Goal: Task Accomplishment & Management: Use online tool/utility

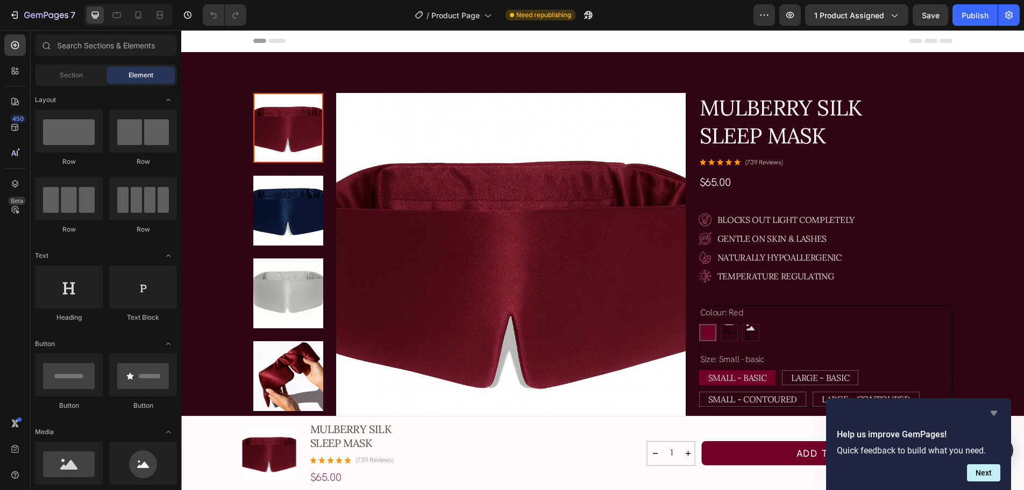
click at [996, 415] on icon "Hide survey" at bounding box center [993, 413] width 13 height 13
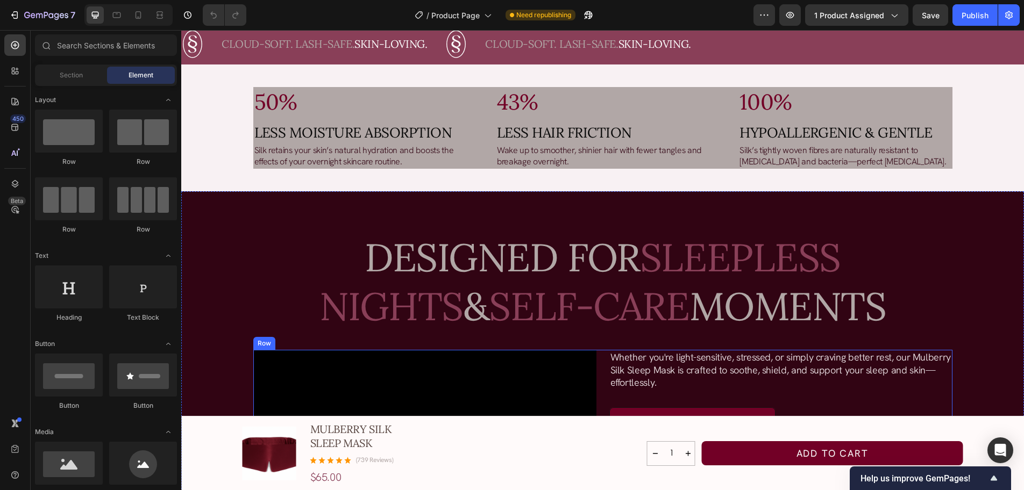
scroll to position [1022, 0]
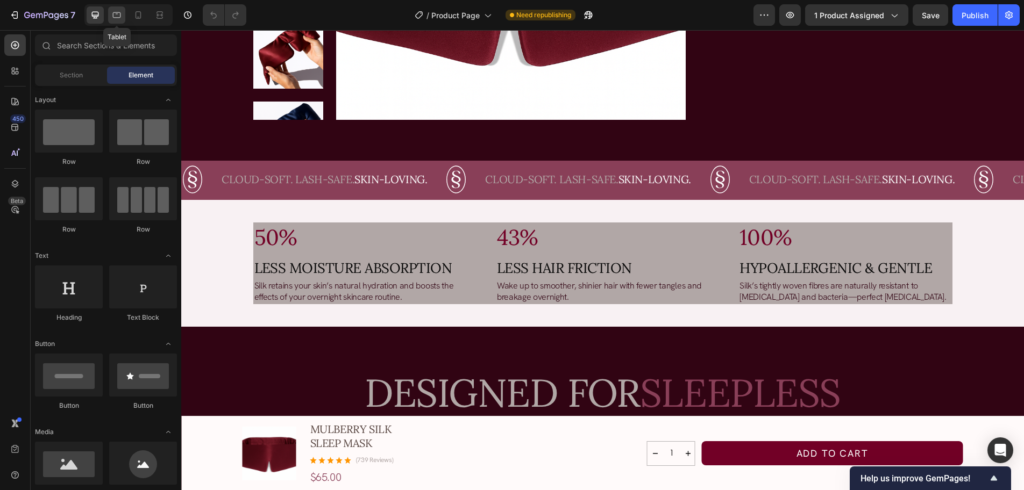
click at [122, 17] on icon at bounding box center [116, 15] width 11 height 11
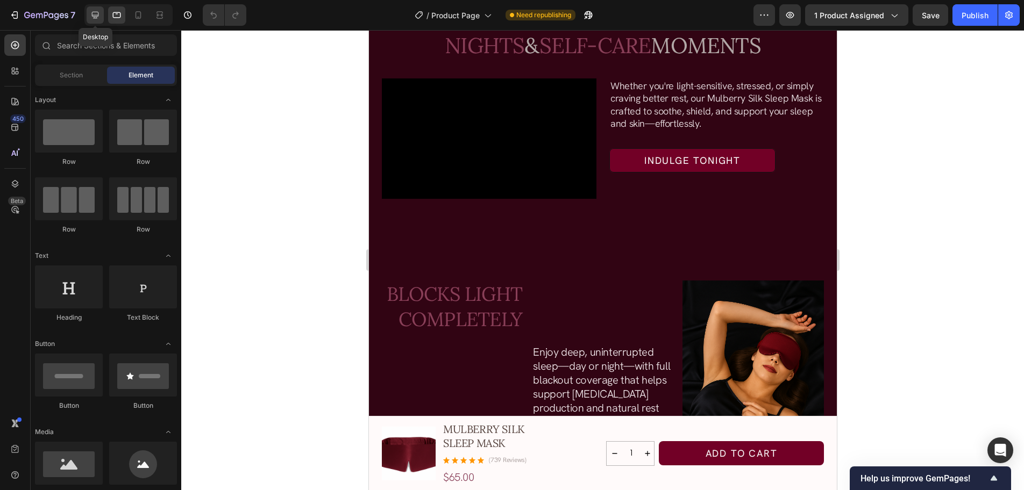
click at [100, 15] on icon at bounding box center [95, 15] width 11 height 11
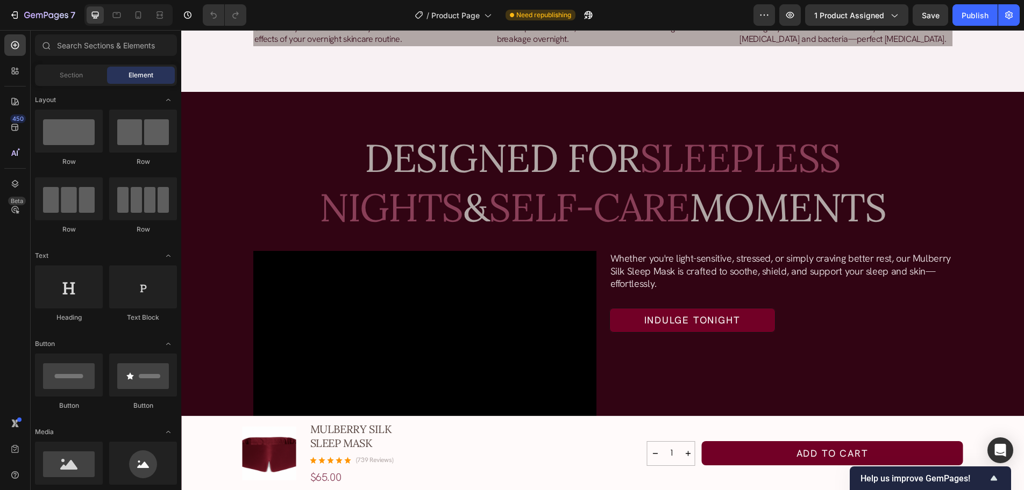
scroll to position [860, 0]
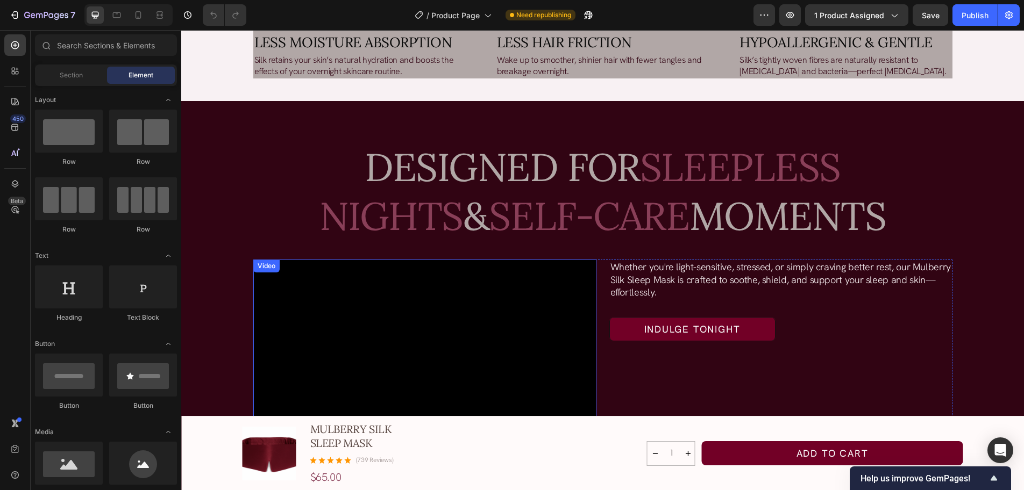
click at [331, 297] on video at bounding box center [424, 356] width 343 height 193
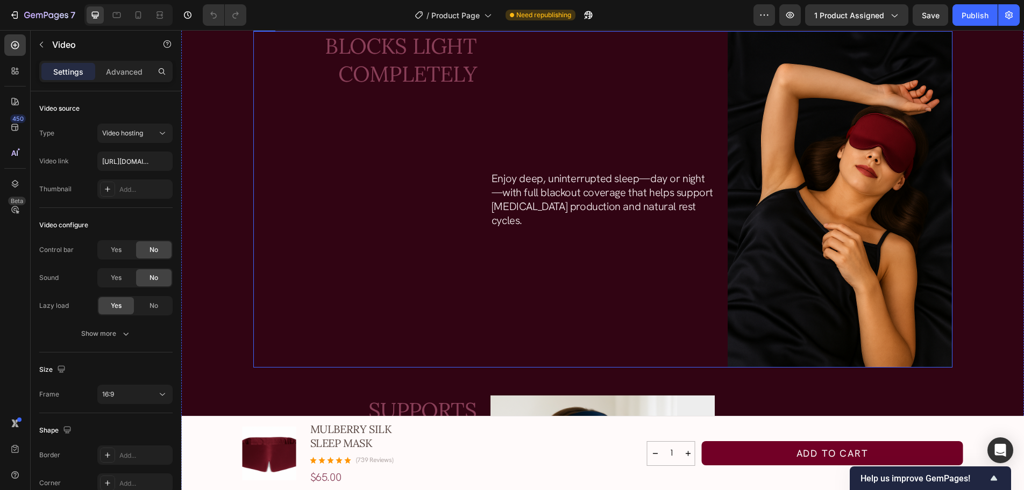
scroll to position [1344, 0]
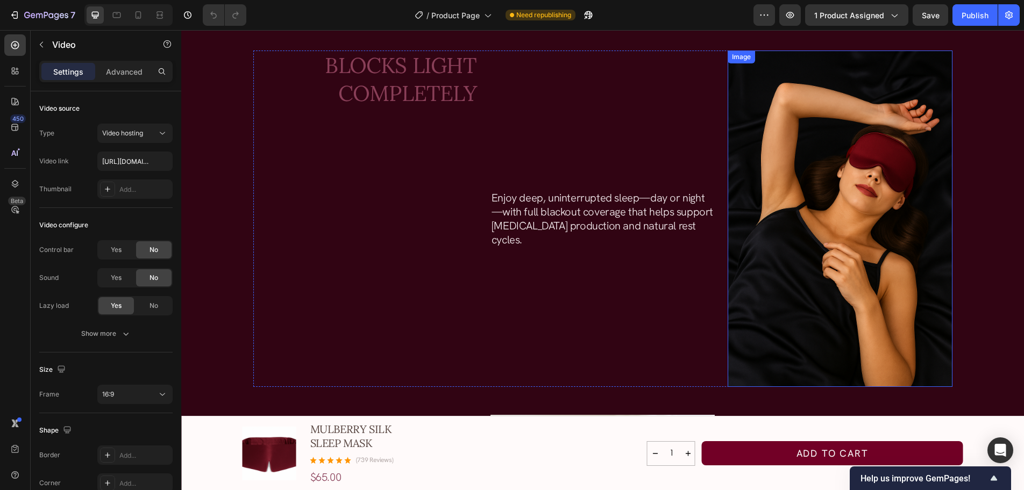
click at [876, 225] on img at bounding box center [840, 219] width 224 height 337
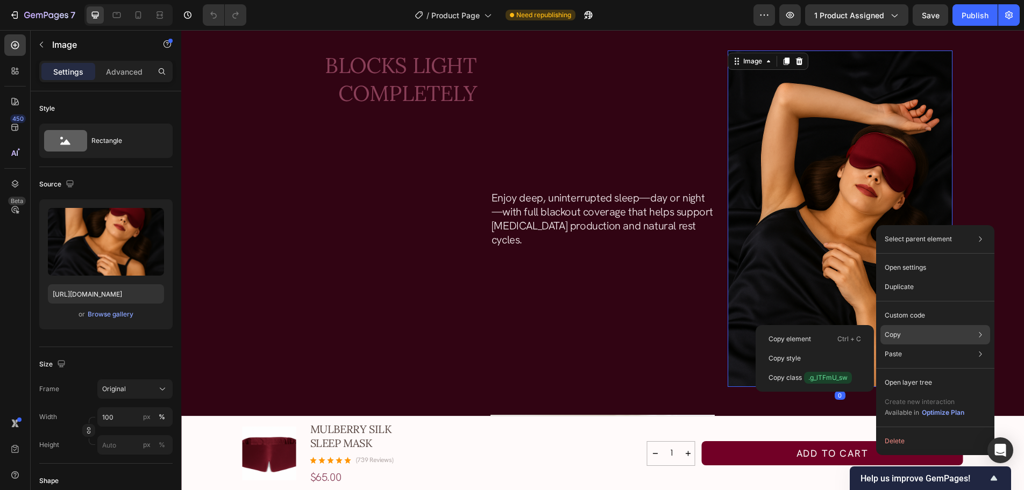
click at [914, 334] on div "Copy Copy element Ctrl + C Copy style Copy class .g_lTFmU_sw" at bounding box center [935, 334] width 110 height 19
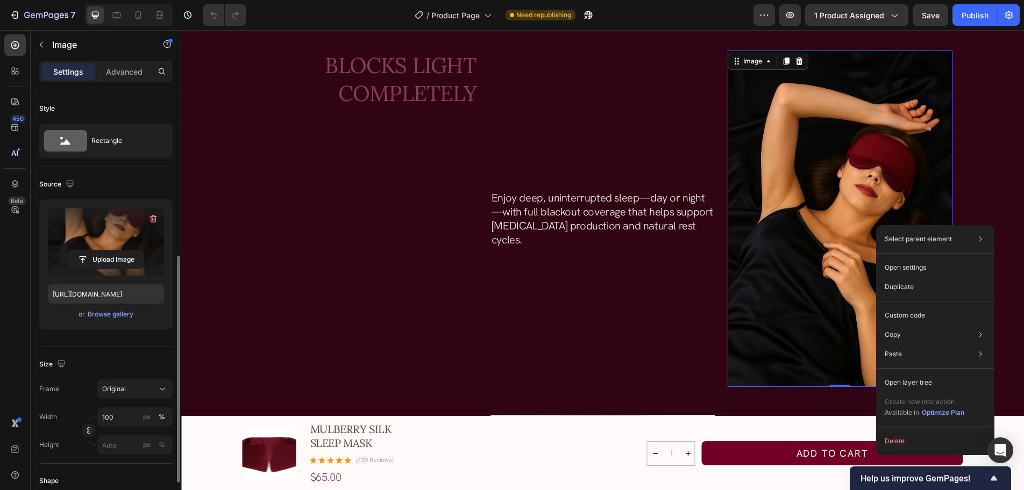
scroll to position [108, 0]
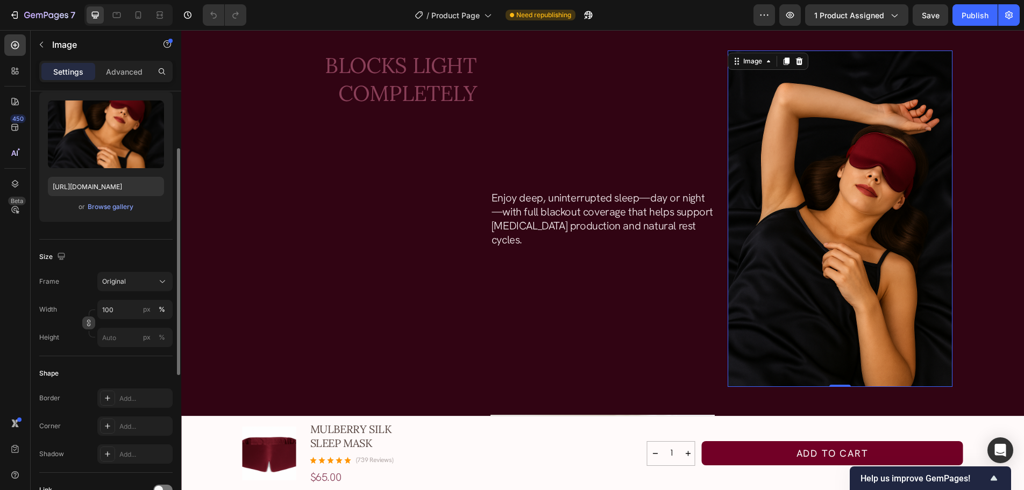
click at [91, 321] on icon "button" at bounding box center [89, 323] width 8 height 8
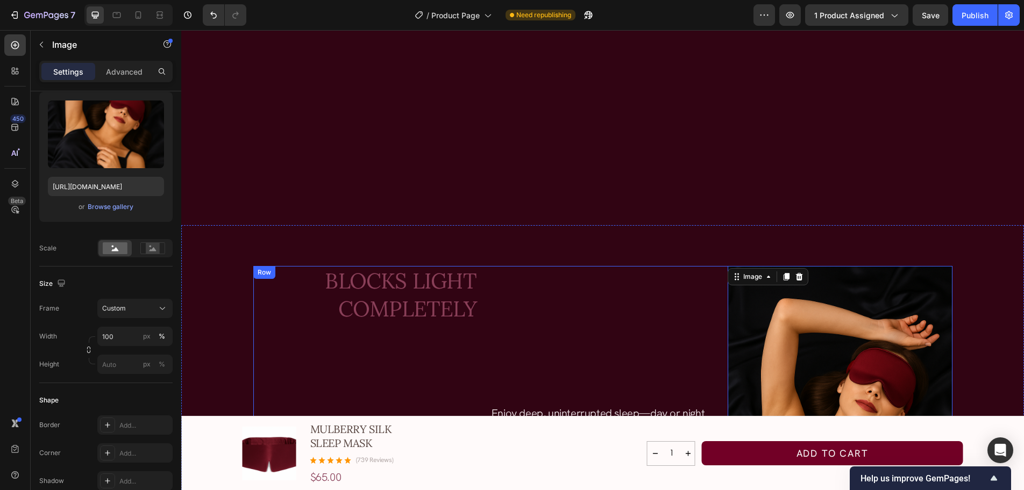
scroll to position [1022, 0]
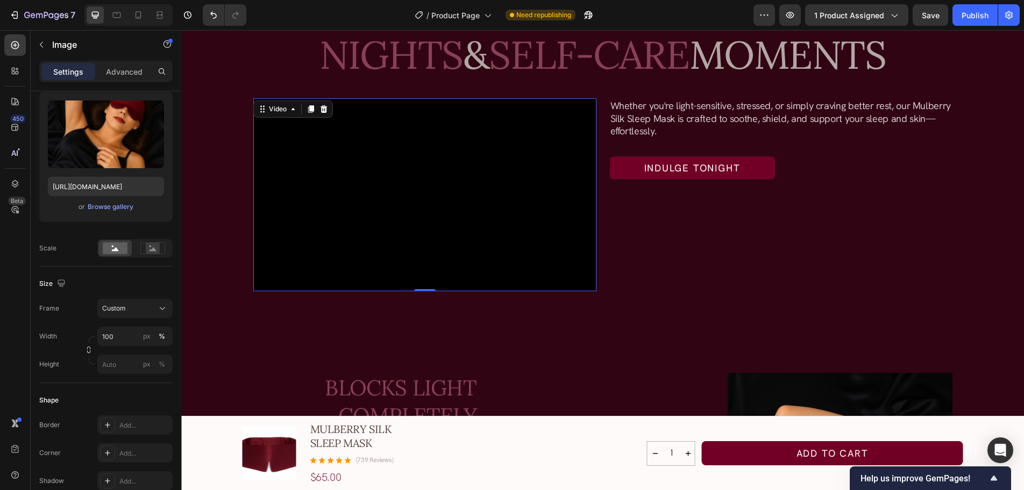
click at [329, 128] on video at bounding box center [424, 194] width 343 height 193
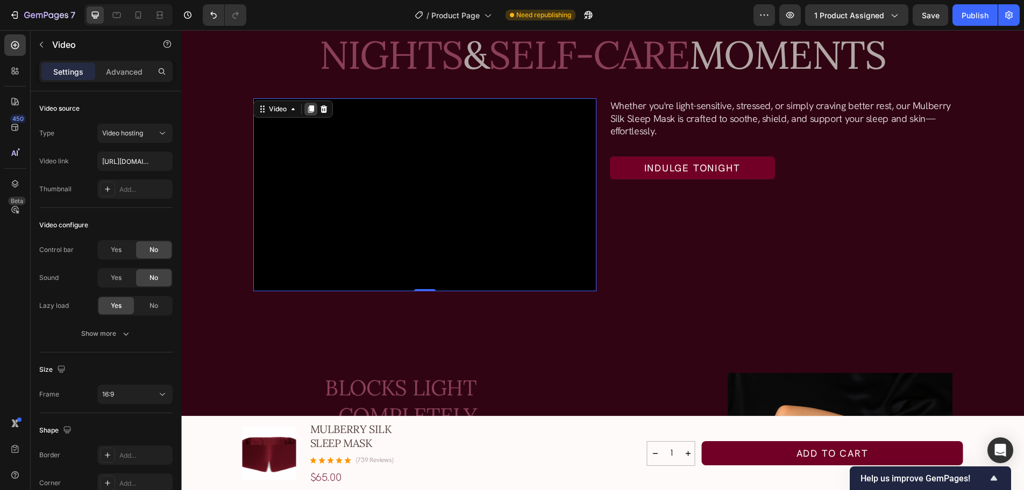
click at [307, 110] on icon at bounding box center [311, 109] width 9 height 9
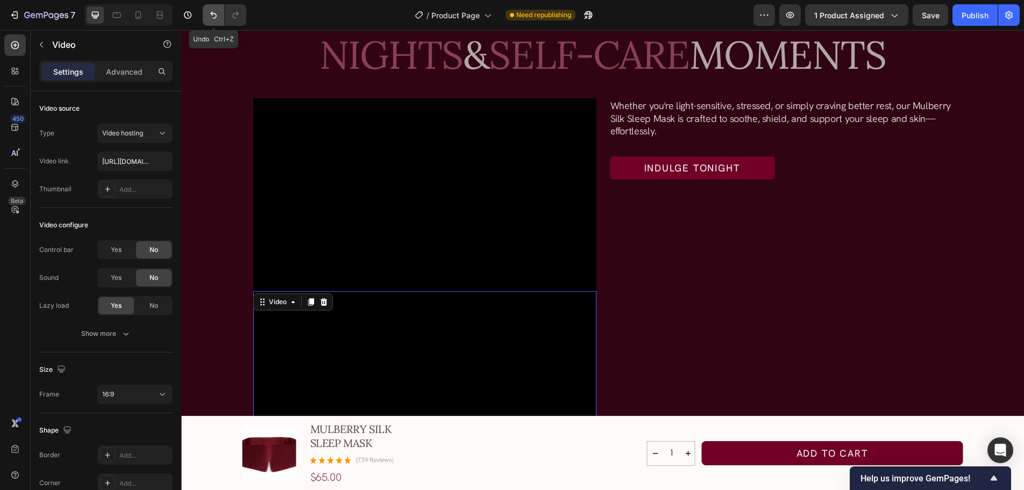
click at [212, 17] on icon "Undo/Redo" at bounding box center [213, 15] width 11 height 11
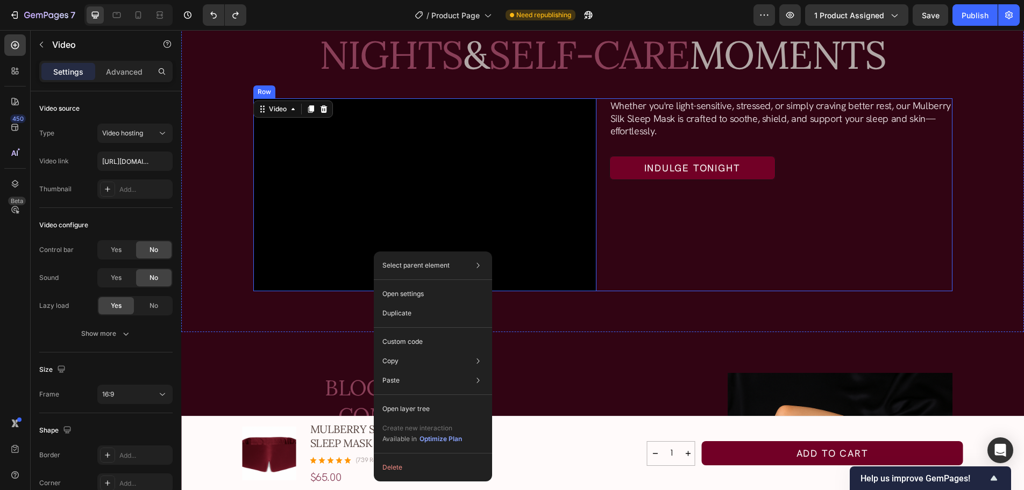
click at [671, 256] on div "Whether you're light-sensitive, stressed, or simply craving better rest, our Mu…" at bounding box center [780, 194] width 343 height 193
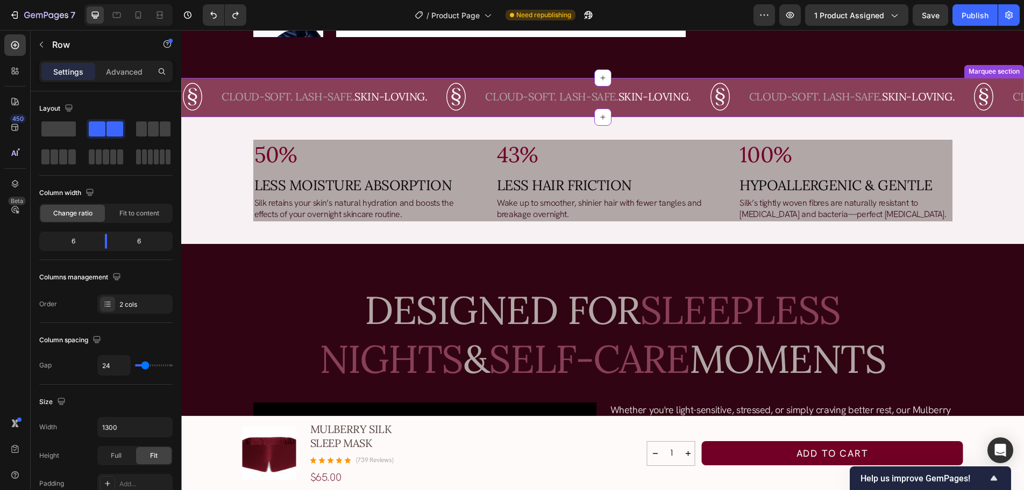
scroll to position [1129, 0]
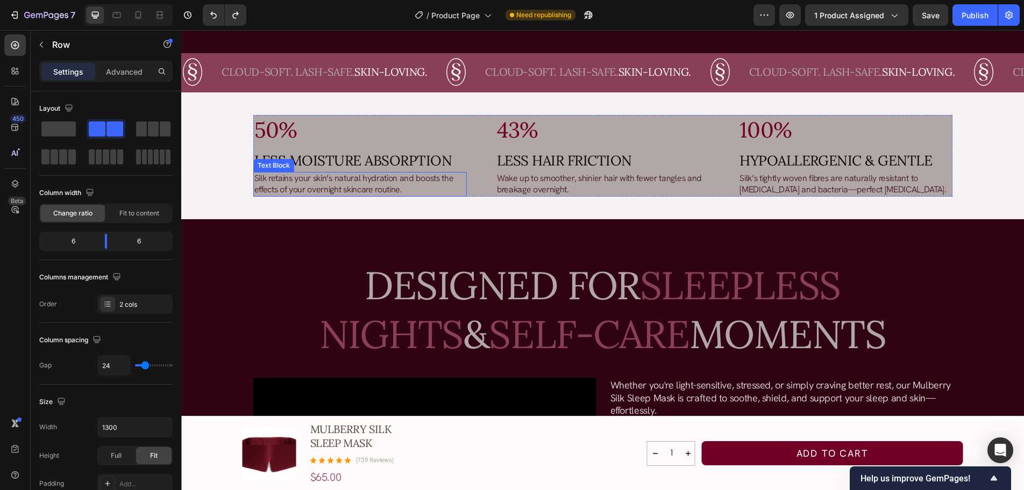
click at [379, 185] on p "Silk retains your skin’s natural hydration and boosts the effects of your overn…" at bounding box center [359, 184] width 211 height 23
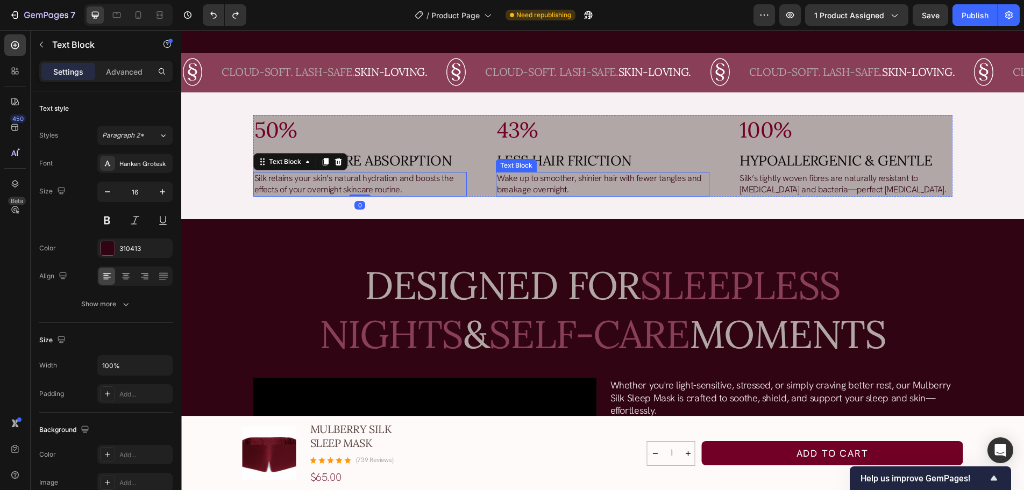
click at [556, 183] on p "Wake up to smoother, shinier hair with fewer tangles and breakage overnight." at bounding box center [602, 184] width 211 height 23
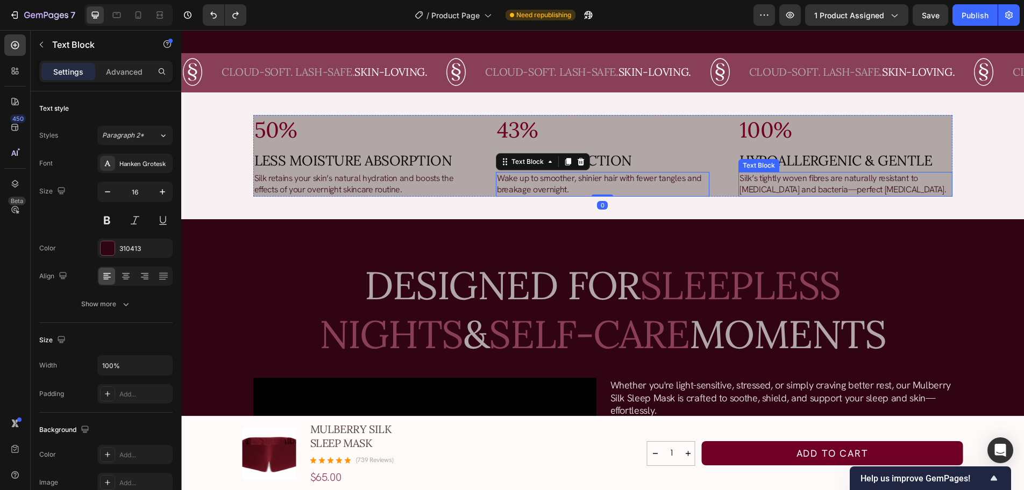
click at [790, 180] on p "Silk’s tightly woven fibres are naturally resistant to [MEDICAL_DATA] and bacte…" at bounding box center [844, 184] width 211 height 23
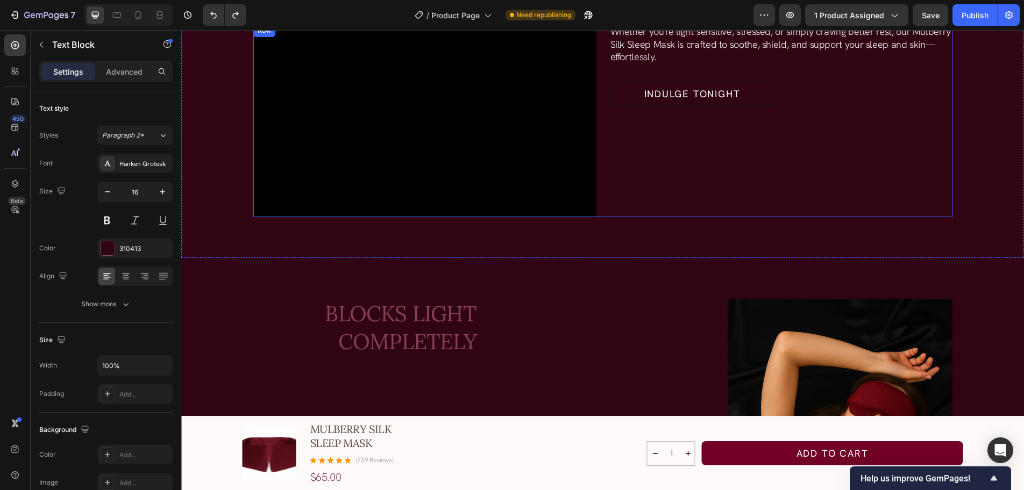
scroll to position [1452, 0]
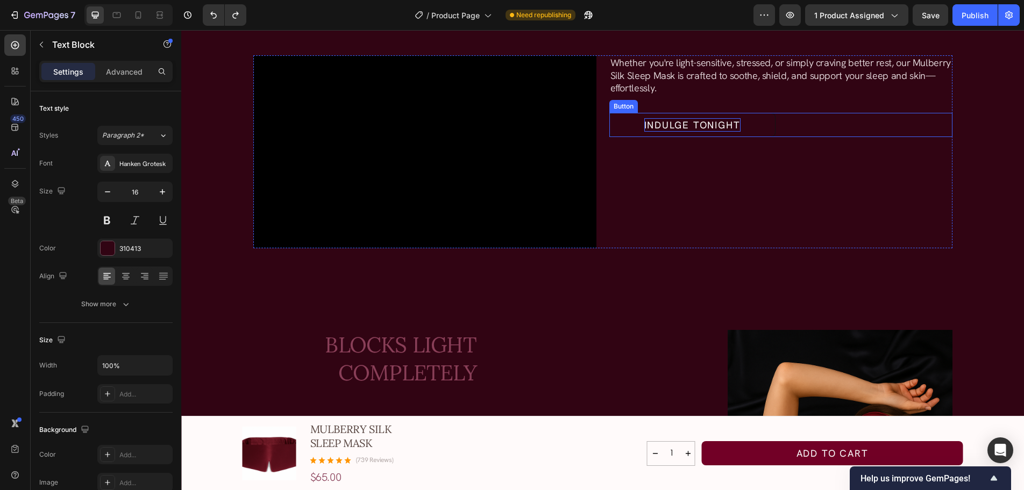
click at [703, 126] on p "Indulge Tonight" at bounding box center [692, 124] width 96 height 13
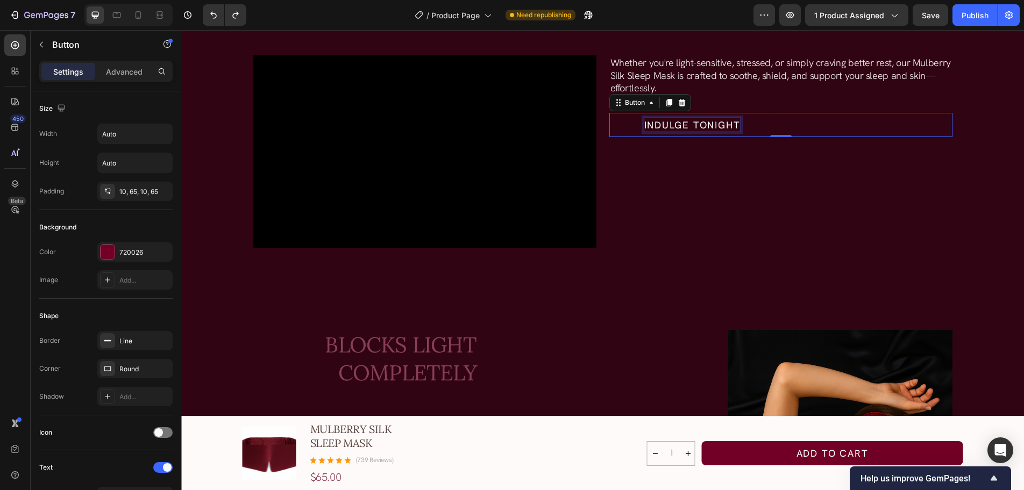
click at [702, 126] on p "Indulge Tonight" at bounding box center [692, 124] width 96 height 13
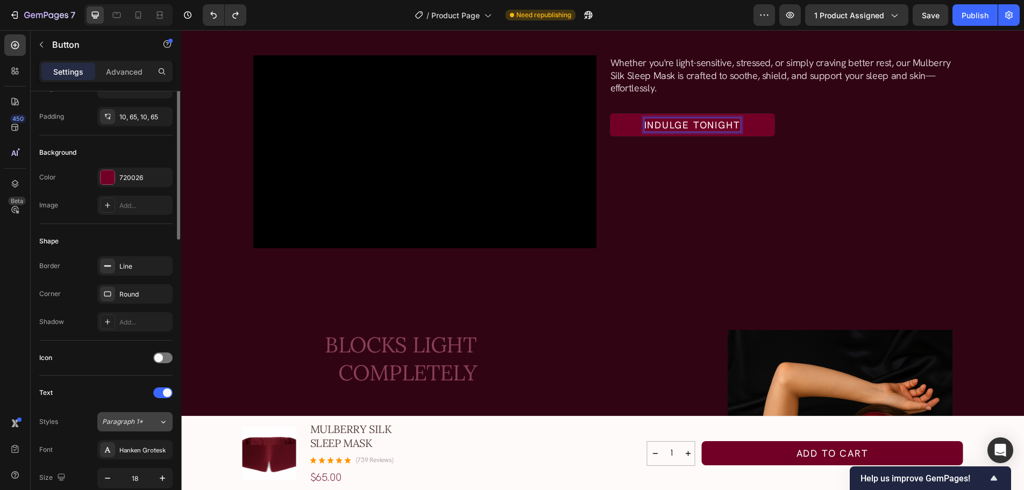
scroll to position [0, 0]
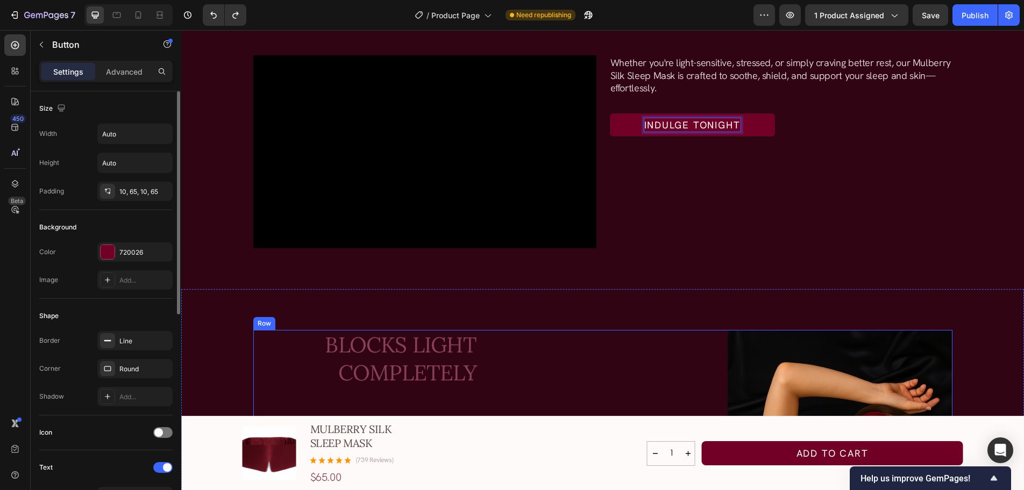
click at [516, 352] on div "Enjoy deep, uninterrupted sleep—day or night—with full blackout coverage that h…" at bounding box center [602, 498] width 224 height 337
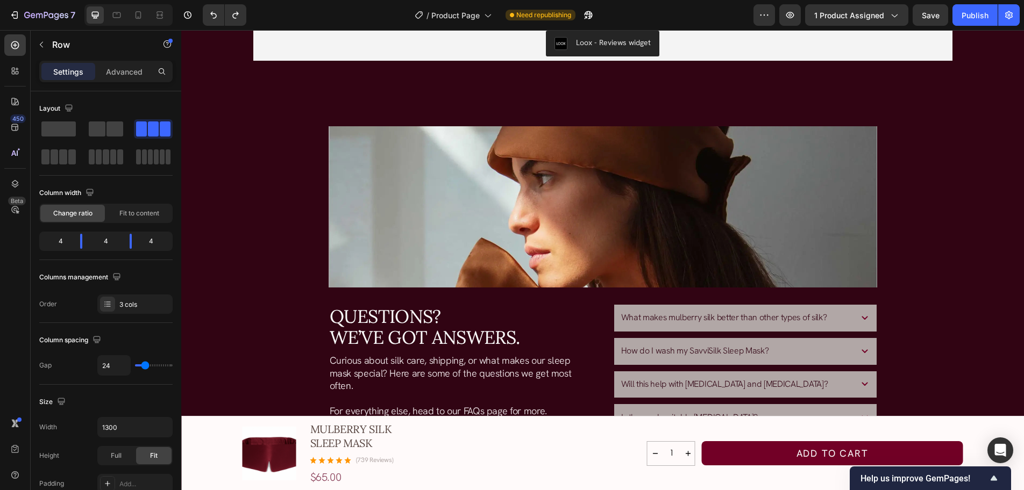
scroll to position [3065, 0]
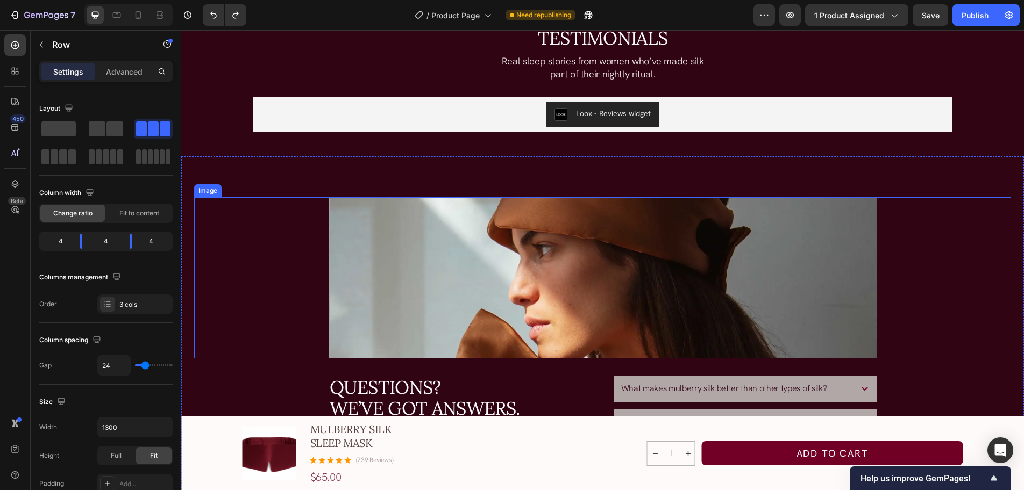
click at [531, 335] on img at bounding box center [603, 277] width 549 height 161
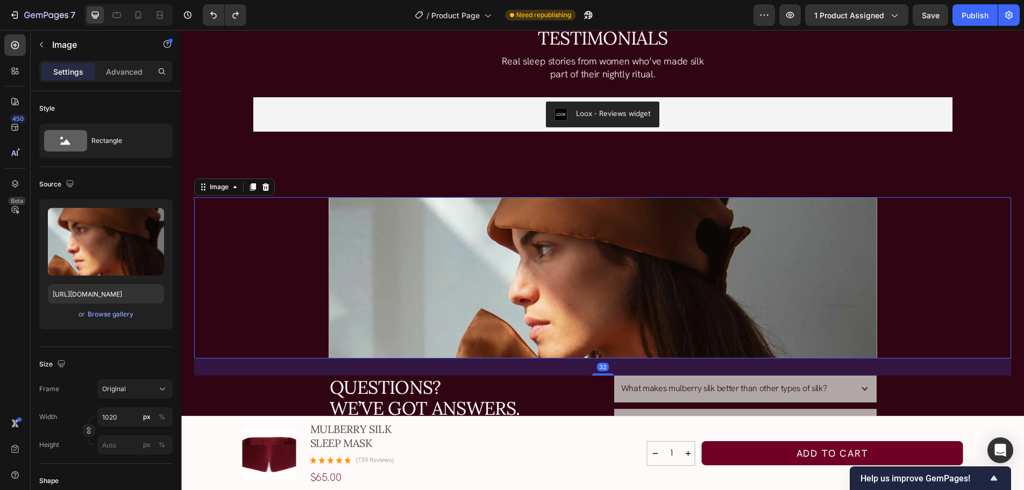
click at [513, 324] on img at bounding box center [603, 277] width 549 height 161
click at [488, 276] on img at bounding box center [603, 277] width 549 height 161
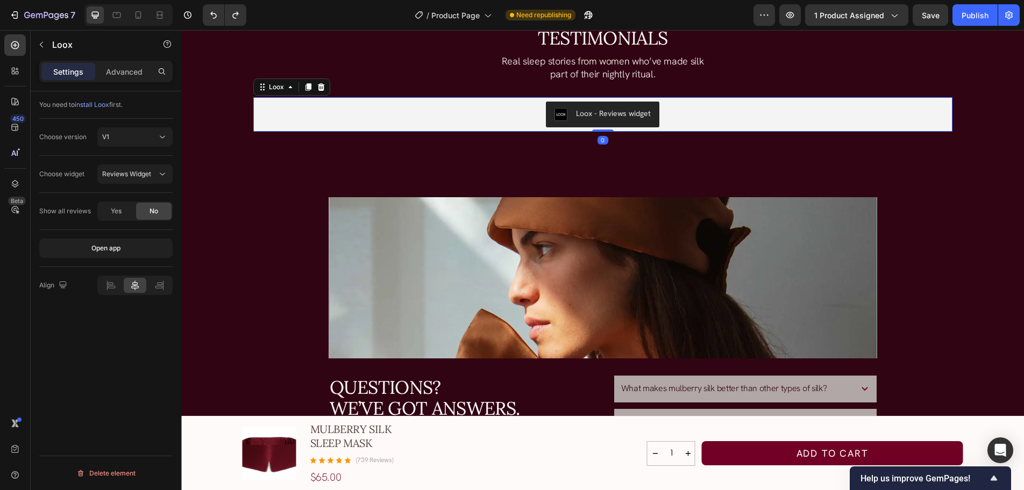
click at [487, 131] on div "Loox - Reviews widget" at bounding box center [602, 114] width 699 height 34
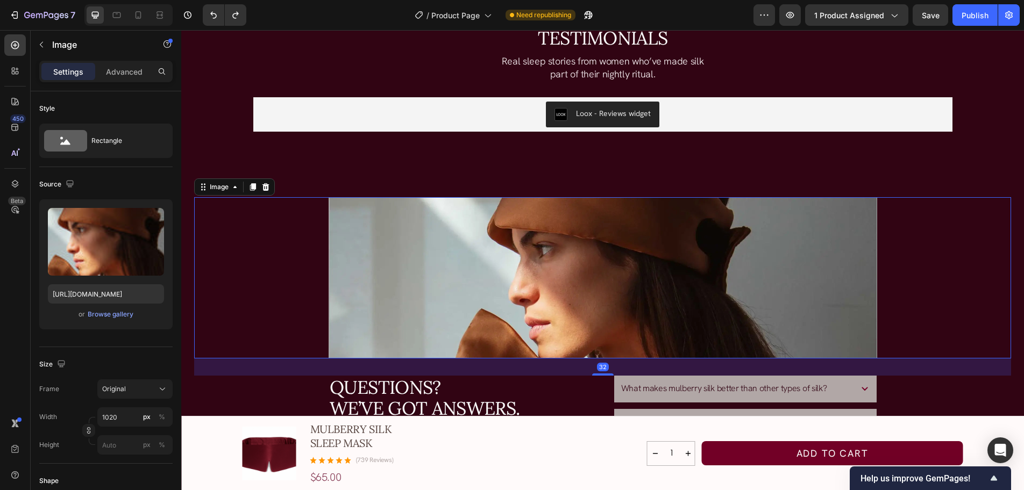
click at [470, 203] on img at bounding box center [603, 277] width 549 height 161
click at [775, 268] on img at bounding box center [603, 277] width 549 height 161
click at [398, 266] on img at bounding box center [603, 277] width 549 height 161
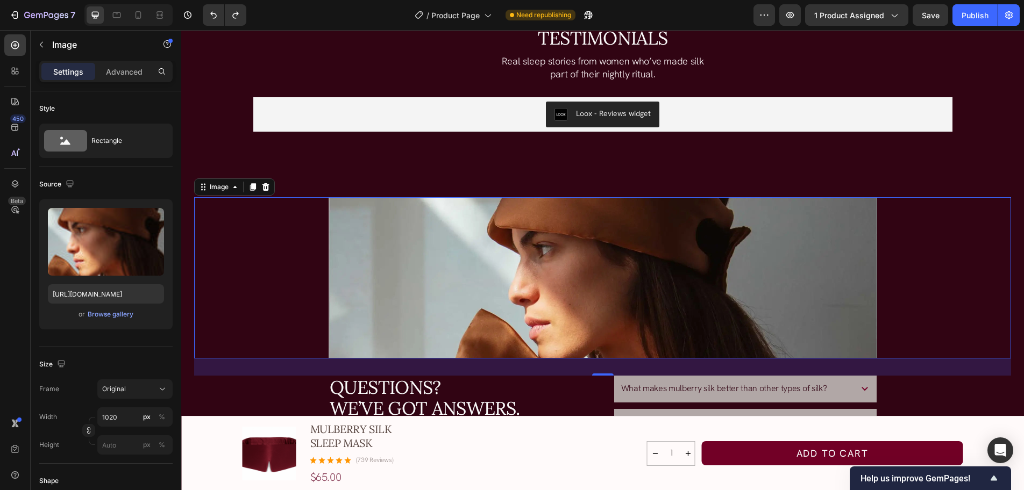
click at [398, 266] on img at bounding box center [603, 277] width 549 height 161
click at [261, 378] on div "Image 32 Questions? We’ve Got Answers. Heading Curious about silk care, shippin…" at bounding box center [602, 372] width 817 height 350
click at [383, 318] on img at bounding box center [603, 277] width 549 height 161
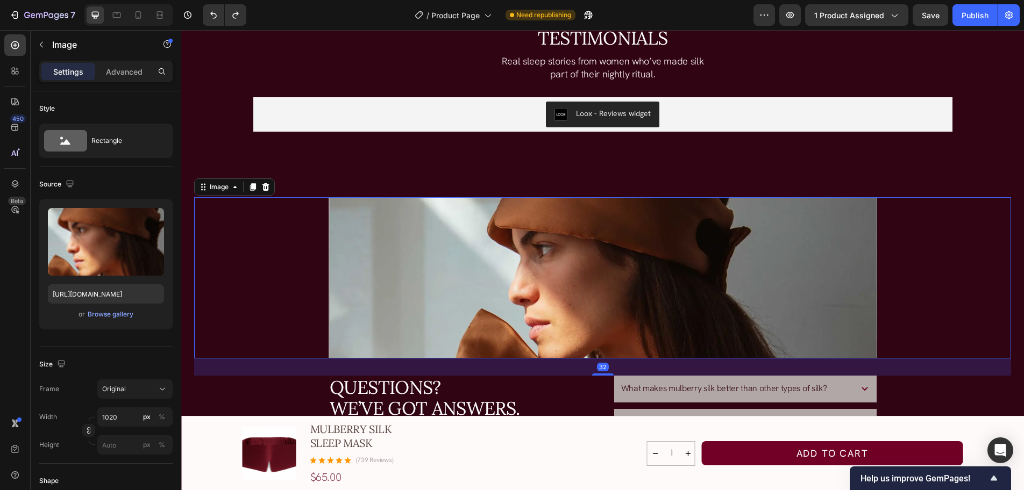
click at [383, 318] on img at bounding box center [603, 277] width 549 height 161
click at [709, 286] on img at bounding box center [603, 277] width 549 height 161
click at [709, 285] on img at bounding box center [603, 277] width 549 height 161
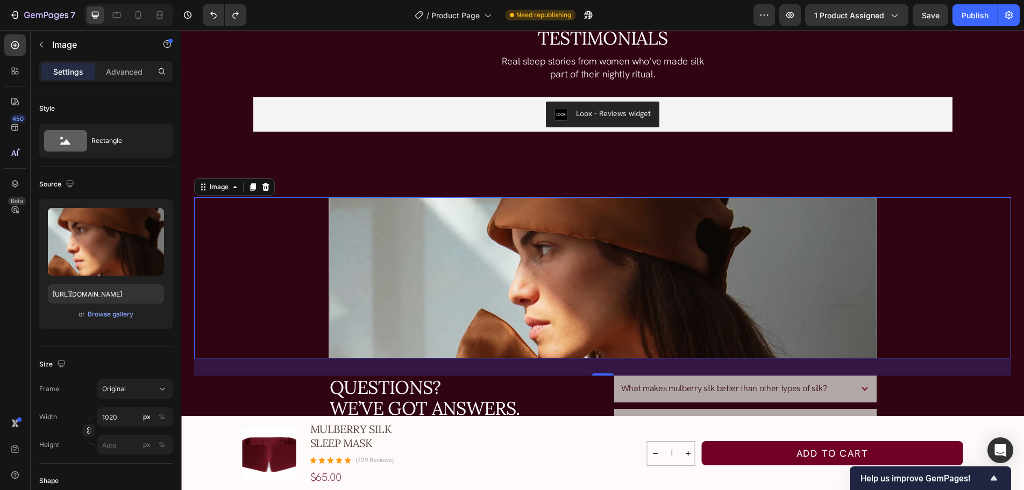
click at [709, 285] on img at bounding box center [603, 277] width 549 height 161
click at [463, 391] on h3 "Questions? We’ve Got Answers." at bounding box center [461, 398] width 264 height 44
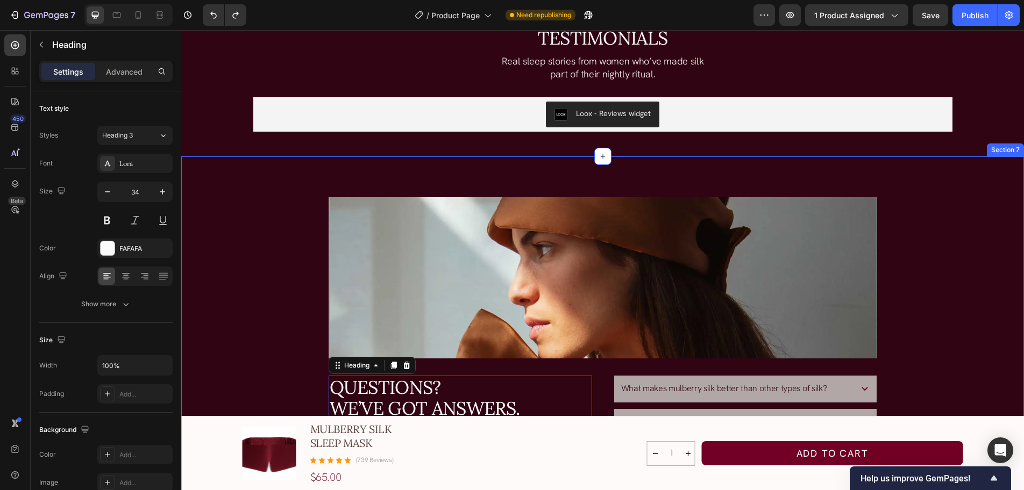
click at [517, 351] on img at bounding box center [603, 277] width 549 height 161
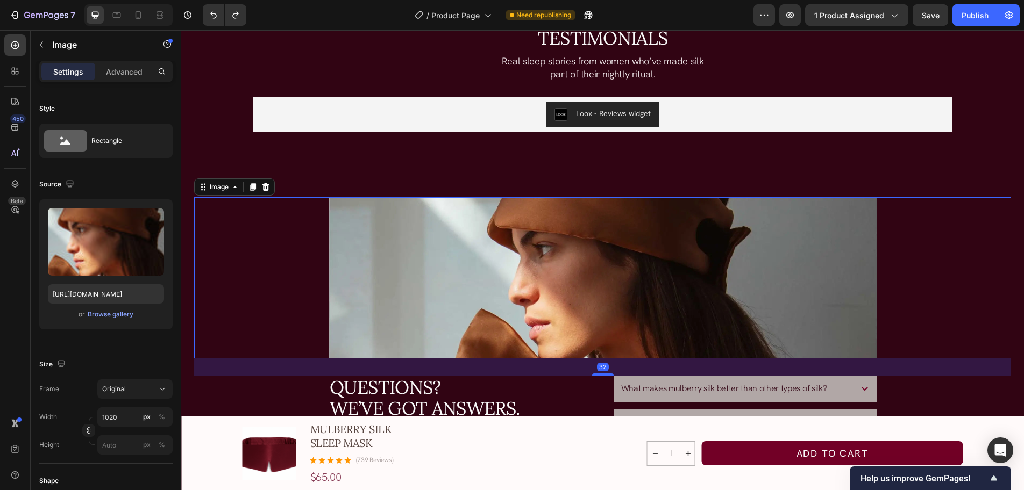
click at [517, 351] on img at bounding box center [603, 277] width 549 height 161
click at [482, 274] on img at bounding box center [603, 277] width 549 height 161
click at [481, 274] on img at bounding box center [603, 277] width 549 height 161
click at [225, 190] on div "Image" at bounding box center [219, 187] width 23 height 10
click at [218, 192] on div "Image" at bounding box center [219, 187] width 45 height 13
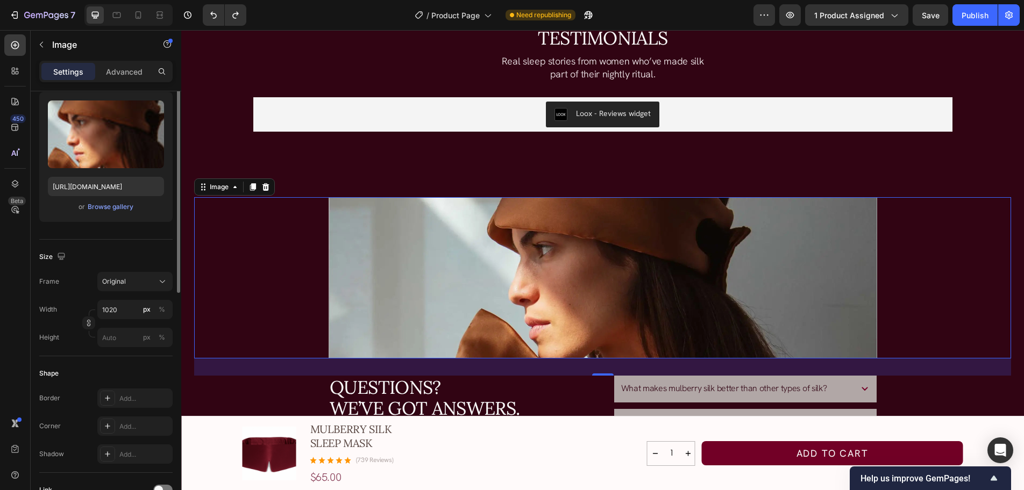
scroll to position [215, 0]
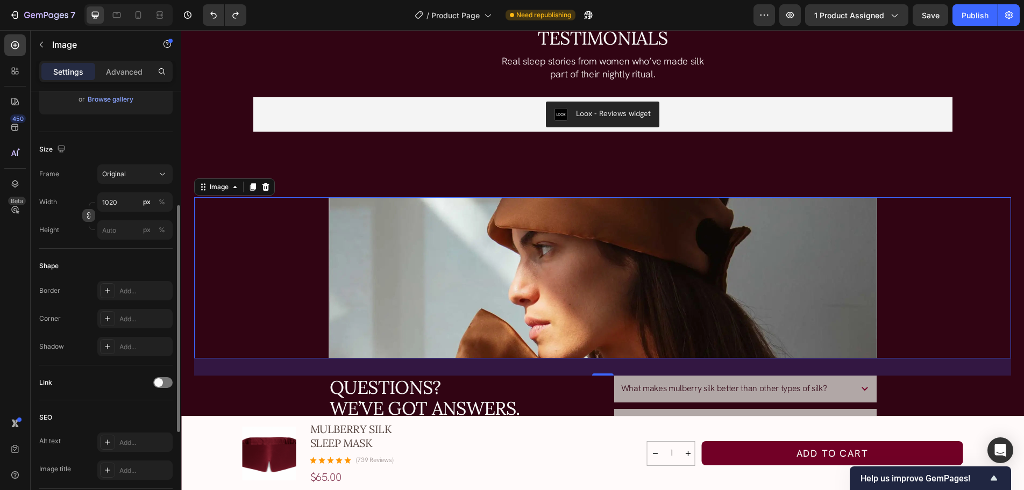
click at [84, 217] on button "button" at bounding box center [88, 215] width 13 height 13
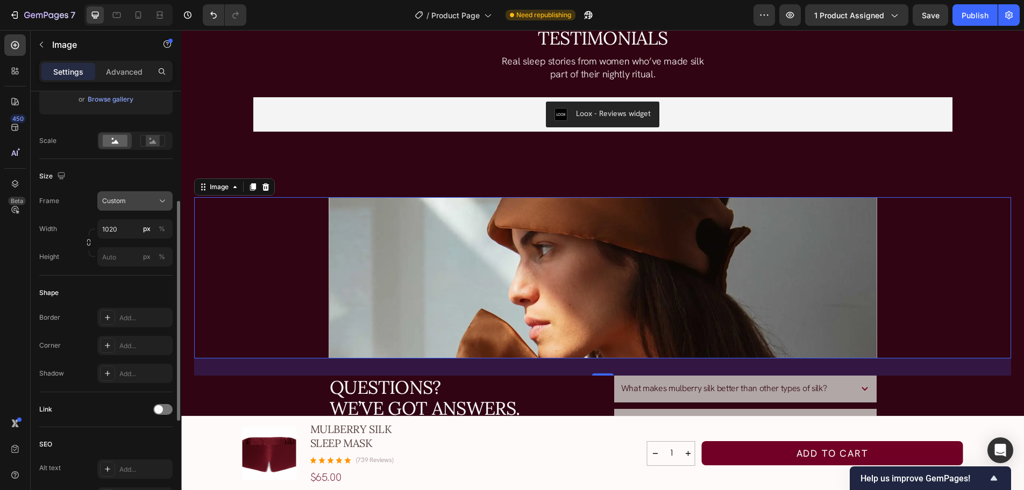
click at [134, 208] on button "Custom" at bounding box center [134, 200] width 75 height 19
click at [93, 210] on div "Frame Custom Square Vertical Horizontal Original Custom" at bounding box center [105, 200] width 133 height 19
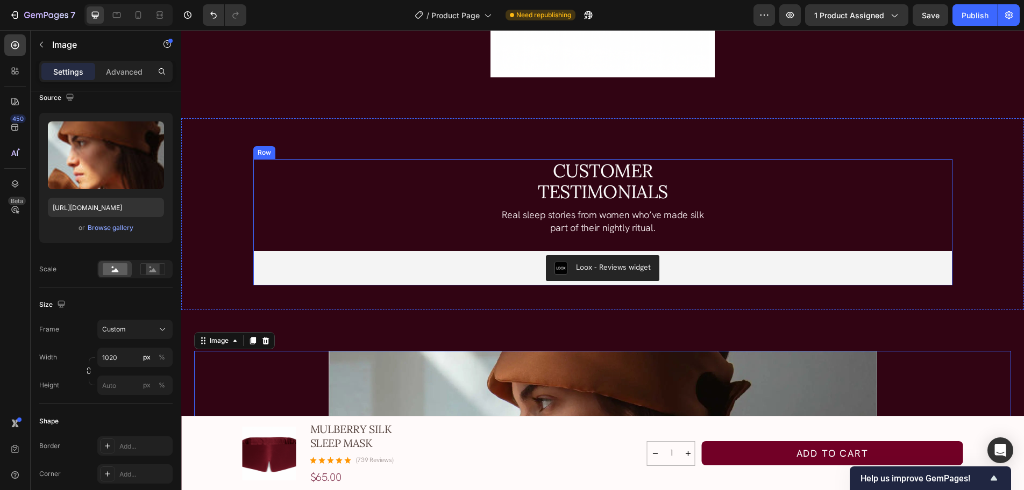
scroll to position [3119, 0]
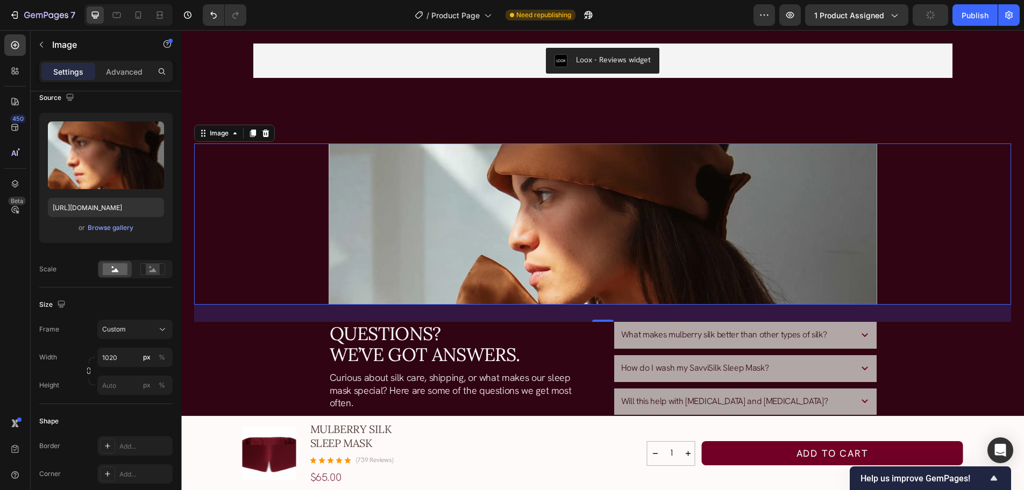
click at [936, 204] on div at bounding box center [602, 224] width 817 height 161
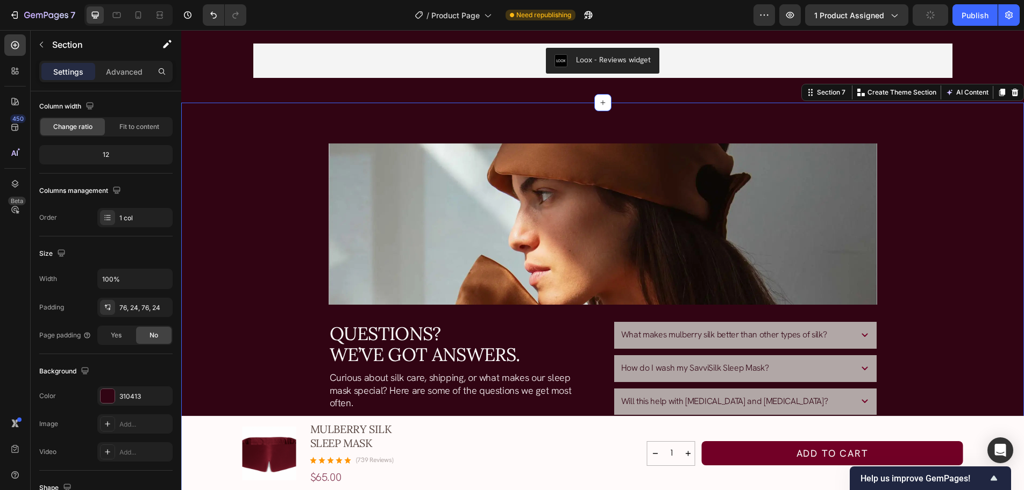
click at [914, 341] on div "Image Questions? We’ve Got Answers. Heading Curious about silk care, shipping, …" at bounding box center [602, 319] width 817 height 350
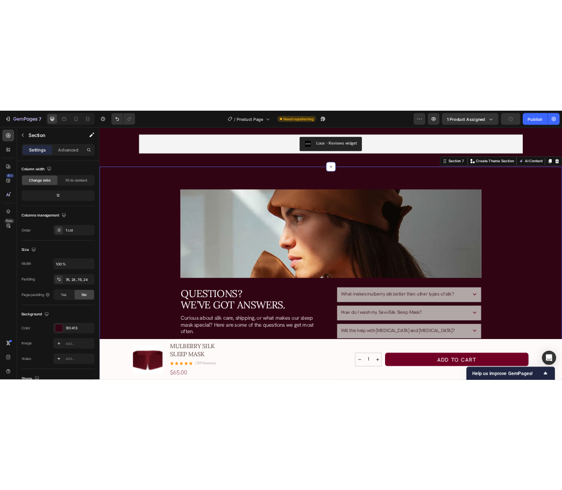
scroll to position [0, 0]
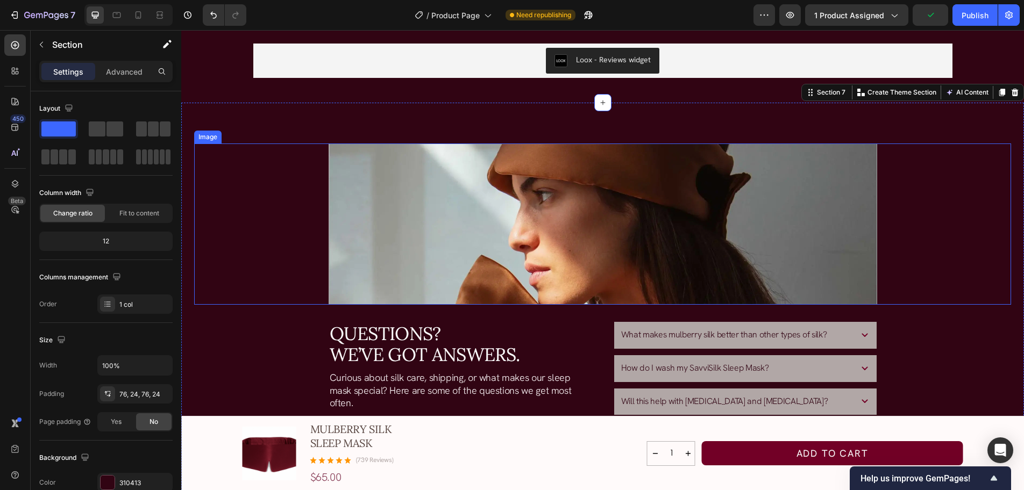
click at [851, 270] on img at bounding box center [603, 224] width 549 height 161
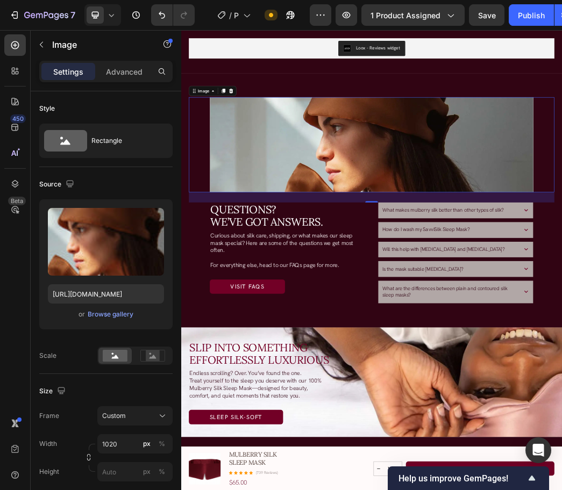
click at [405, 198] on img at bounding box center [504, 224] width 549 height 161
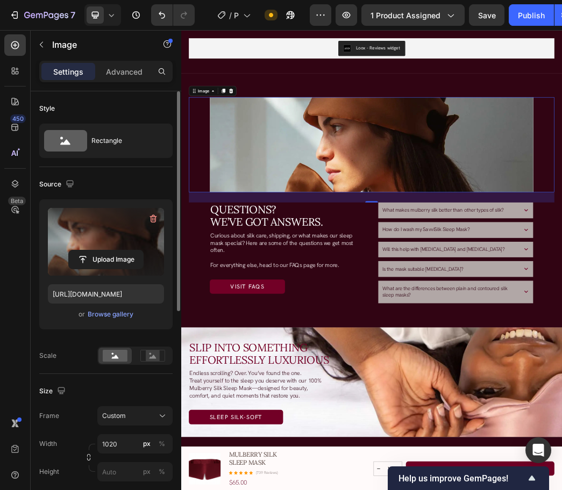
click at [97, 226] on label at bounding box center [106, 242] width 116 height 68
click at [97, 251] on input "file" at bounding box center [106, 260] width 74 height 18
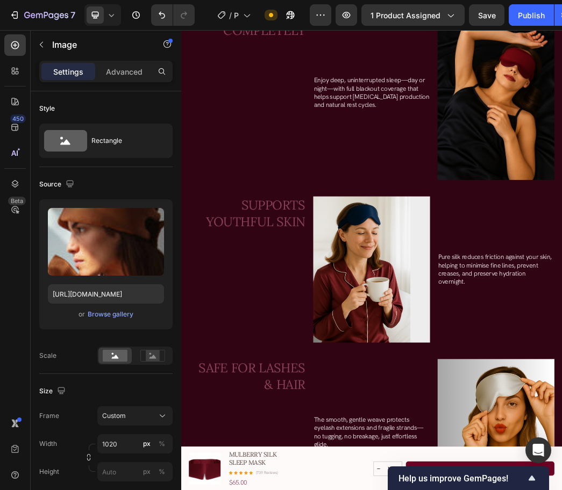
scroll to position [1794, 0]
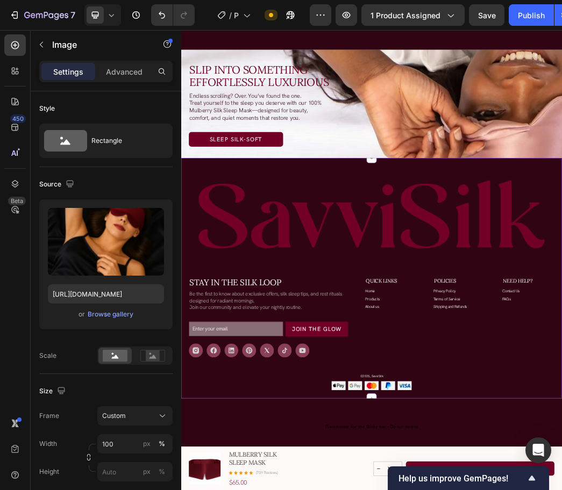
scroll to position [3514, 0]
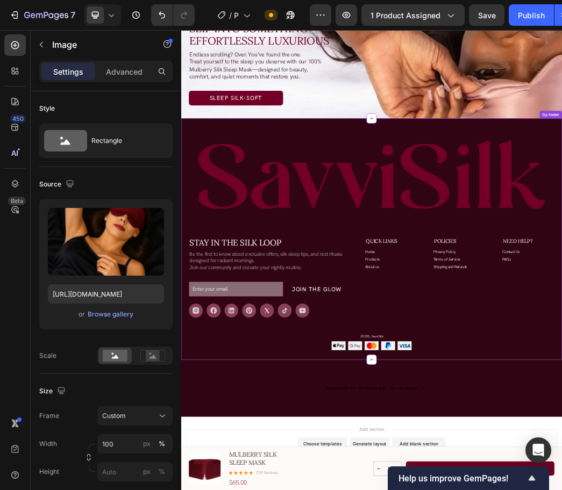
click at [409, 472] on button "Join the Glow" at bounding box center [411, 469] width 106 height 25
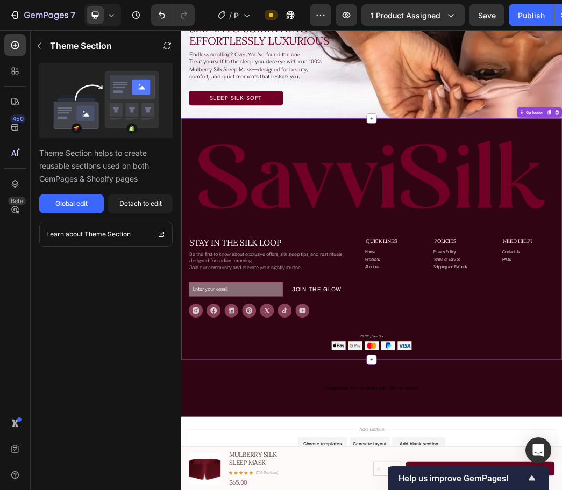
click at [396, 463] on div "Join the Glow" at bounding box center [411, 469] width 84 height 13
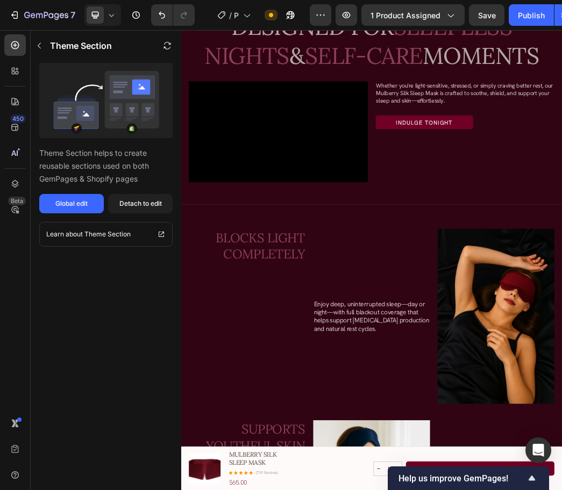
scroll to position [1201, 0]
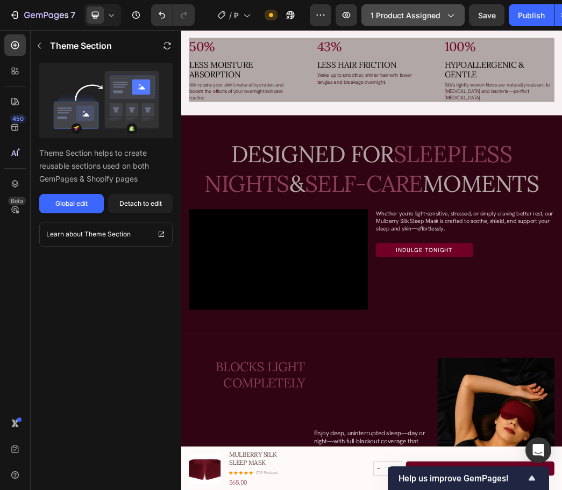
click at [453, 14] on icon "button" at bounding box center [450, 15] width 11 height 11
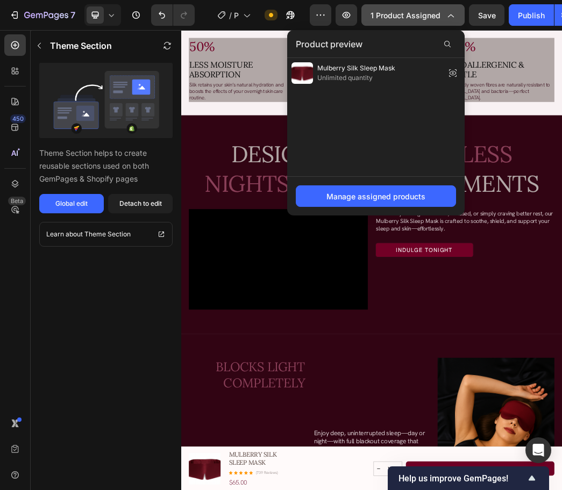
click at [453, 14] on icon "button" at bounding box center [450, 15] width 11 height 11
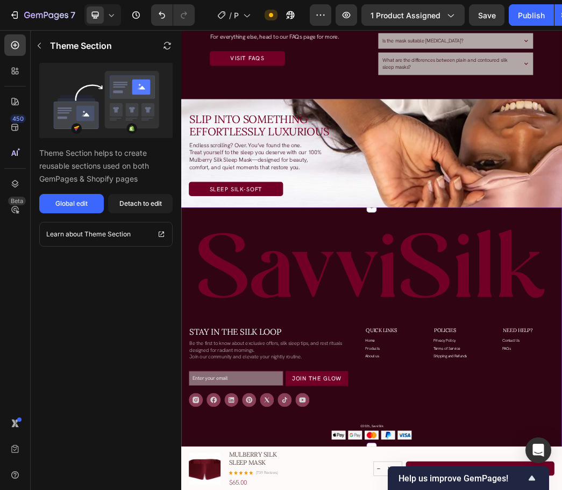
scroll to position [2880, 0]
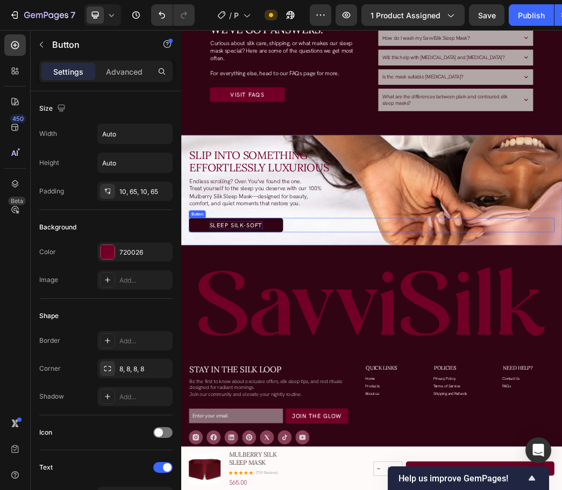
click at [279, 365] on p "Sleep Silk-Soft" at bounding box center [274, 360] width 90 height 13
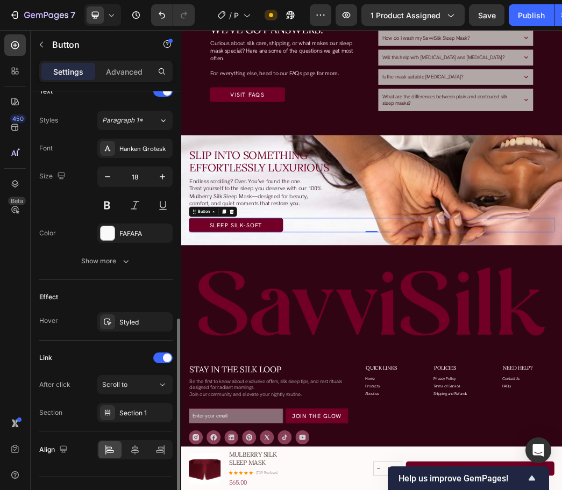
scroll to position [397, 0]
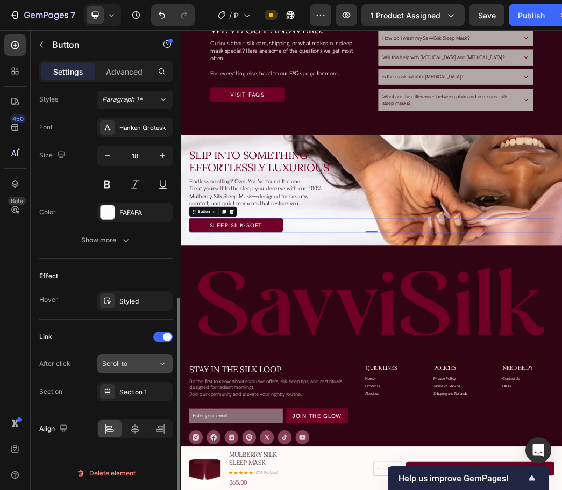
click at [162, 367] on icon at bounding box center [162, 364] width 11 height 11
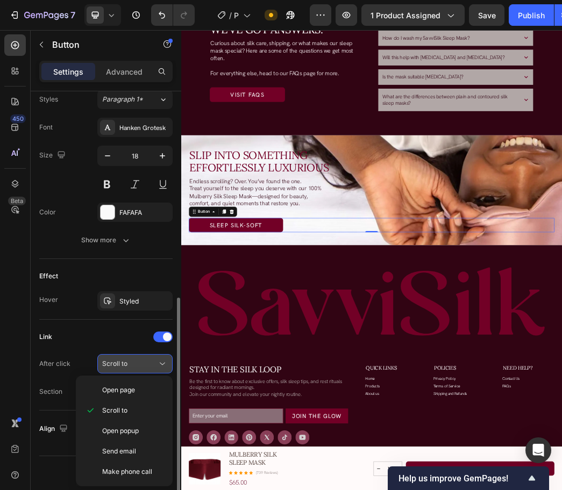
click at [165, 367] on icon at bounding box center [162, 364] width 11 height 11
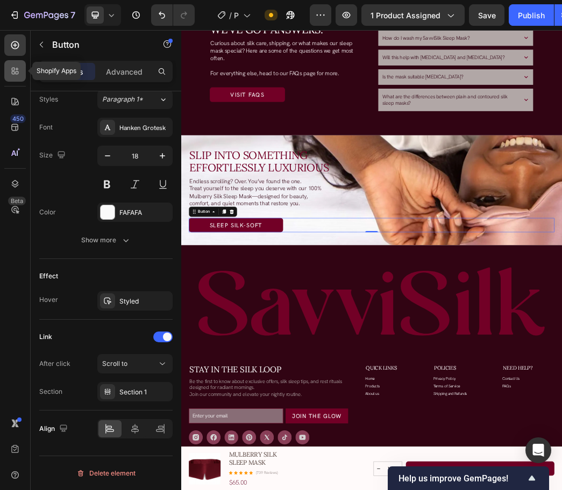
click at [10, 67] on icon at bounding box center [15, 71] width 11 height 11
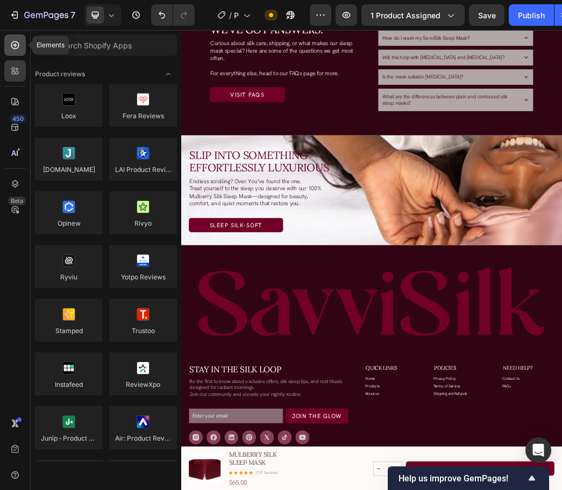
click at [14, 45] on icon at bounding box center [15, 45] width 11 height 11
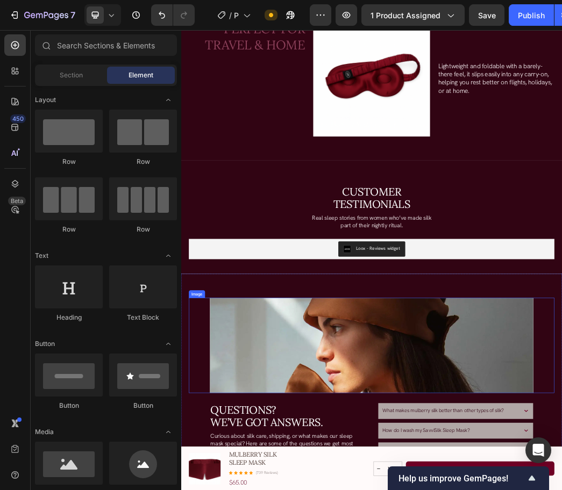
scroll to position [2255, 0]
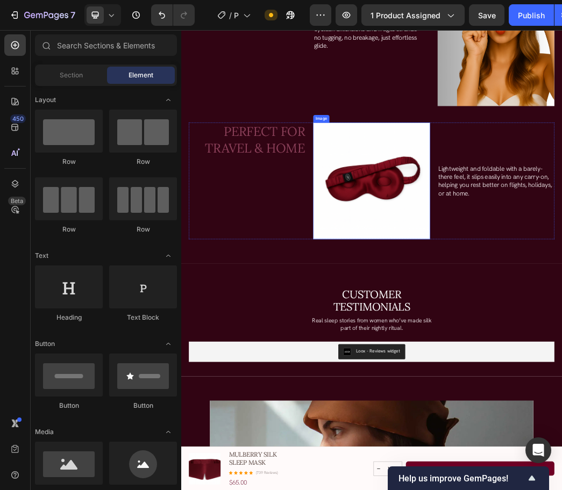
click at [557, 355] on img at bounding box center [504, 286] width 198 height 198
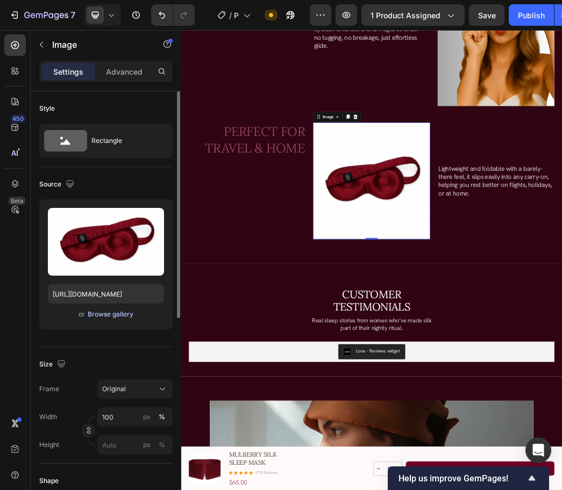
click at [129, 314] on div "Browse gallery" at bounding box center [111, 315] width 46 height 10
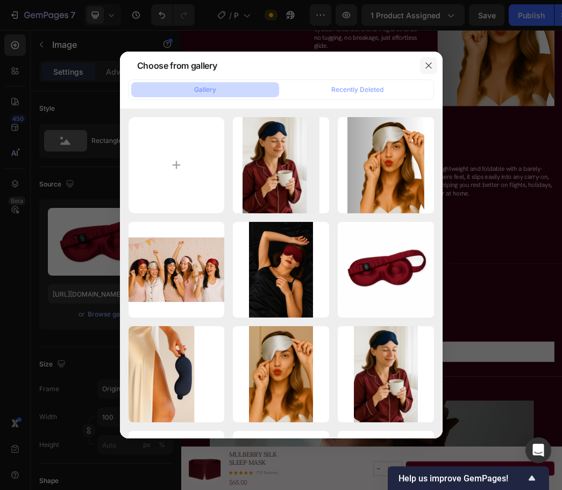
click at [429, 62] on icon "button" at bounding box center [428, 65] width 9 height 9
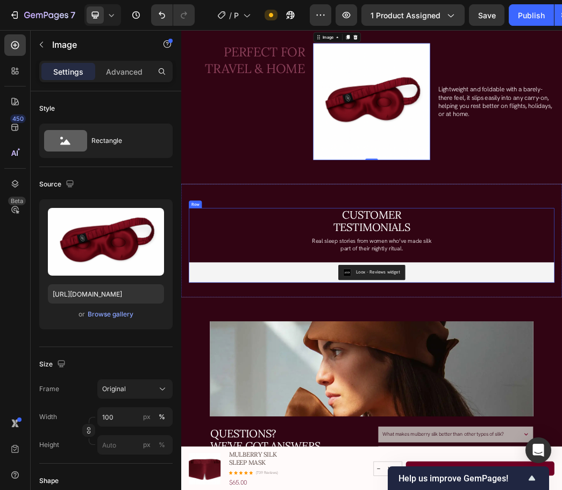
scroll to position [2470, 0]
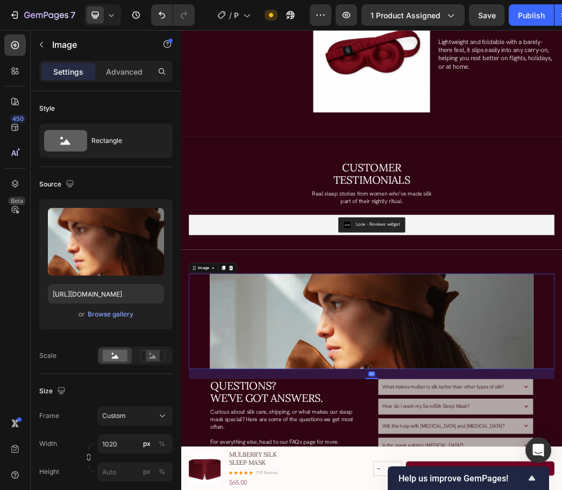
scroll to position [334, 0]
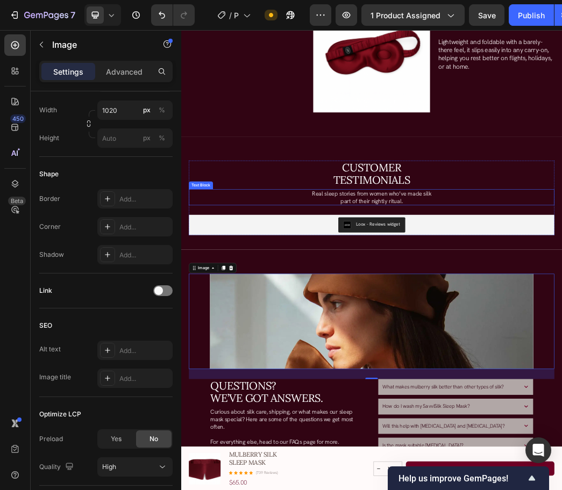
click at [329, 300] on div "Real sleep stories from women who’ve made silk part of their nightly ritual." at bounding box center [504, 313] width 620 height 27
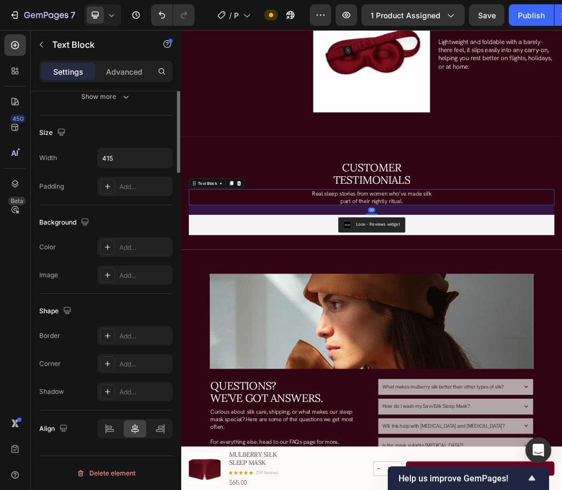
scroll to position [0, 0]
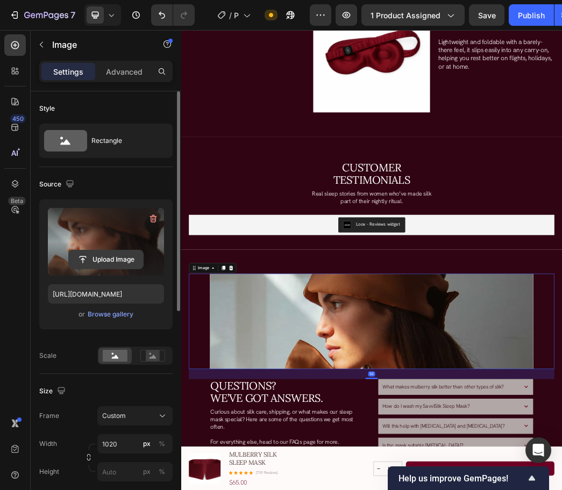
click at [105, 260] on input "file" at bounding box center [106, 260] width 74 height 18
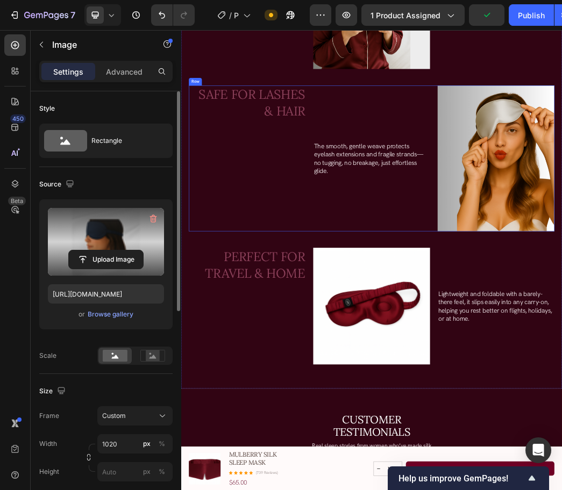
scroll to position [2201, 0]
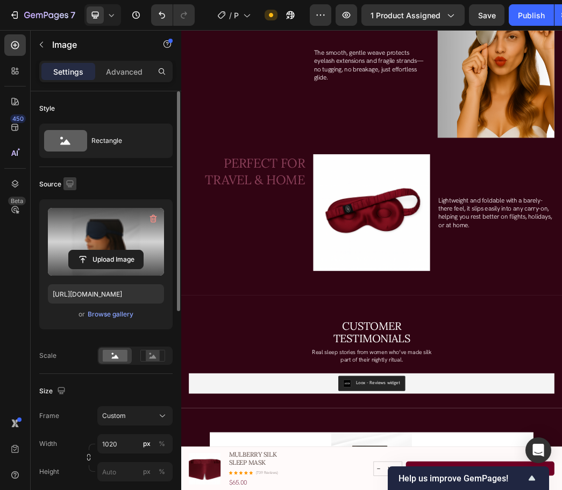
click at [68, 183] on icon "button" at bounding box center [69, 183] width 7 height 7
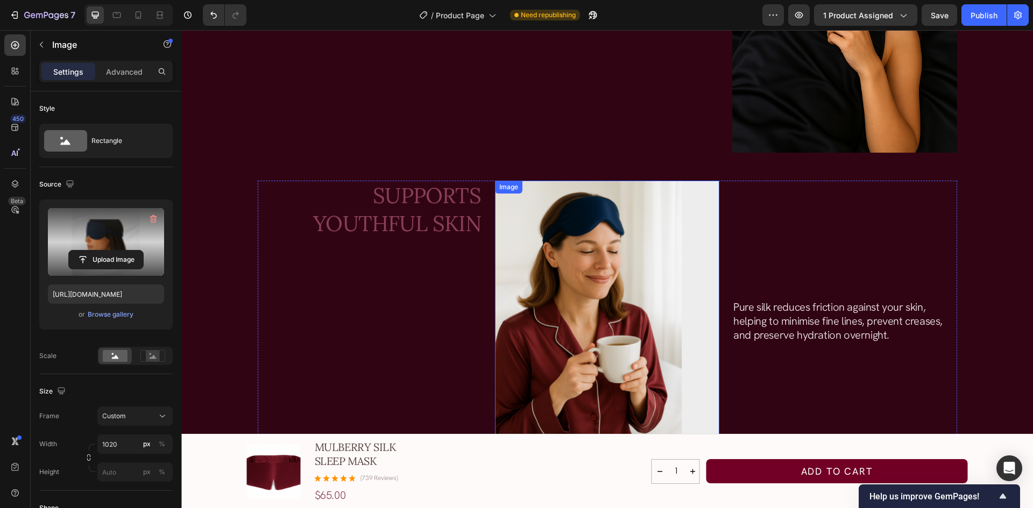
scroll to position [1582, 0]
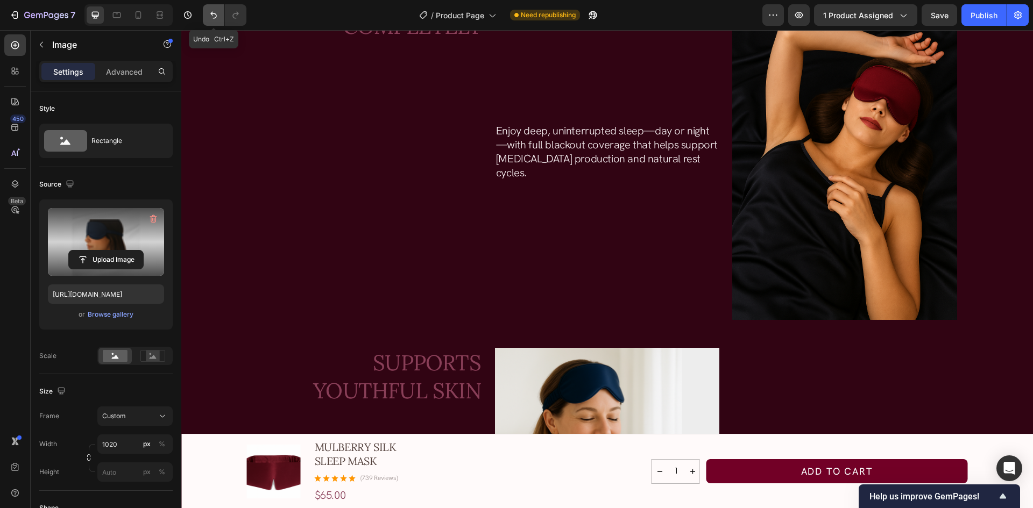
click at [214, 15] on icon "Undo/Redo" at bounding box center [213, 15] width 11 height 11
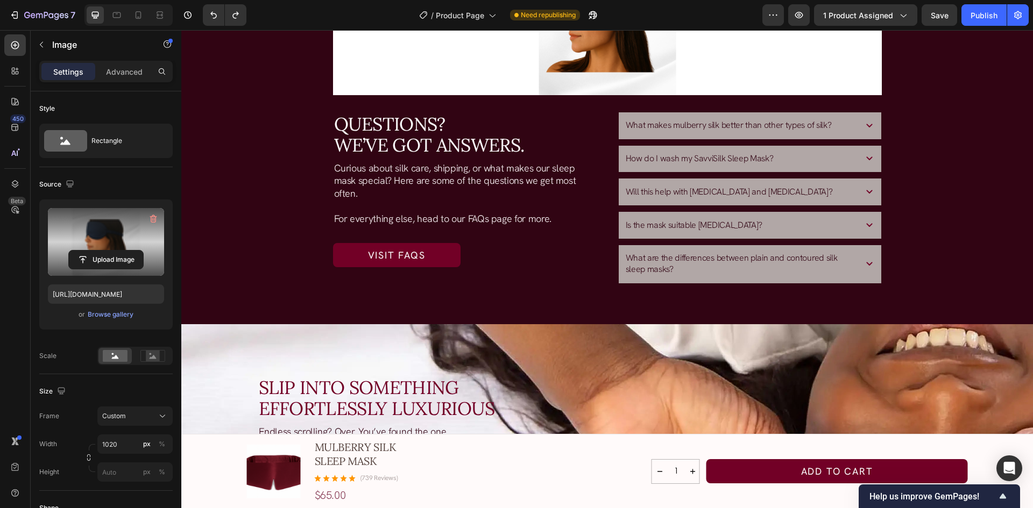
scroll to position [3411, 0]
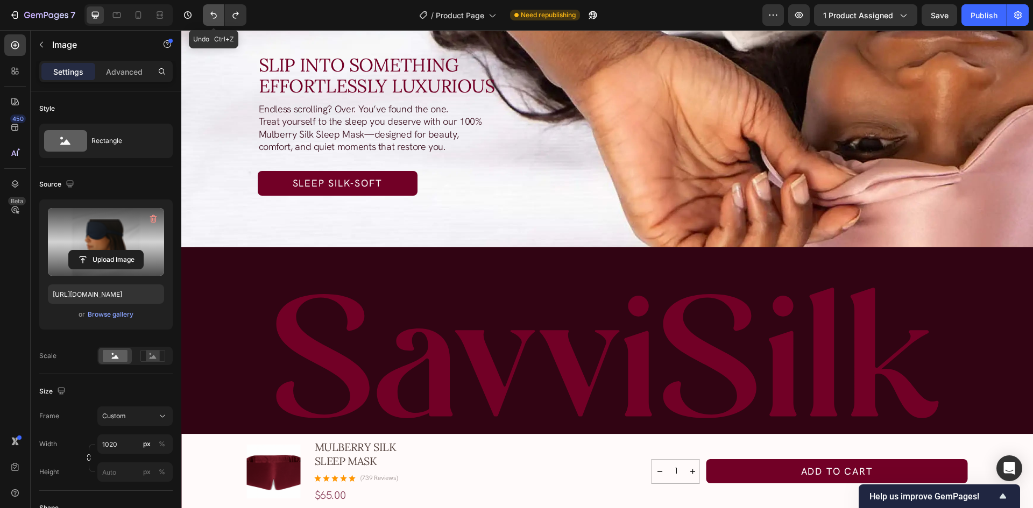
click at [212, 13] on icon "Undo/Redo" at bounding box center [213, 15] width 6 height 7
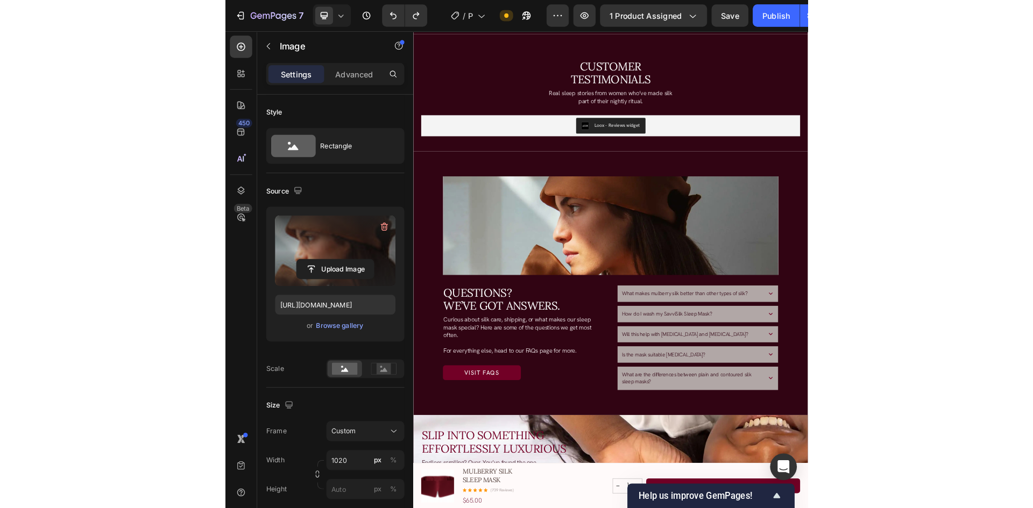
scroll to position [2624, 0]
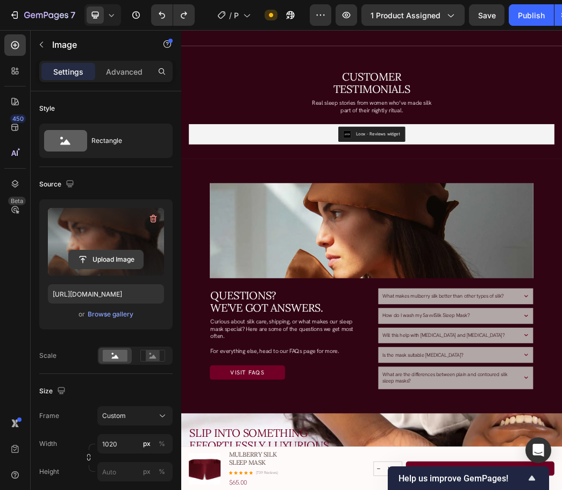
click at [110, 260] on input "file" at bounding box center [106, 260] width 74 height 18
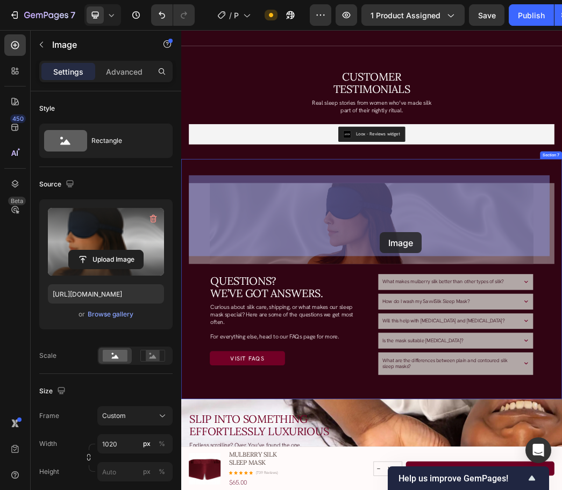
drag, startPoint x: 500, startPoint y: 373, endPoint x: 518, endPoint y: 373, distance: 18.3
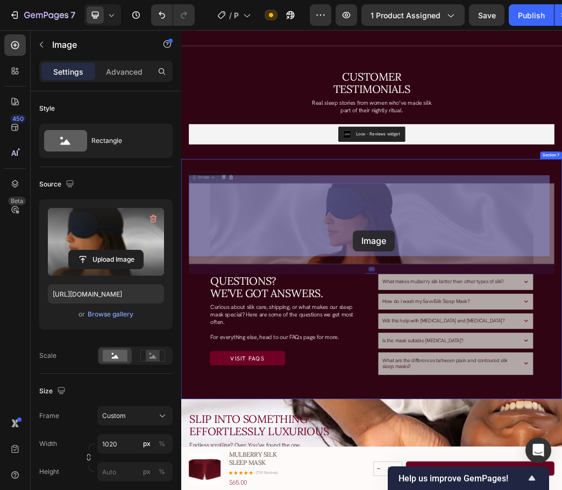
drag, startPoint x: 499, startPoint y: 373, endPoint x: 472, endPoint y: 370, distance: 27.6
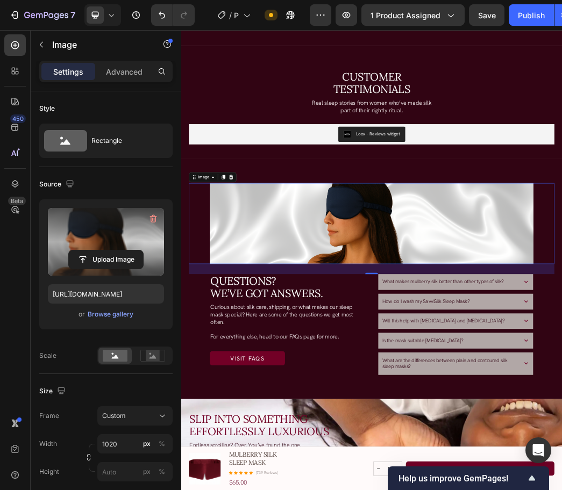
click at [113, 250] on label at bounding box center [106, 242] width 116 height 68
click at [113, 251] on input "file" at bounding box center [106, 260] width 74 height 18
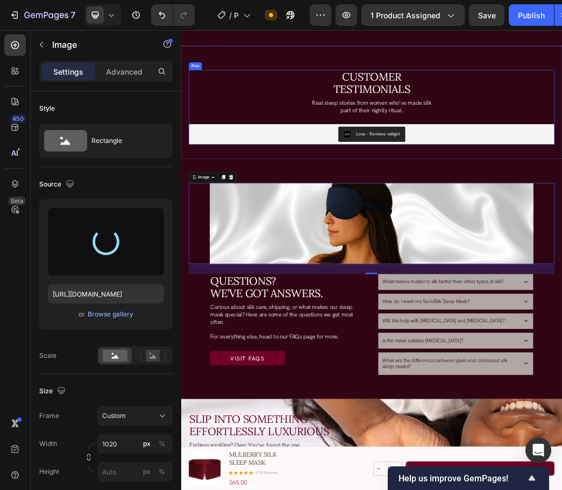
type input "[URL][DOMAIN_NAME]"
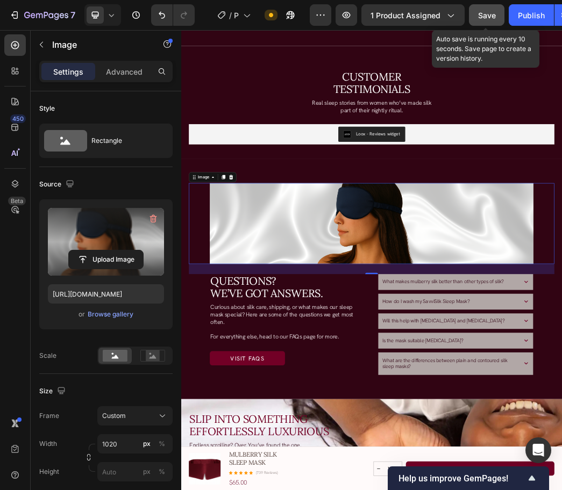
click at [493, 19] on span "Save" at bounding box center [487, 15] width 18 height 9
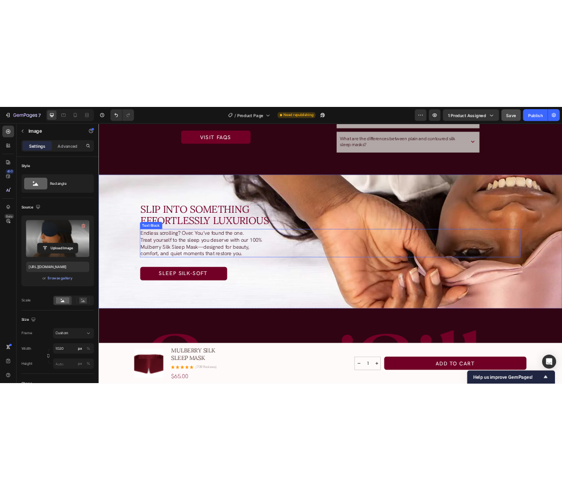
scroll to position [3269, 0]
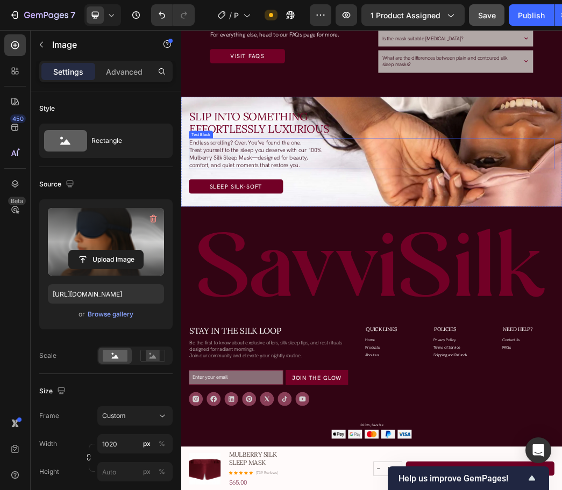
click at [487, 248] on div "Endless scrolling? Over. You’ve found the one. Treat yourself to the sleep you …" at bounding box center [504, 240] width 620 height 53
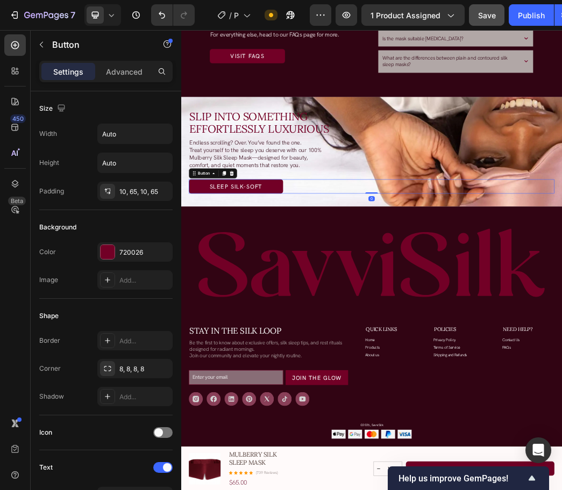
click at [436, 290] on div "Sleep Silk-Soft Button 0" at bounding box center [504, 295] width 620 height 24
click at [666, 246] on div "Endless scrolling? Over. You’ve found the one. Treat yourself to the sleep you …" at bounding box center [504, 240] width 620 height 53
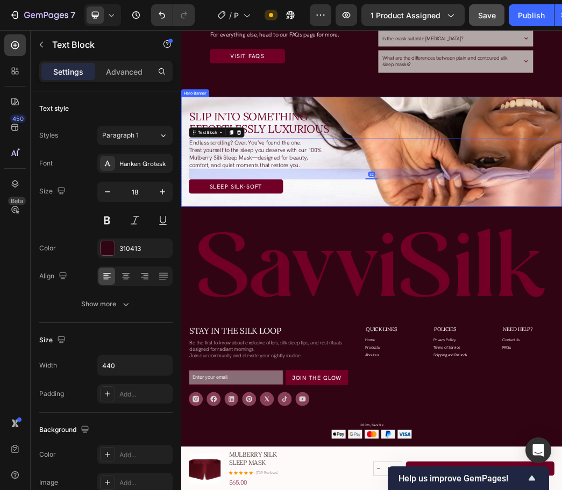
click at [649, 161] on div "Slip Into Something Effortlessly Luxurious Heading Slip Into Something Effortle…" at bounding box center [503, 236] width 645 height 168
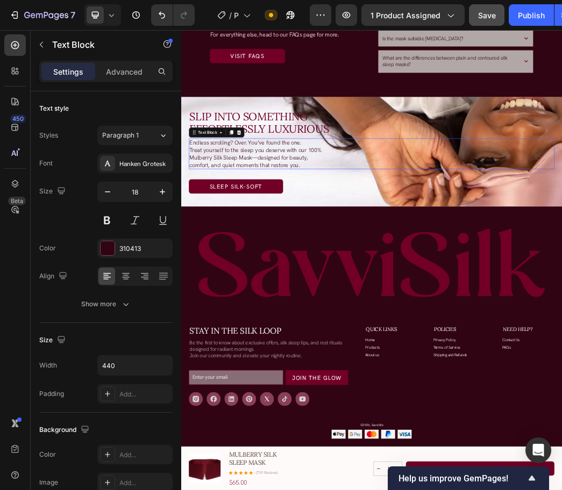
click at [571, 222] on div "Endless scrolling? Over. You’ve found the one. Treat yourself to the sleep you …" at bounding box center [504, 240] width 620 height 53
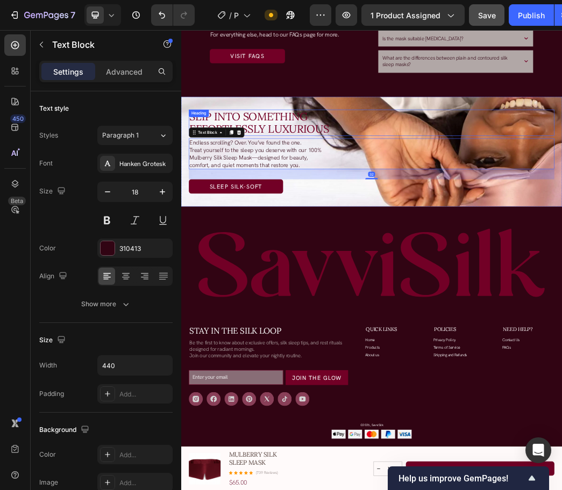
click at [618, 167] on div "Slip Into Something Effortlessly Luxurious" at bounding box center [504, 187] width 620 height 44
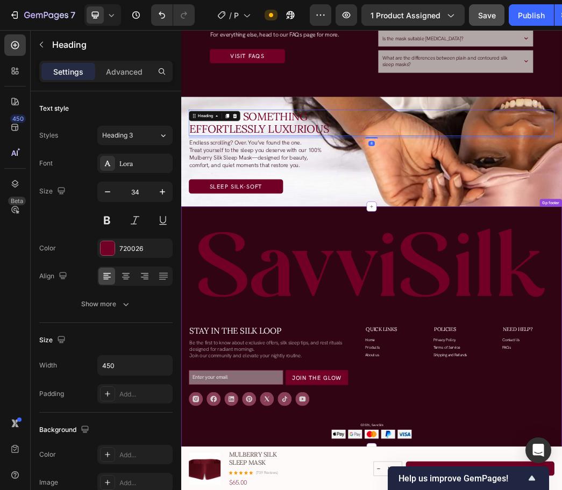
click at [481, 354] on img at bounding box center [504, 424] width 620 height 159
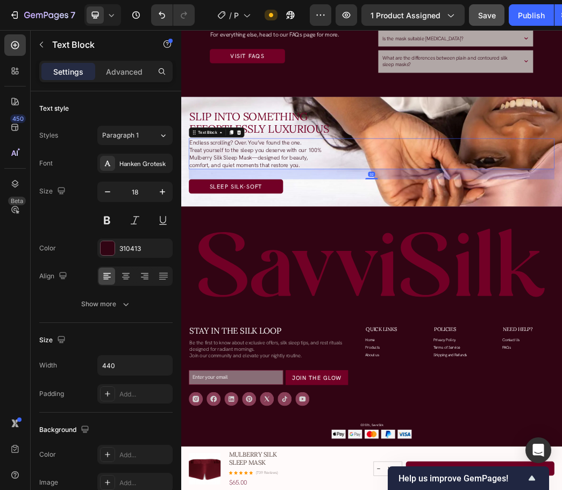
click at [620, 260] on div "Endless scrolling? Over. You’ve found the one. Treat yourself to the sleep you …" at bounding box center [504, 240] width 620 height 53
click at [679, 306] on div "Slip Into Something Effortlessly Luxurious Heading Slip Into Something Effortle…" at bounding box center [503, 236] width 645 height 168
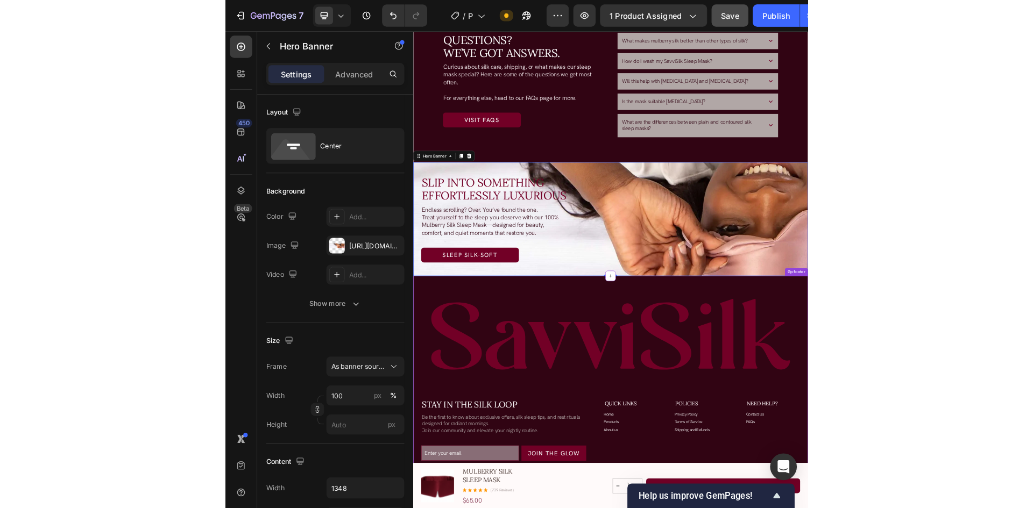
scroll to position [3162, 0]
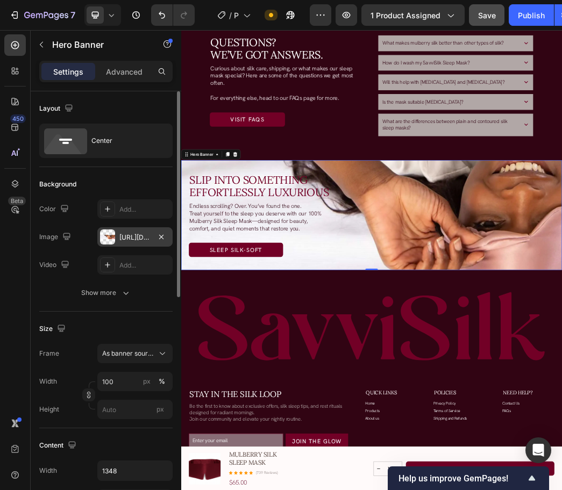
click at [119, 239] on div "[URL][DOMAIN_NAME]" at bounding box center [134, 238] width 31 height 10
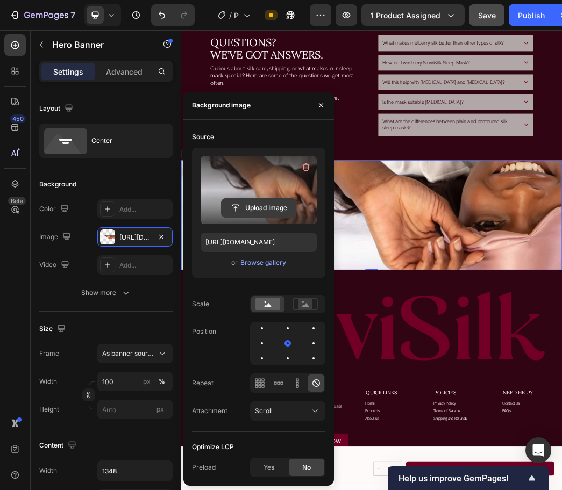
click at [246, 207] on input "file" at bounding box center [259, 208] width 74 height 18
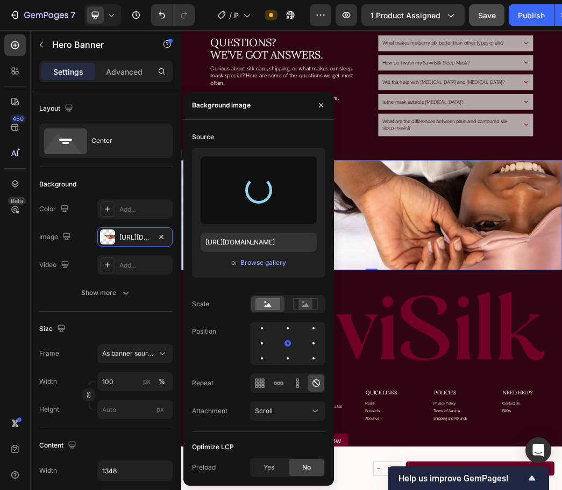
type input "[URL][DOMAIN_NAME]"
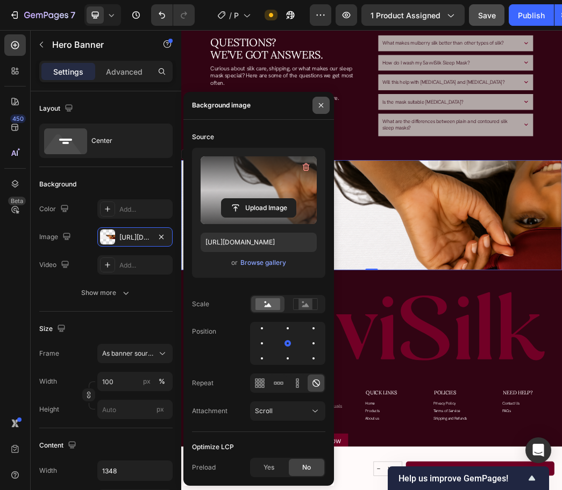
click at [323, 103] on icon "button" at bounding box center [321, 105] width 9 height 9
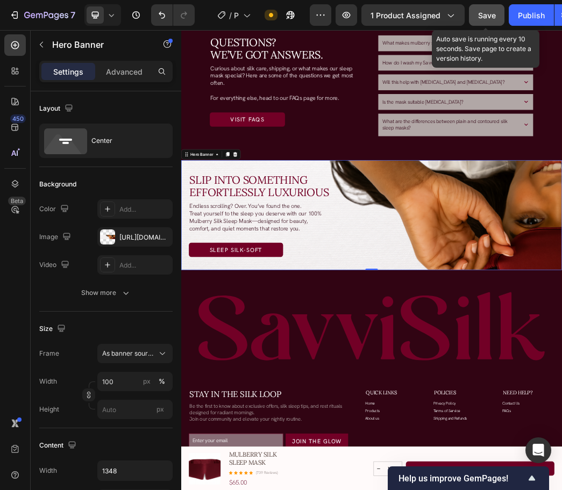
click at [487, 18] on span "Save" at bounding box center [487, 15] width 18 height 9
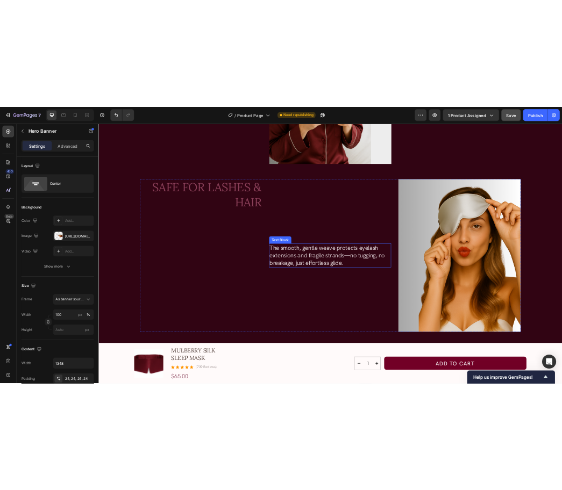
scroll to position [2429, 0]
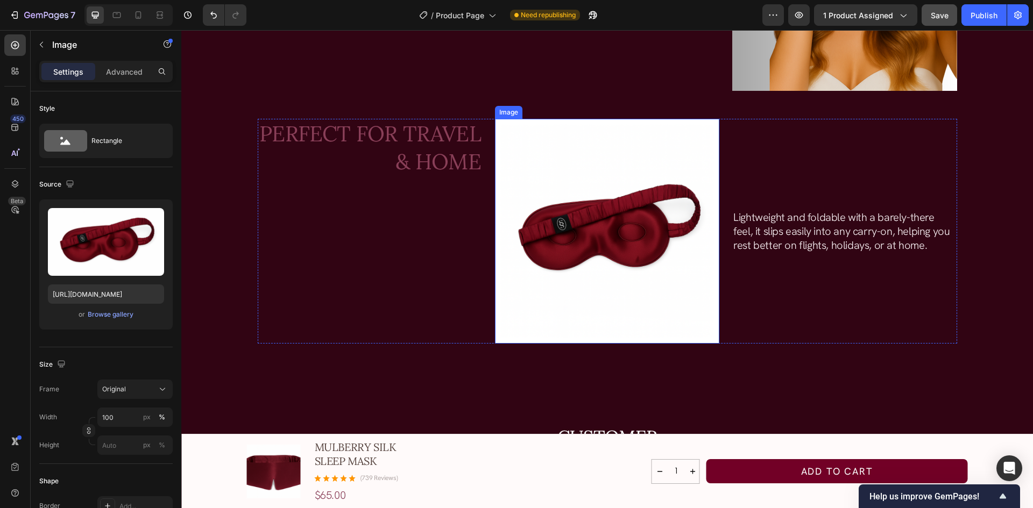
click at [603, 129] on img at bounding box center [607, 231] width 224 height 224
click at [603, 138] on img at bounding box center [607, 231] width 224 height 224
click at [597, 155] on img at bounding box center [607, 231] width 224 height 224
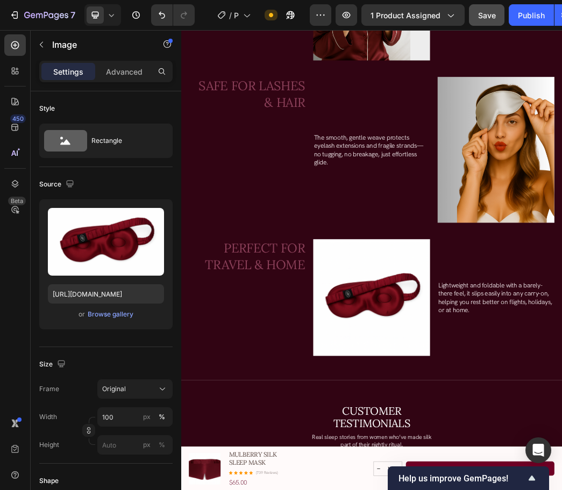
scroll to position [2097, 0]
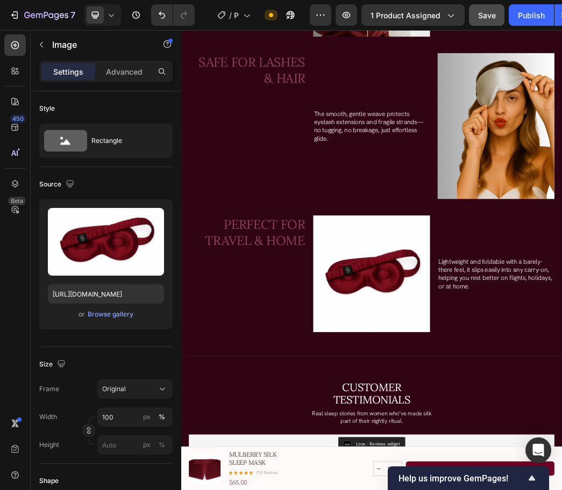
click at [477, 441] on img at bounding box center [504, 443] width 198 height 198
click at [478, 428] on img at bounding box center [504, 443] width 198 height 198
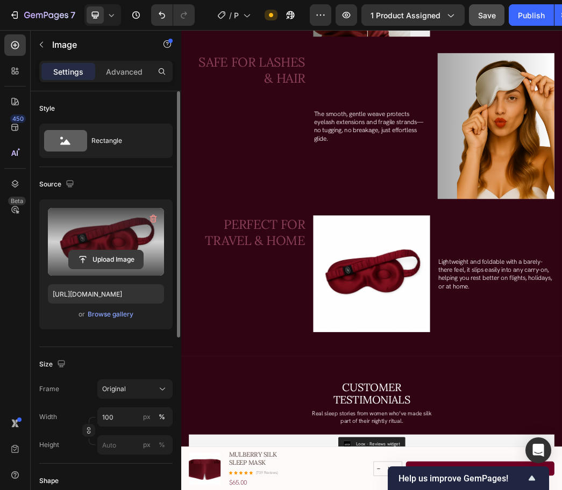
click at [98, 265] on input "file" at bounding box center [106, 260] width 74 height 18
click at [106, 260] on input "file" at bounding box center [106, 260] width 74 height 18
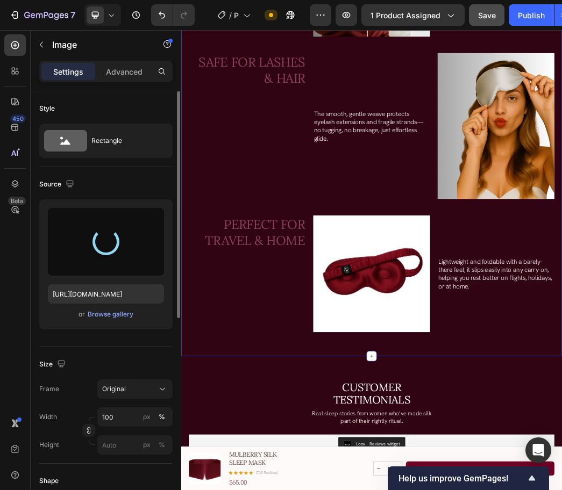
type input "[URL][DOMAIN_NAME]"
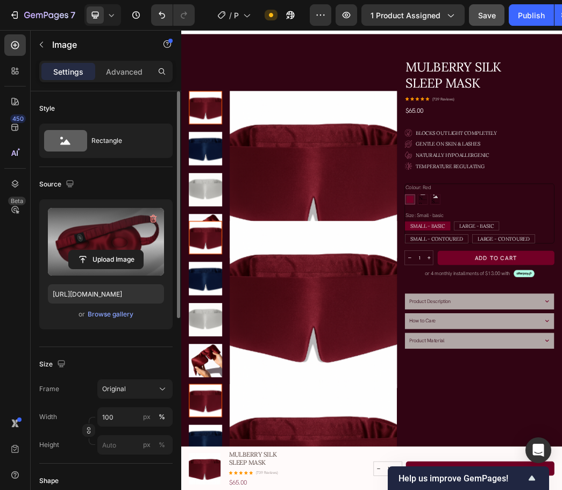
scroll to position [0, 0]
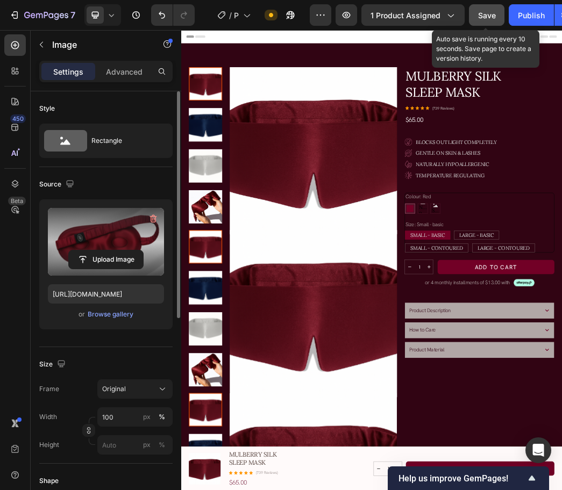
click at [489, 14] on span "Save" at bounding box center [487, 15] width 18 height 9
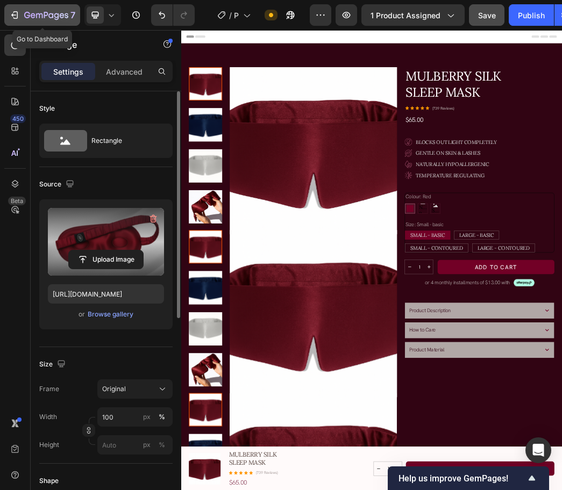
click at [62, 20] on icon "button" at bounding box center [46, 15] width 44 height 9
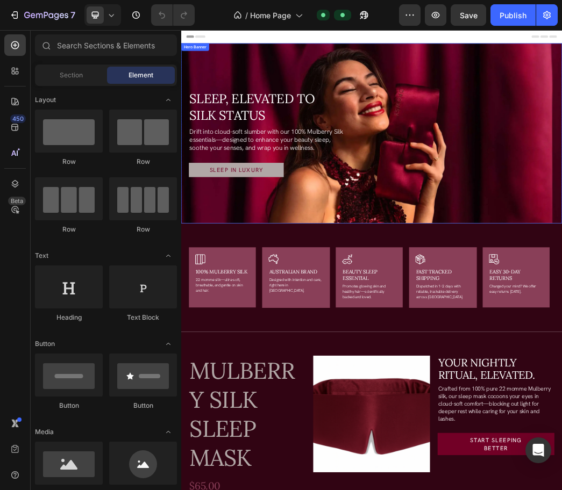
click at [549, 247] on div "Sleep, Elevated to Silk Status Heading Drift into cloud-soft slumber with our 1…" at bounding box center [504, 205] width 620 height 148
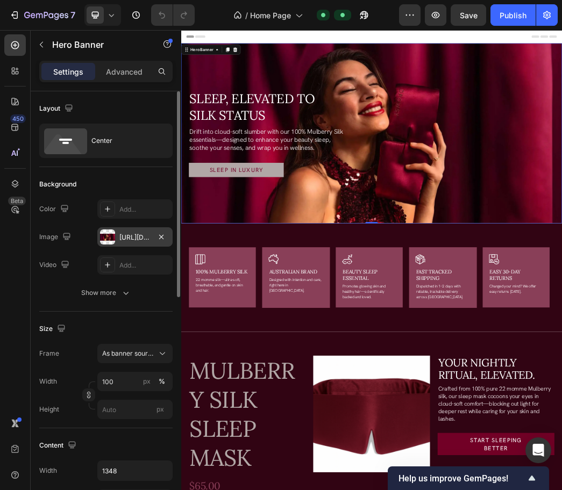
click at [130, 236] on div "https://cdn.shopify.com/s/files/1/0716/7170/9865/files/gempages_579019983997109…" at bounding box center [134, 238] width 31 height 10
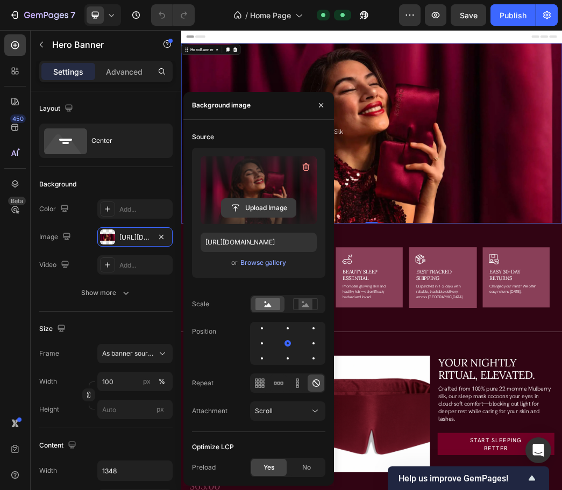
click at [259, 209] on input "file" at bounding box center [259, 208] width 74 height 18
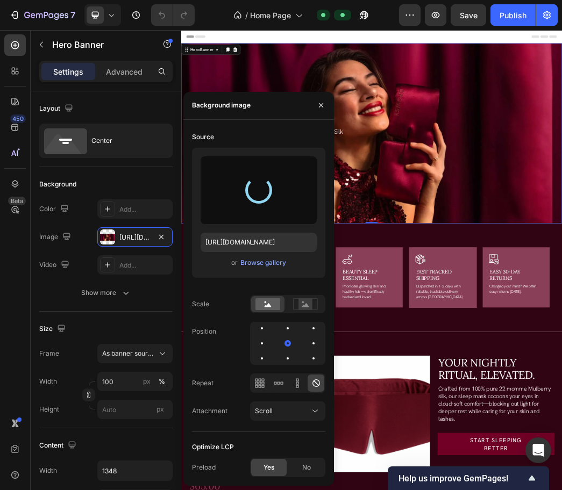
type input "https://cdn.shopify.com/s/files/1/0716/7170/9865/files/gempages_579019983997109…"
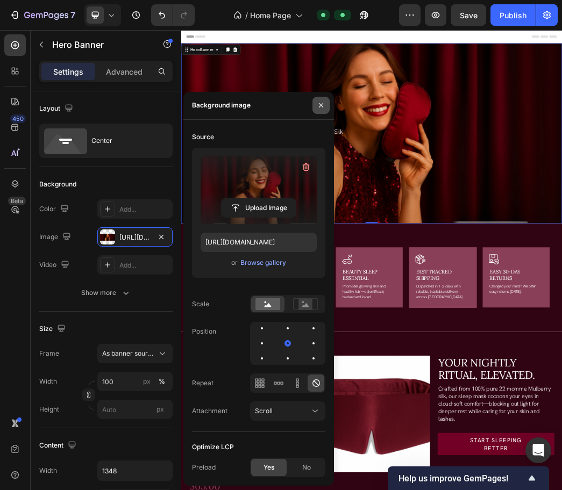
click at [320, 104] on icon "button" at bounding box center [321, 105] width 4 height 4
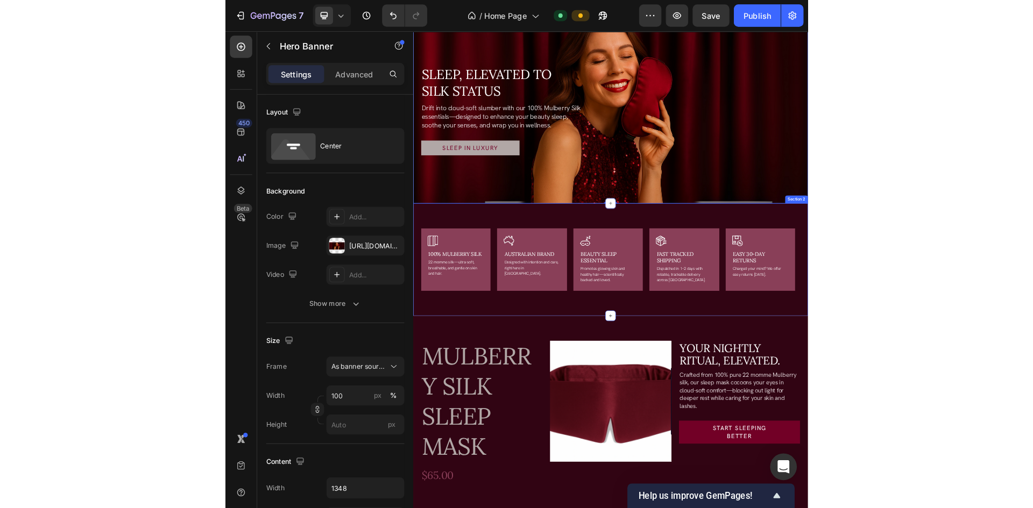
scroll to position [215, 0]
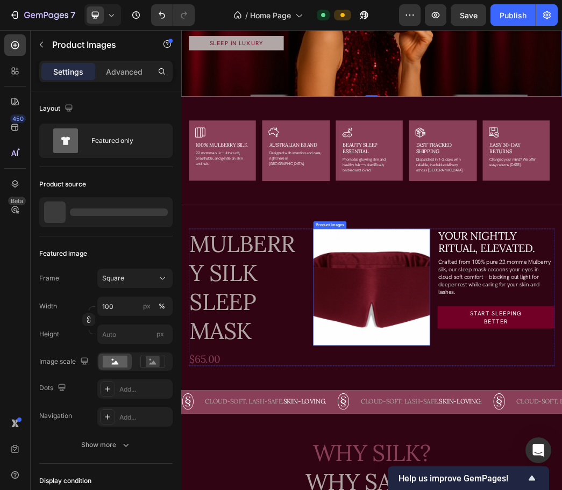
click at [541, 440] on img at bounding box center [504, 466] width 198 height 198
click at [511, 454] on img at bounding box center [504, 466] width 198 height 198
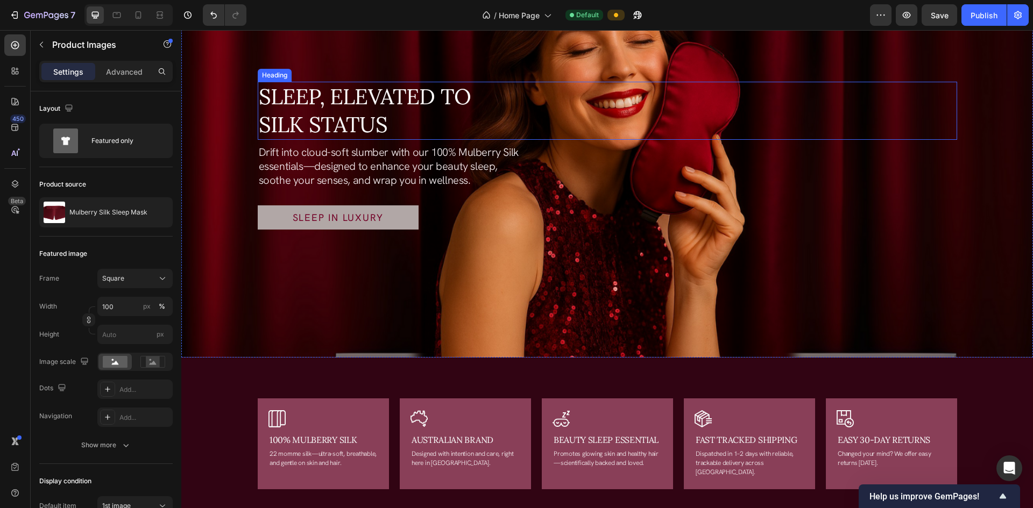
scroll to position [0, 0]
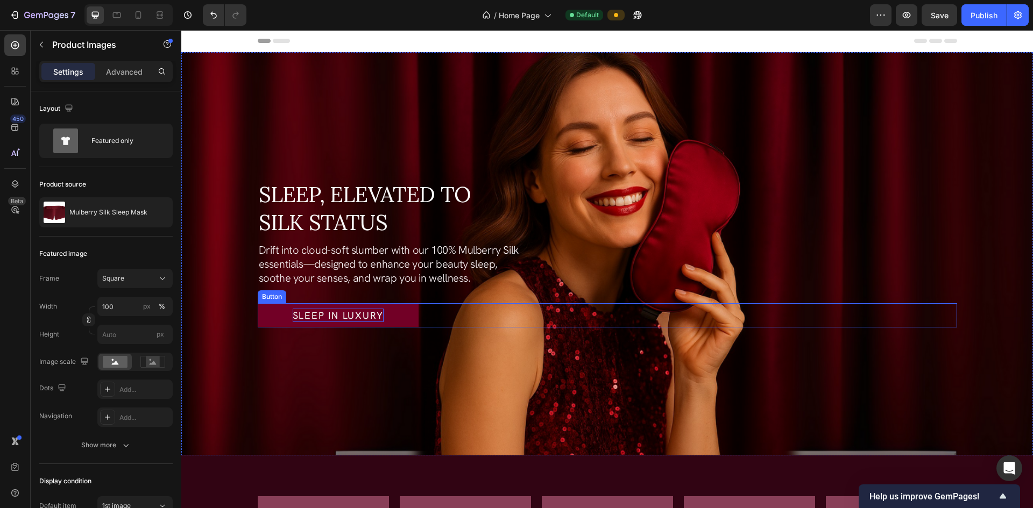
click at [297, 317] on p "Sleep in Luxury" at bounding box center [338, 315] width 91 height 13
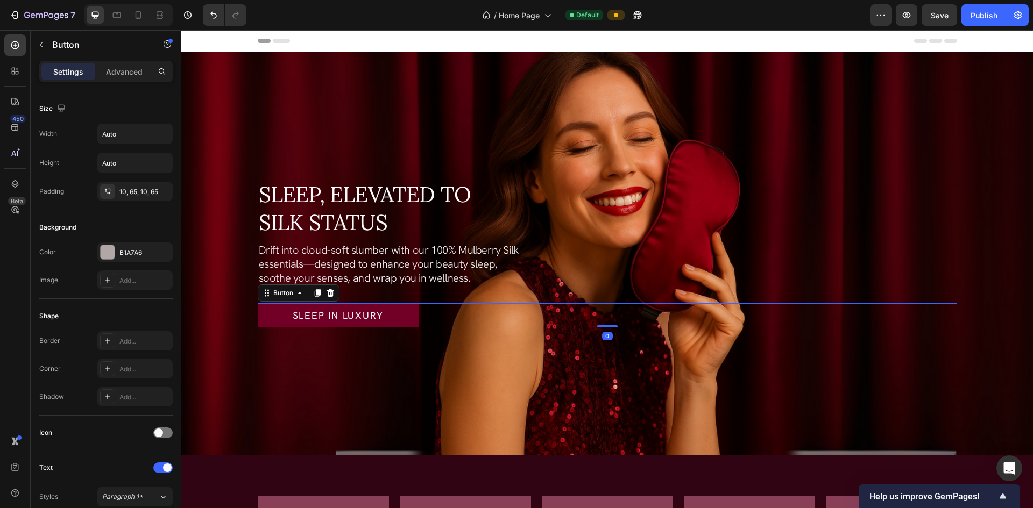
click at [268, 312] on link "Sleep in Luxury" at bounding box center [338, 315] width 161 height 24
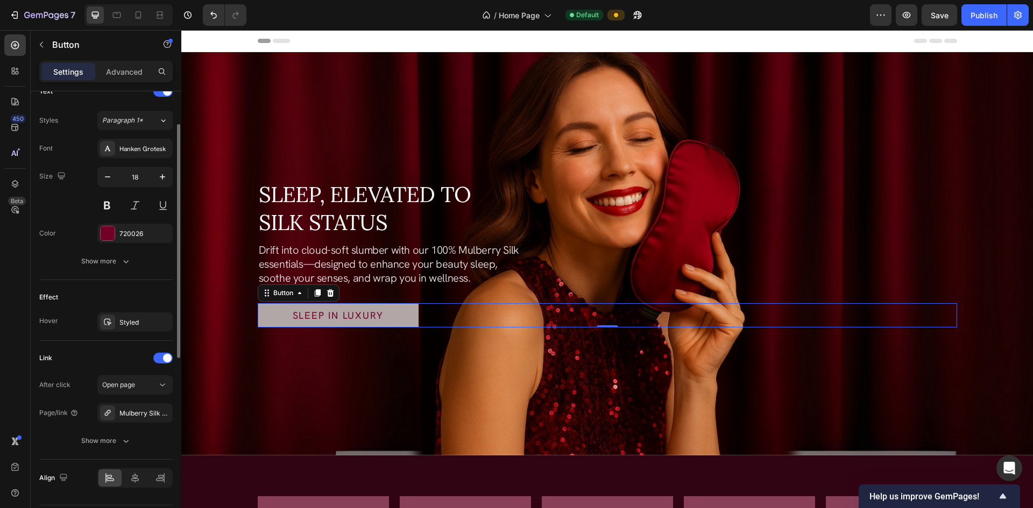
scroll to position [215, 0]
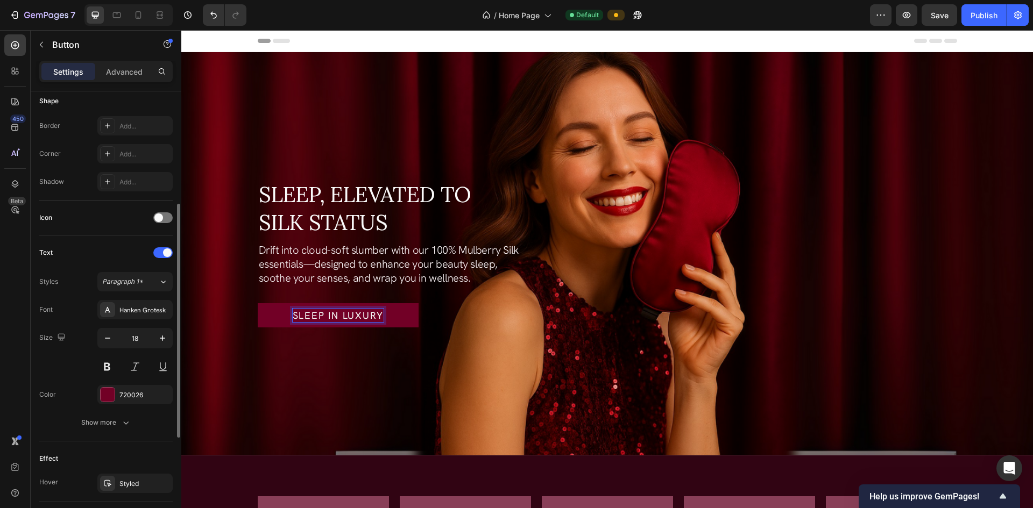
click at [293, 315] on p "Sleep in Luxury" at bounding box center [338, 315] width 91 height 13
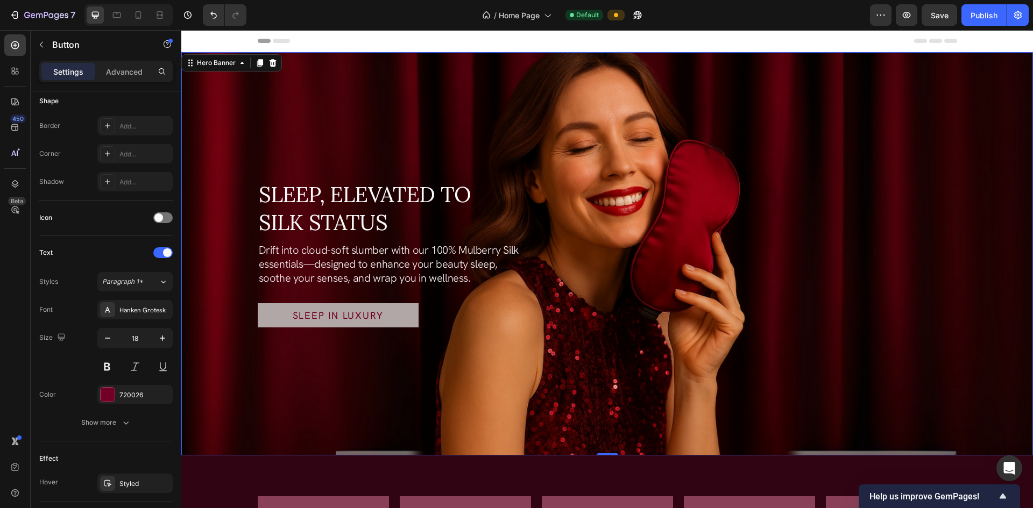
click at [295, 380] on div "Background Image" at bounding box center [606, 253] width 851 height 403
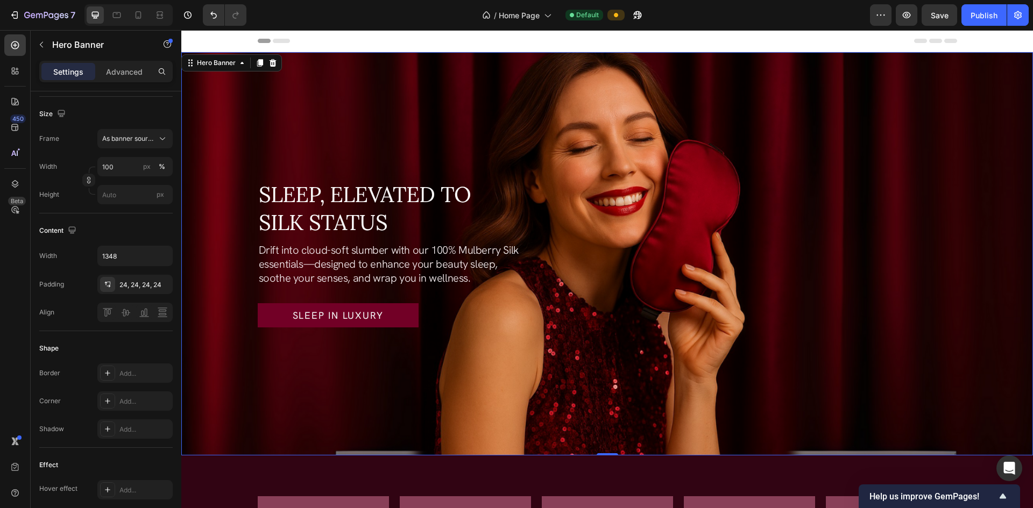
click at [265, 314] on link "Sleep in Luxury" at bounding box center [338, 315] width 161 height 24
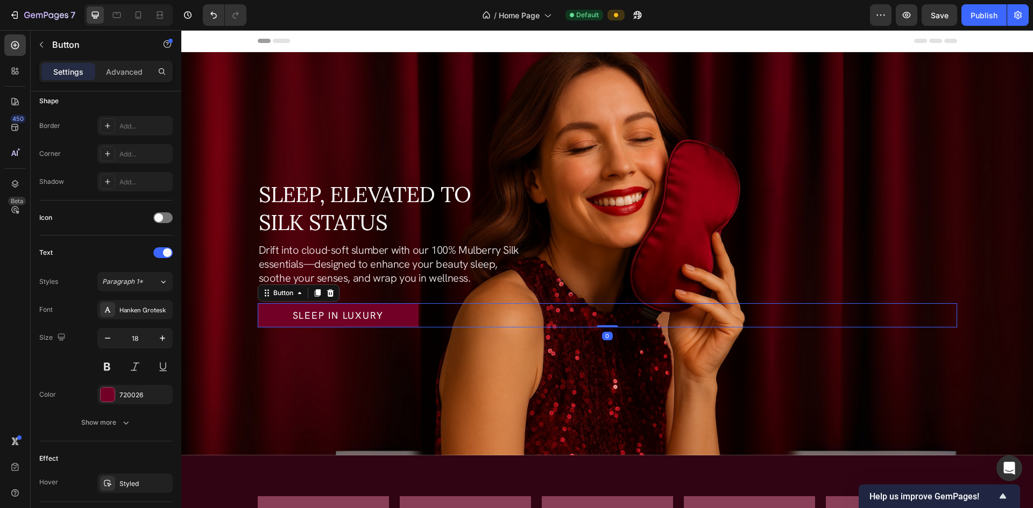
scroll to position [0, 0]
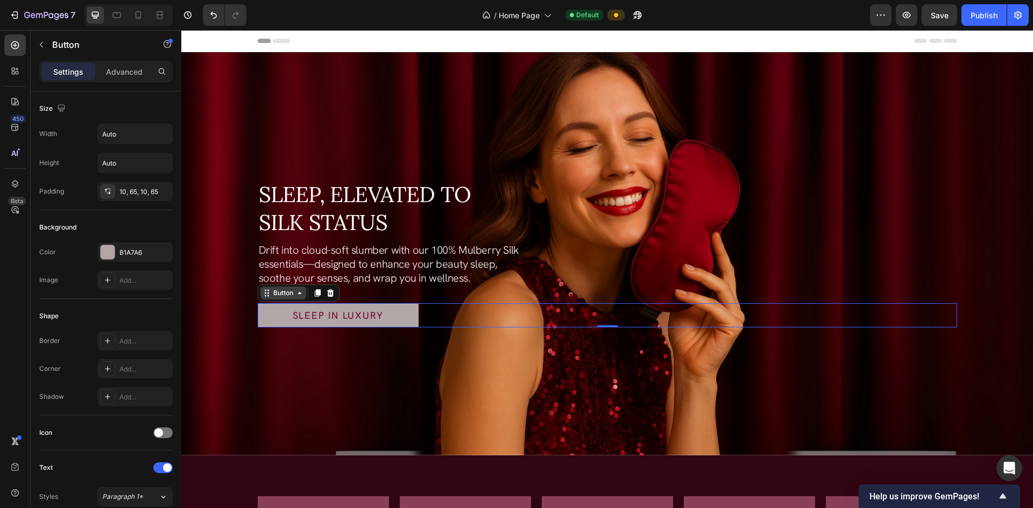
click at [263, 296] on div "Button" at bounding box center [283, 293] width 46 height 13
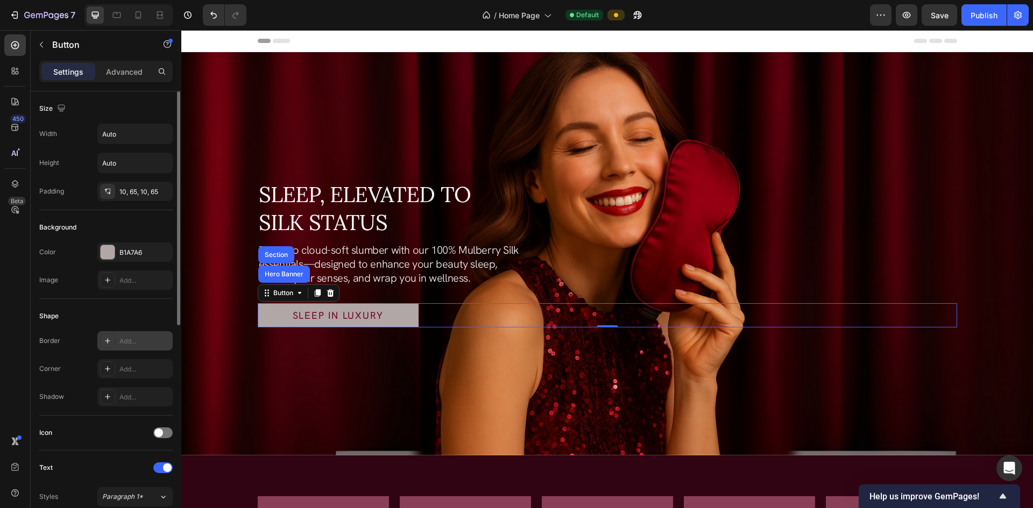
click at [138, 335] on div "Add..." at bounding box center [134, 340] width 75 height 19
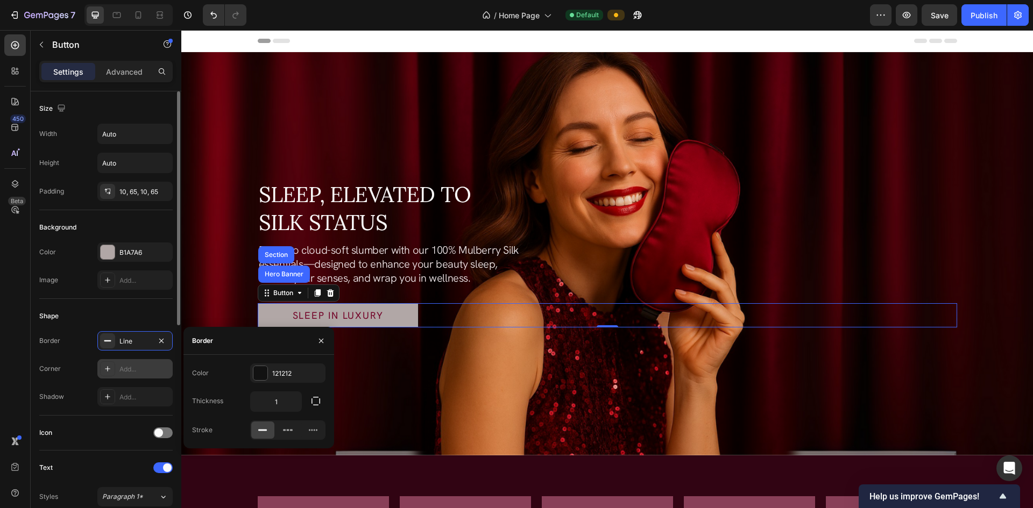
click at [114, 369] on div at bounding box center [107, 368] width 15 height 15
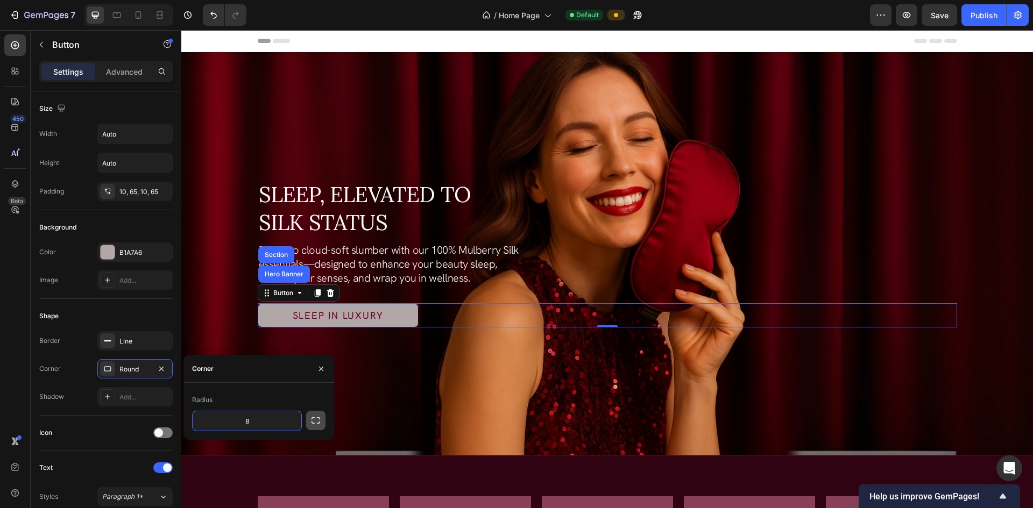
click at [319, 422] on icon "button" at bounding box center [315, 420] width 11 height 11
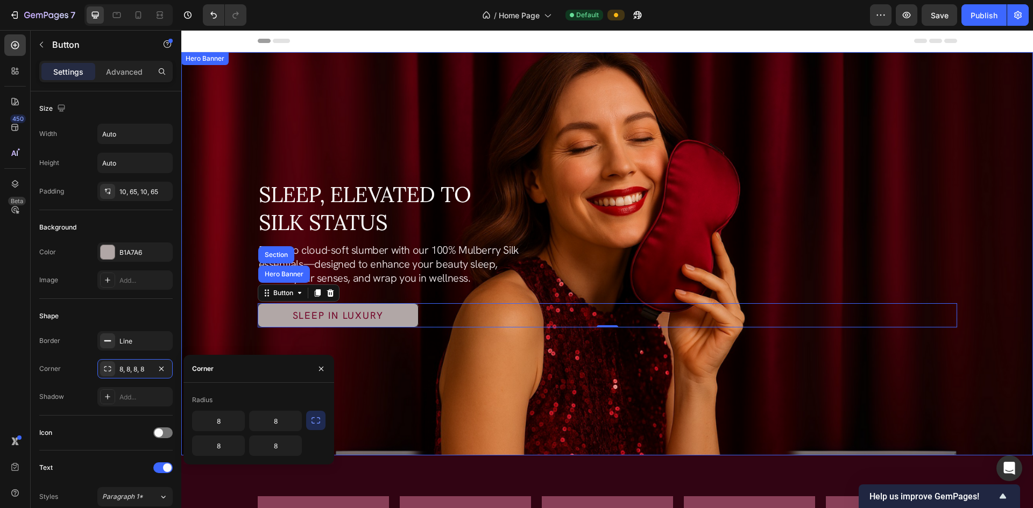
click at [411, 410] on div "Background Image" at bounding box center [606, 253] width 851 height 403
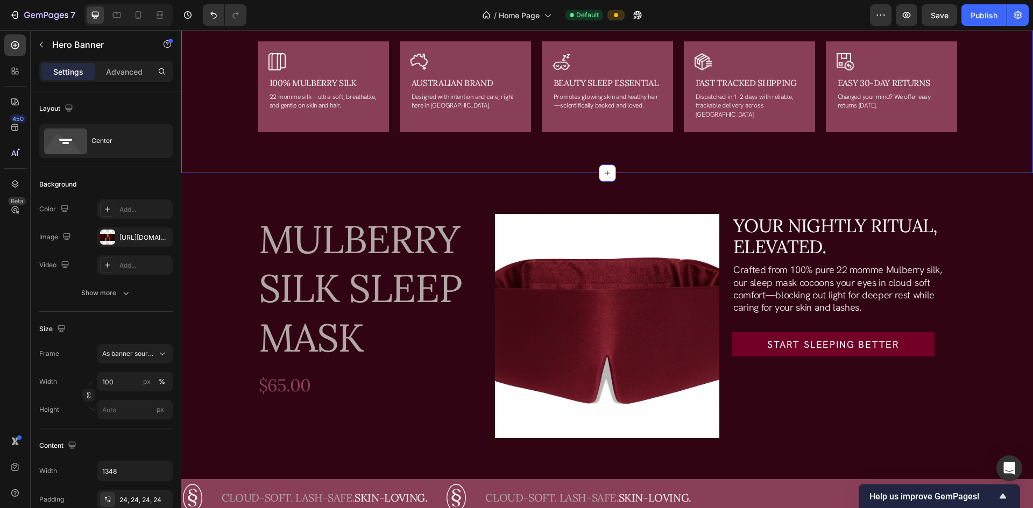
scroll to position [484, 0]
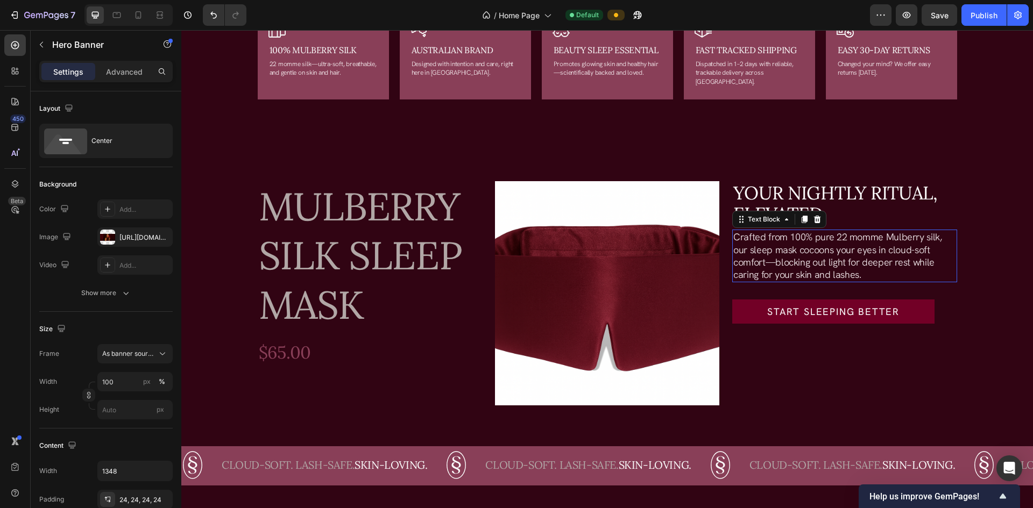
click at [561, 253] on p "Crafted from 100% pure 22 momme Mulberry silk, our sleep mask cocoons your eyes…" at bounding box center [844, 256] width 222 height 51
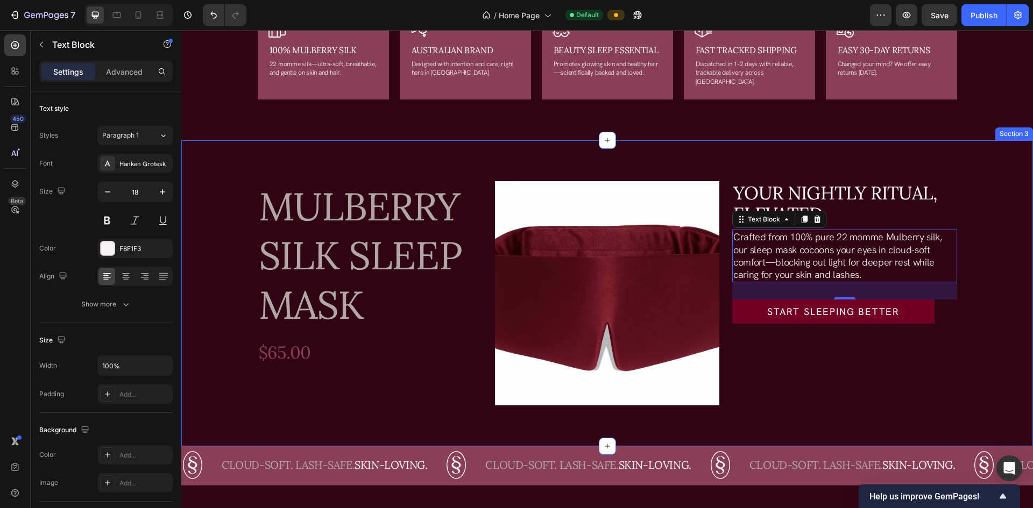
click at [561, 352] on div "Mulberry Silk Sleep Mask Product Title $65.00 Product Price Product Price Produ…" at bounding box center [606, 293] width 851 height 306
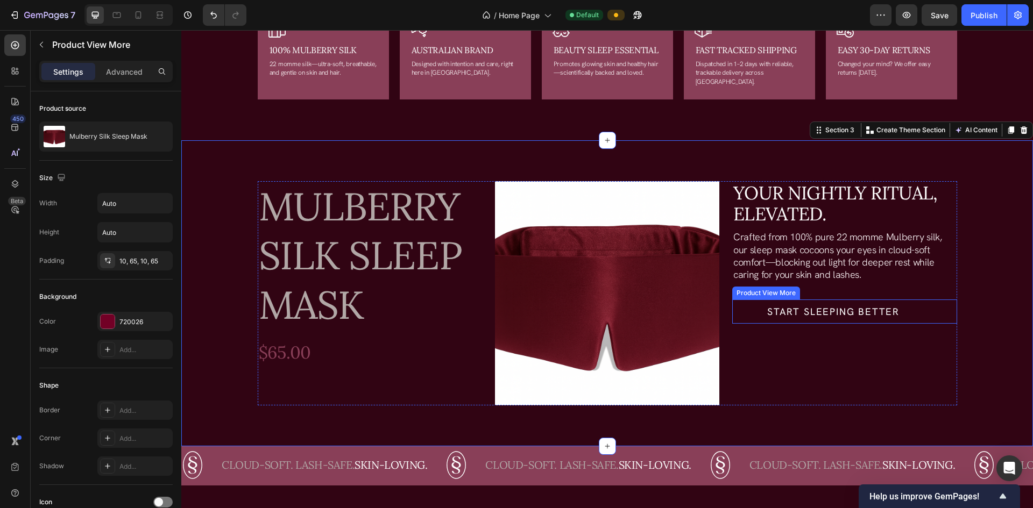
click at [561, 310] on button "Start Sleeping Better" at bounding box center [833, 312] width 202 height 24
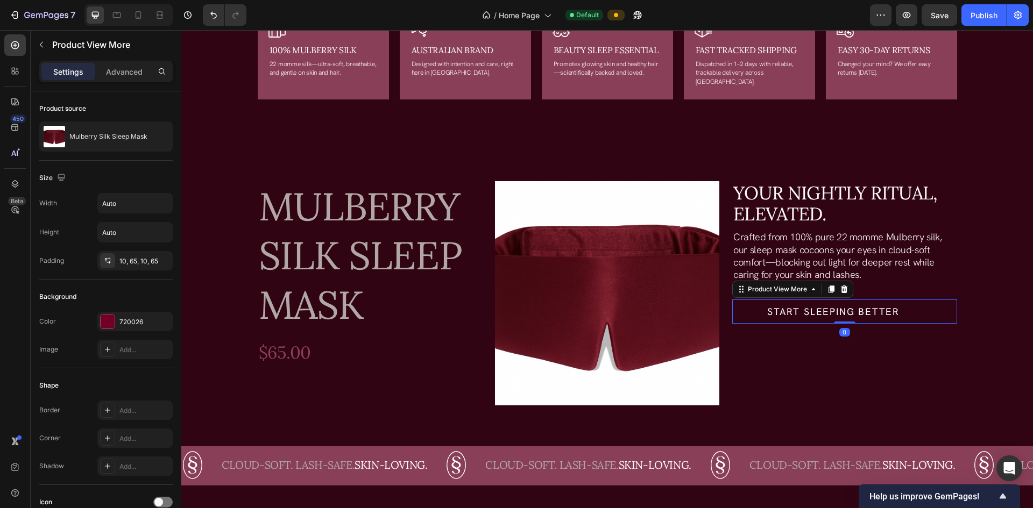
click at [561, 302] on button "Start Sleeping Better" at bounding box center [833, 312] width 202 height 24
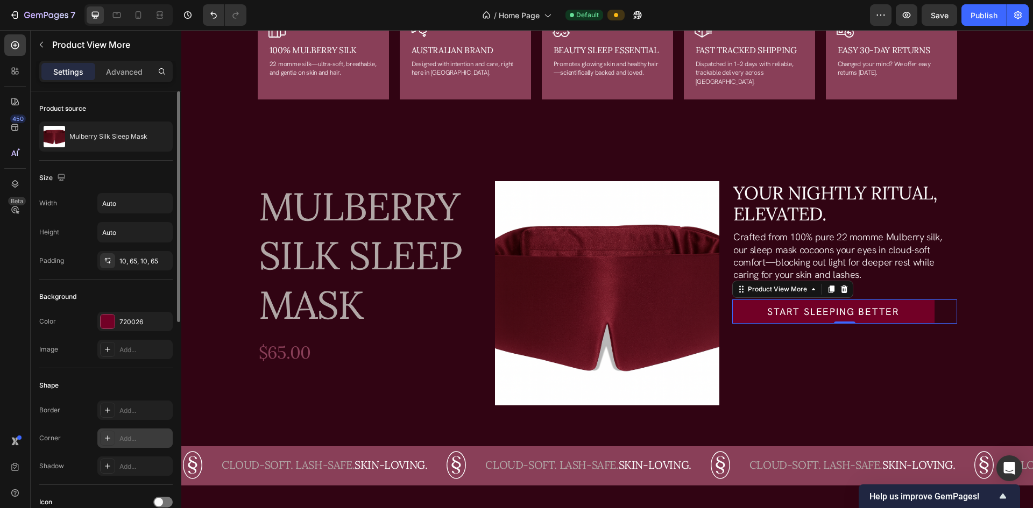
click at [117, 436] on div "Add..." at bounding box center [134, 438] width 75 height 19
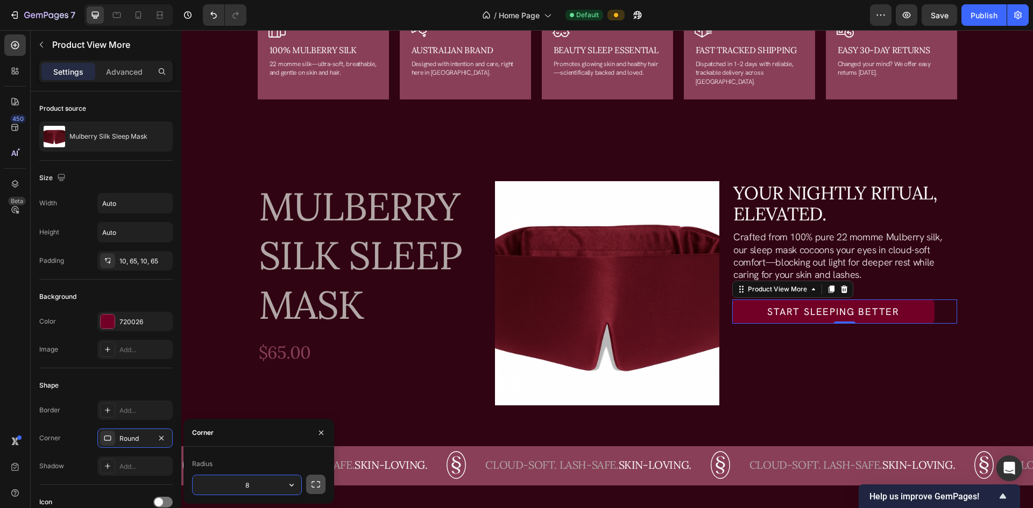
click at [317, 484] on icon "button" at bounding box center [315, 484] width 11 height 11
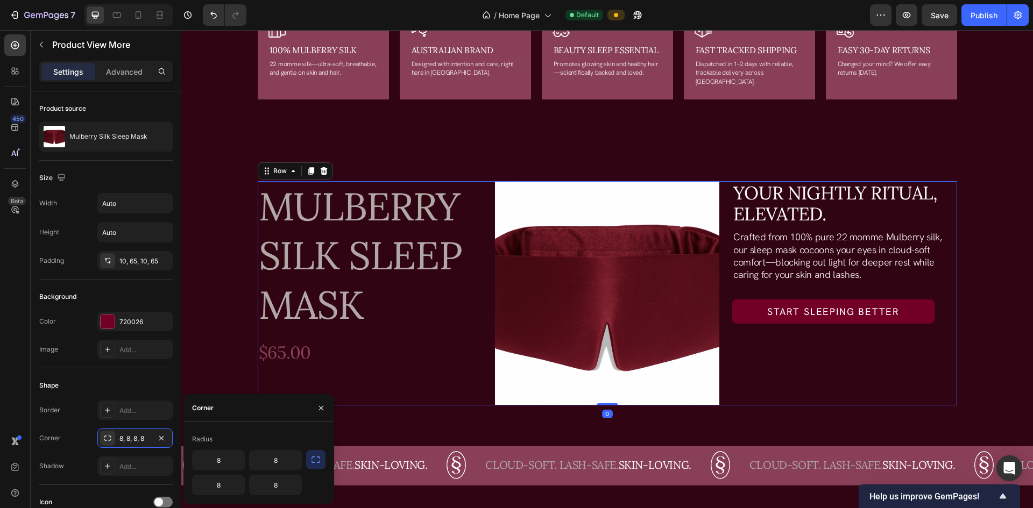
click at [561, 388] on div "Your nightly ritual, elevated. Heading Crafted from 100% pure 22 momme Mulberry…" at bounding box center [844, 293] width 224 height 224
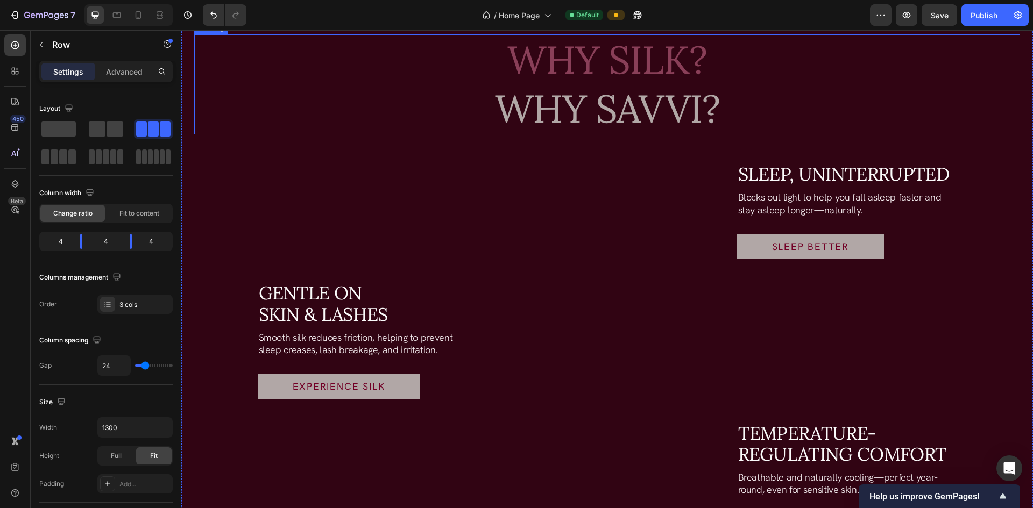
scroll to position [968, 0]
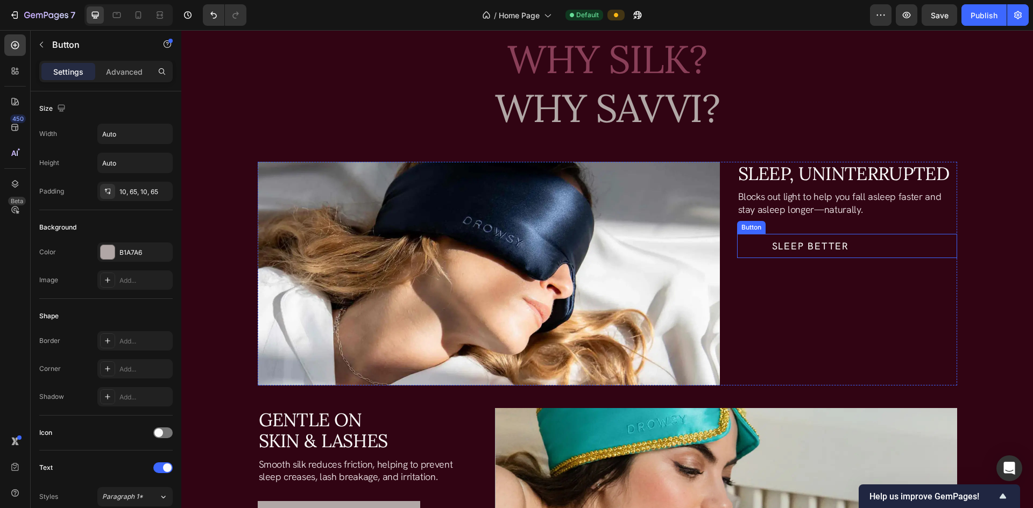
click at [561, 249] on link "Sleep better" at bounding box center [810, 246] width 147 height 24
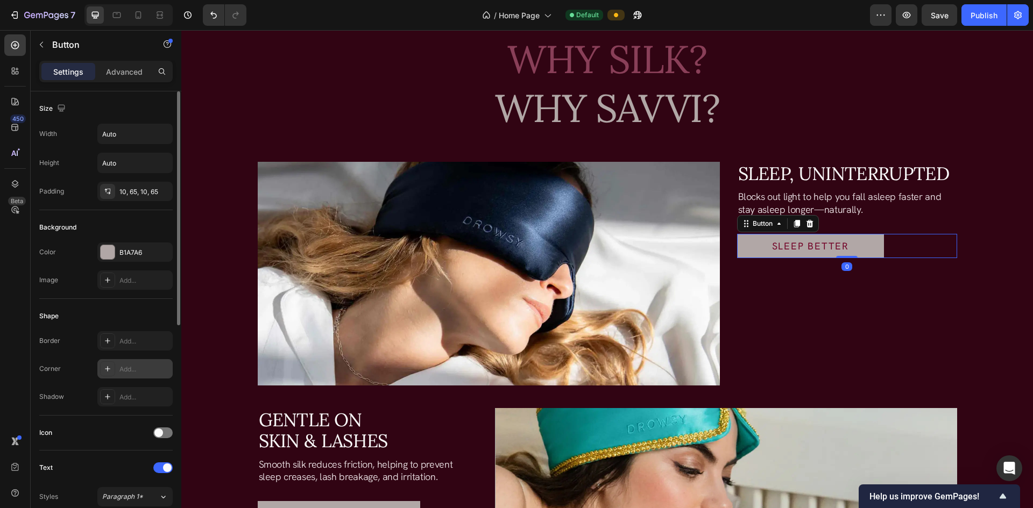
click at [141, 370] on div "Add..." at bounding box center [144, 370] width 51 height 10
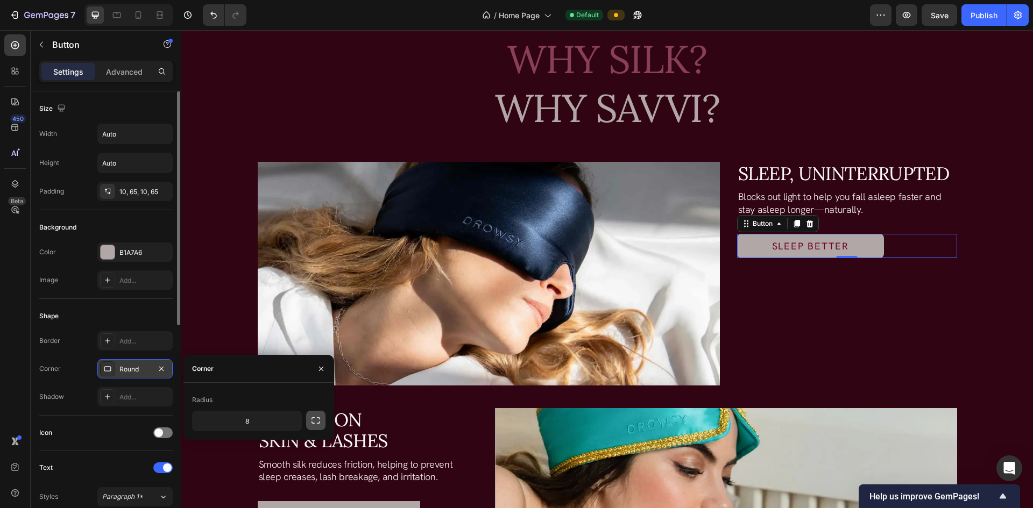
click at [315, 422] on icon "button" at bounding box center [315, 420] width 11 height 11
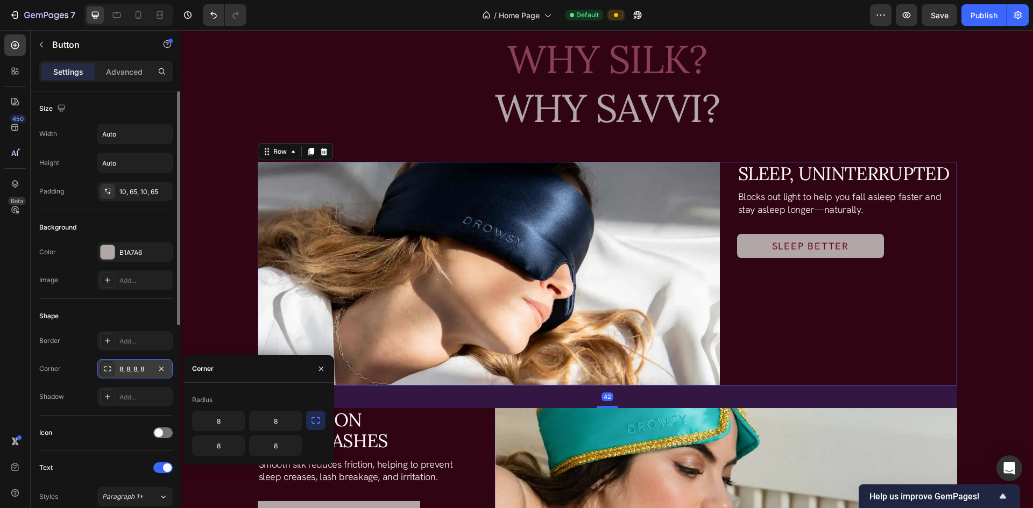
click at [561, 361] on div "Sleep, Uninterrupted Heading Blocks out light to help you fall asleep faster an…" at bounding box center [847, 274] width 220 height 224
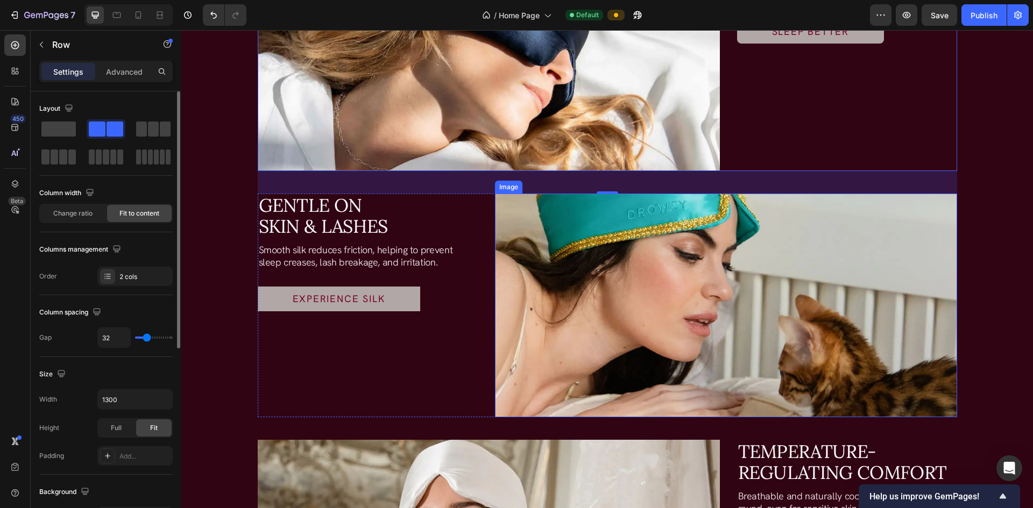
scroll to position [1183, 0]
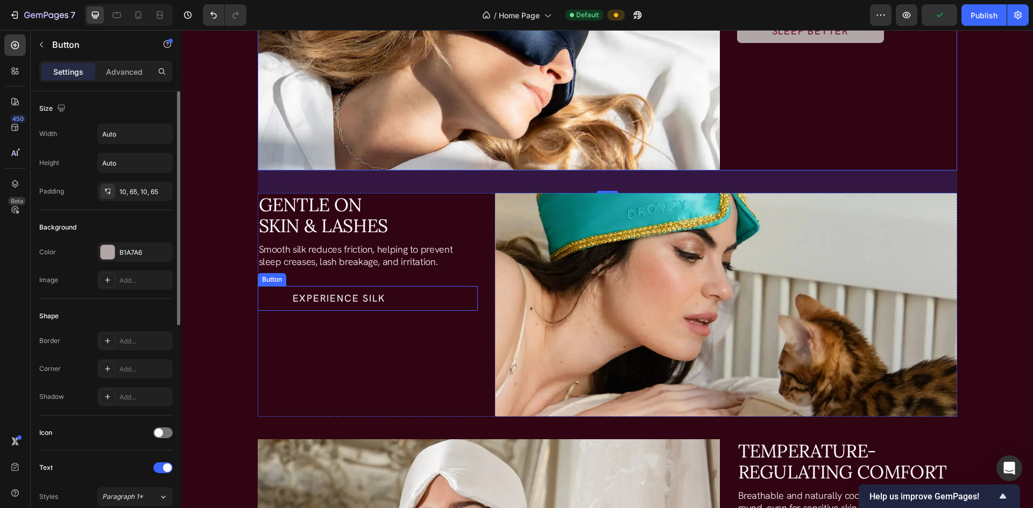
click at [266, 299] on link "Experience Silk" at bounding box center [339, 298] width 162 height 24
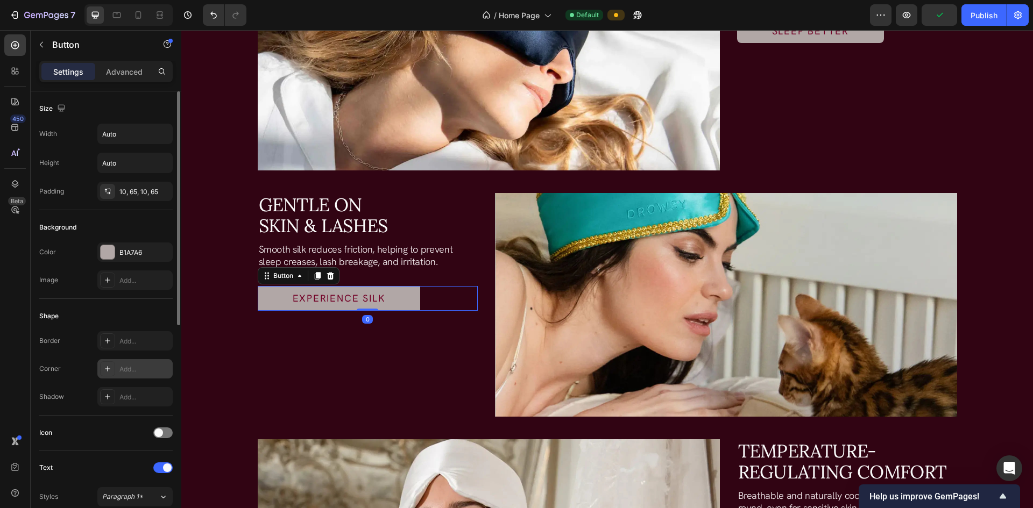
click at [104, 367] on icon at bounding box center [107, 369] width 9 height 9
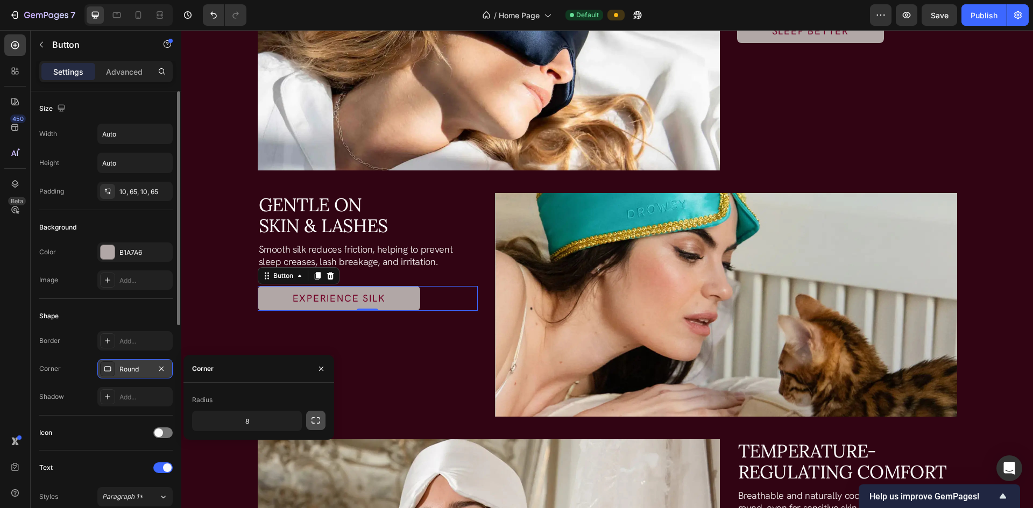
click at [309, 422] on button "button" at bounding box center [315, 420] width 19 height 19
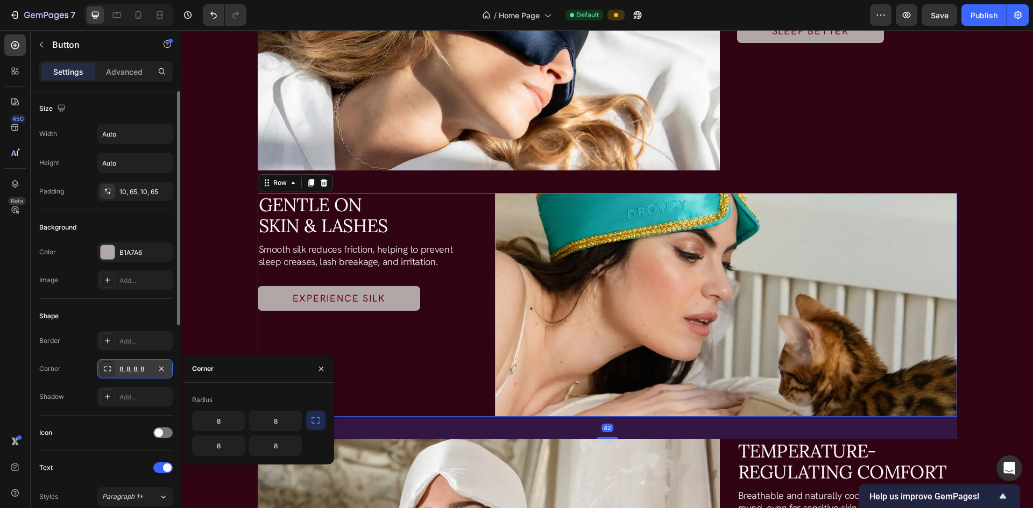
click at [374, 395] on div "Gentle on Skin & Lashes Heading Smooth silk reduces friction, helping to preven…" at bounding box center [368, 305] width 220 height 224
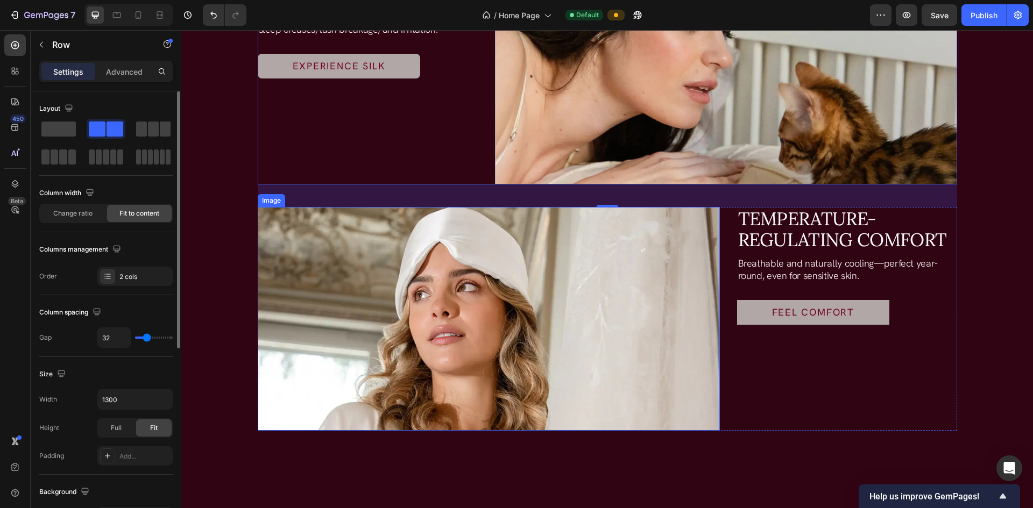
scroll to position [1452, 0]
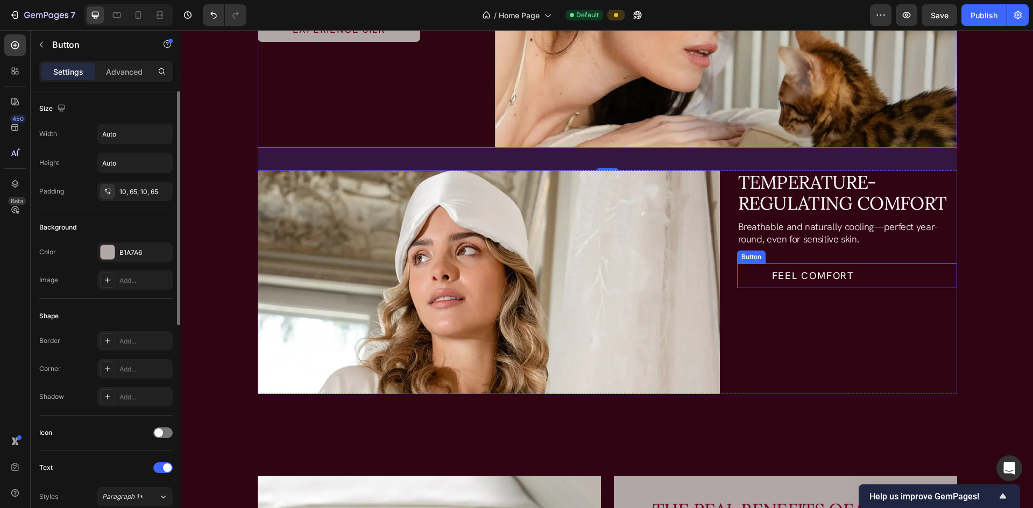
click at [561, 280] on link "Feel comfort" at bounding box center [813, 276] width 153 height 24
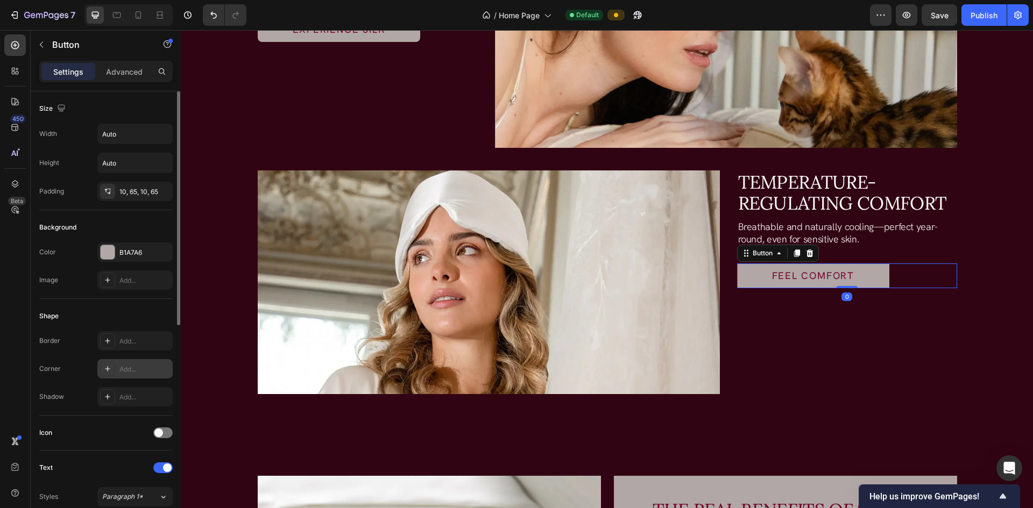
click at [97, 373] on div "Add..." at bounding box center [134, 368] width 75 height 19
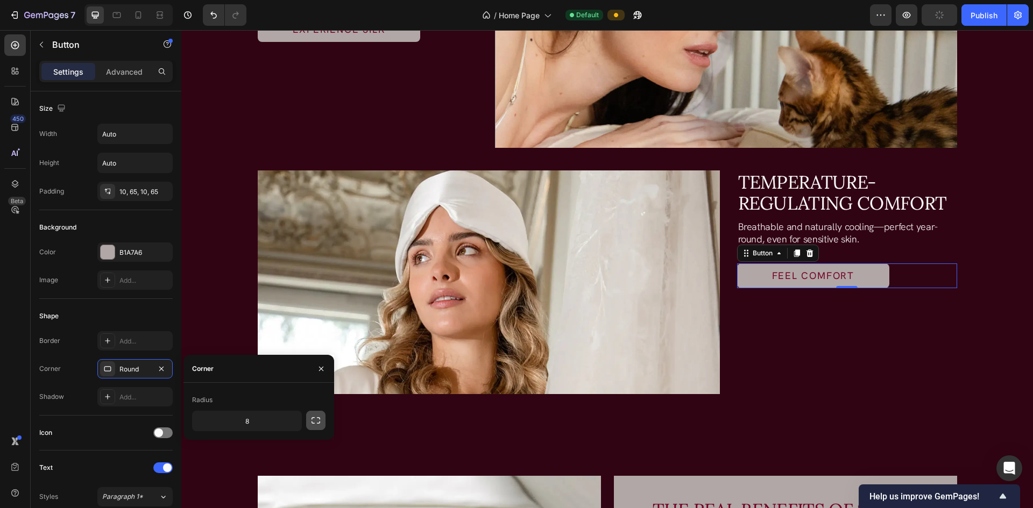
click at [315, 421] on icon "button" at bounding box center [315, 420] width 11 height 11
click at [319, 421] on icon "button" at bounding box center [315, 420] width 11 height 11
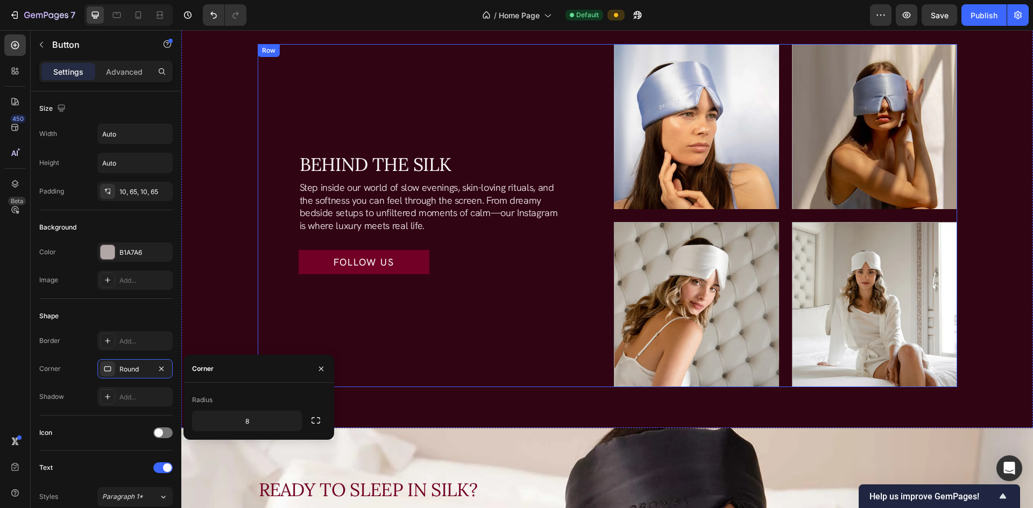
scroll to position [2797, 0]
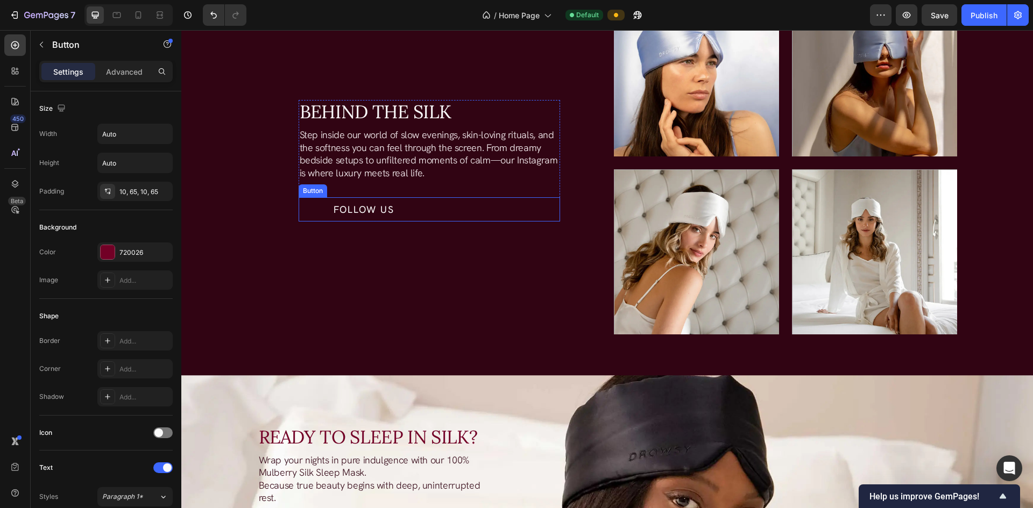
click at [300, 210] on link "Follow us" at bounding box center [363, 209] width 131 height 24
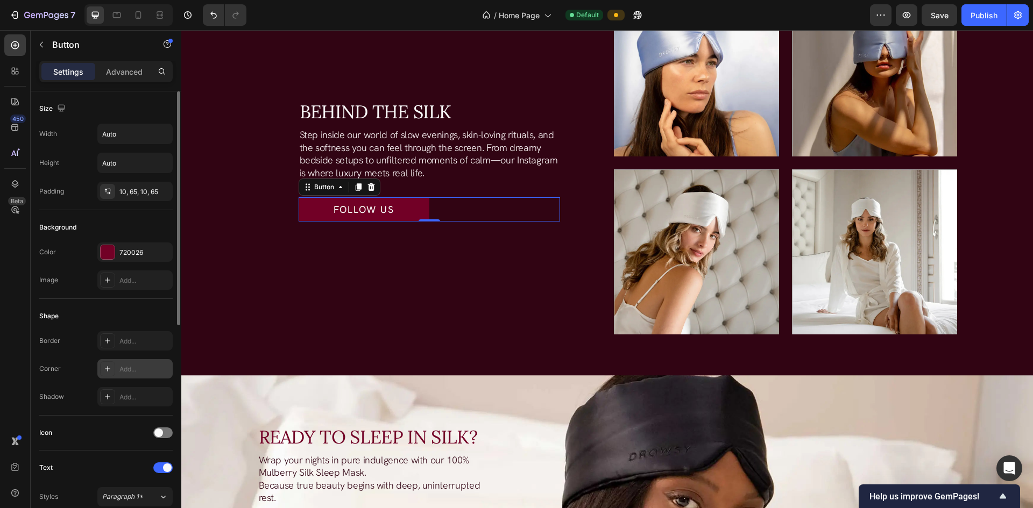
click at [104, 374] on div at bounding box center [107, 368] width 15 height 15
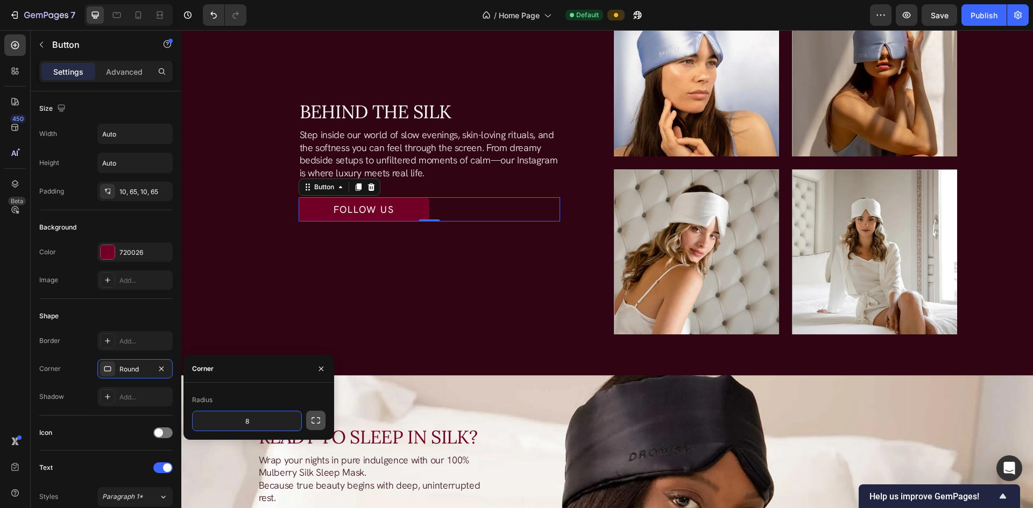
click at [311, 416] on icon "button" at bounding box center [315, 420] width 11 height 11
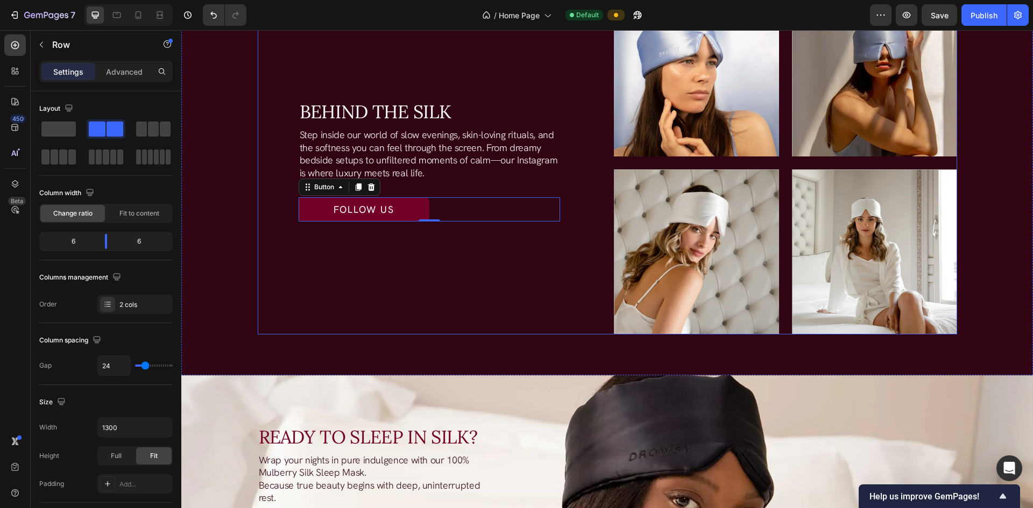
click at [389, 326] on div "Behind the Silk Heading Step inside our world of slow evenings, skin-loving rit…" at bounding box center [429, 162] width 343 height 343
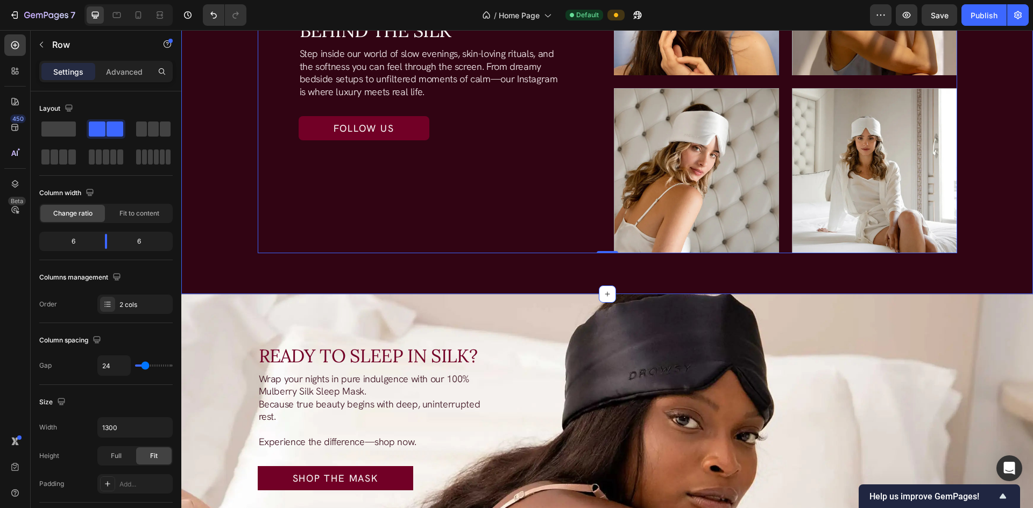
scroll to position [3012, 0]
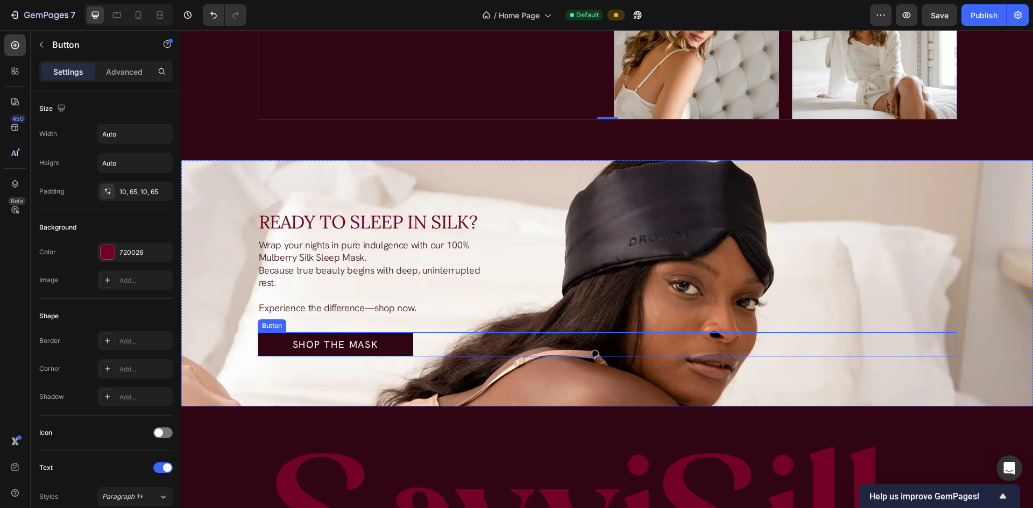
click at [259, 344] on link "Shop the Mask" at bounding box center [335, 344] width 155 height 24
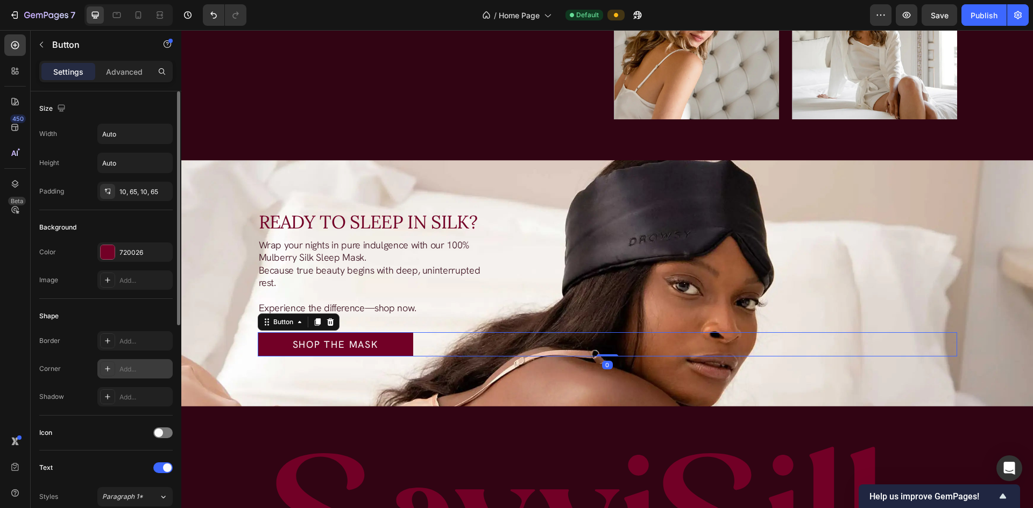
click at [115, 371] on div at bounding box center [107, 368] width 15 height 15
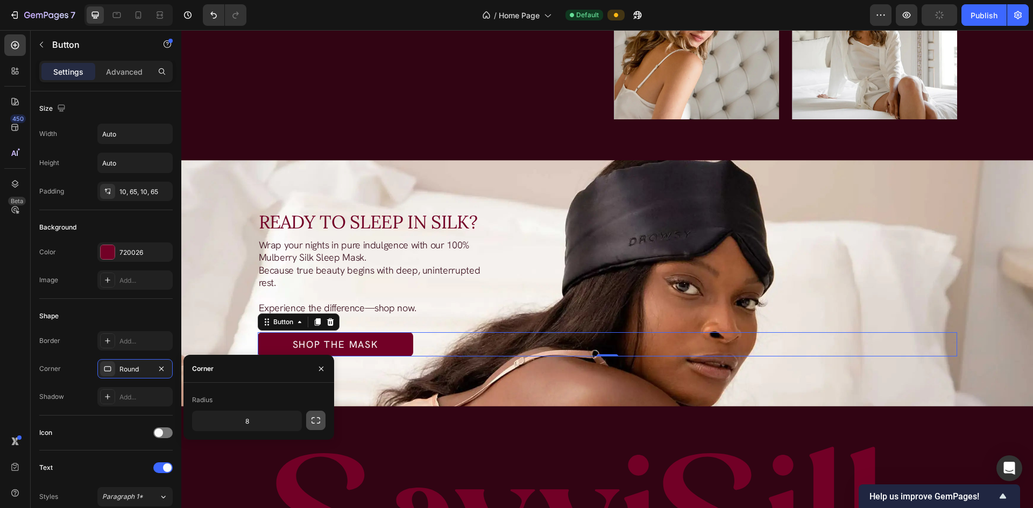
click at [310, 423] on button "button" at bounding box center [315, 420] width 19 height 19
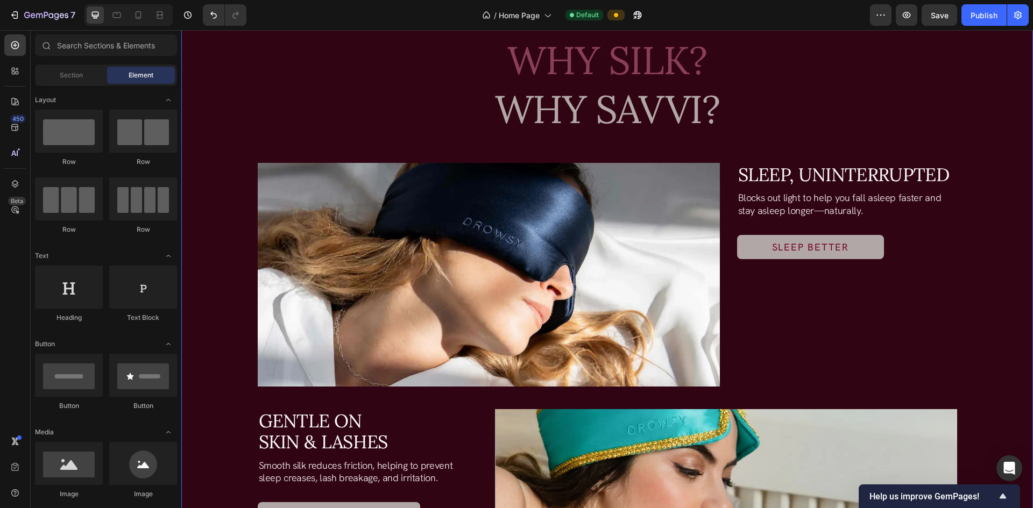
scroll to position [1022, 0]
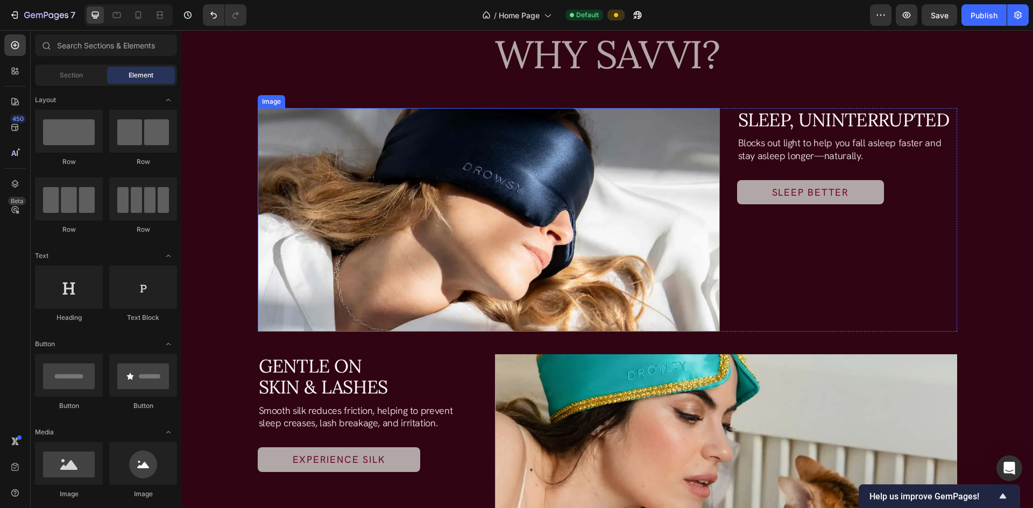
click at [406, 231] on img at bounding box center [489, 220] width 462 height 224
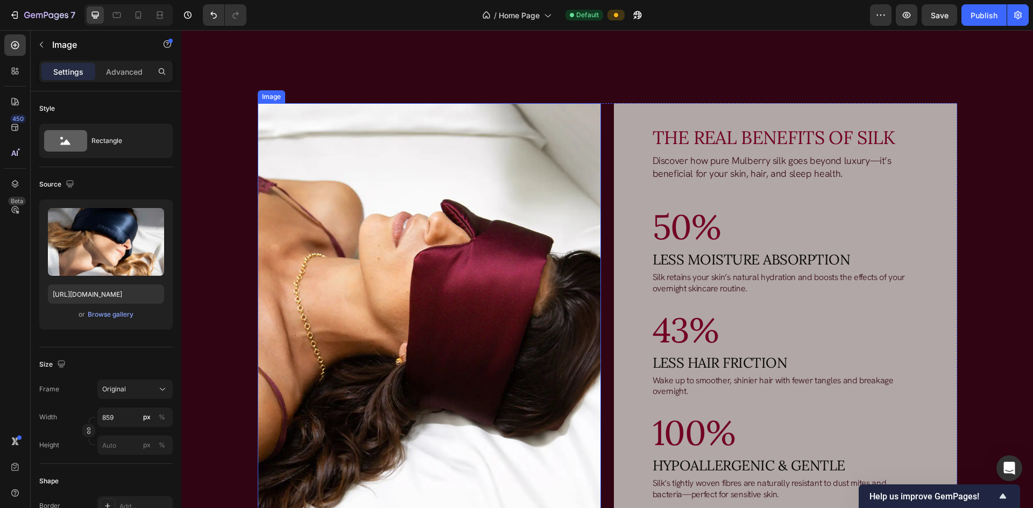
scroll to position [1822, 0]
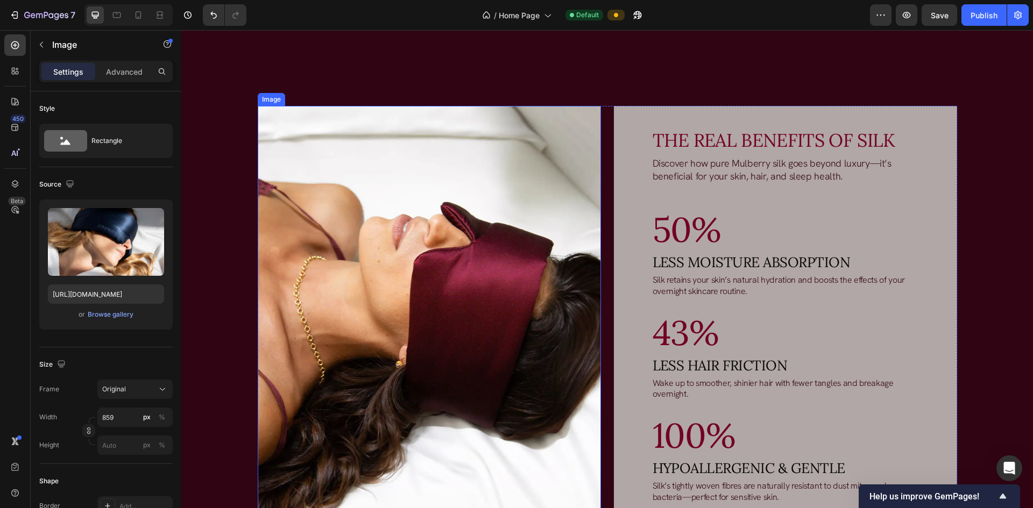
click at [408, 346] on img at bounding box center [429, 316] width 343 height 421
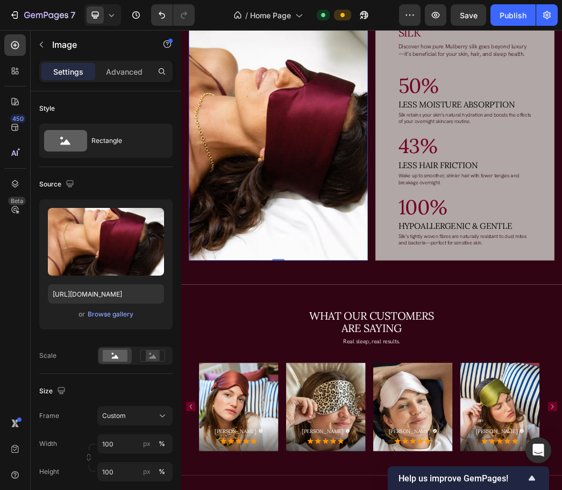
click at [381, 252] on img at bounding box center [345, 200] width 303 height 442
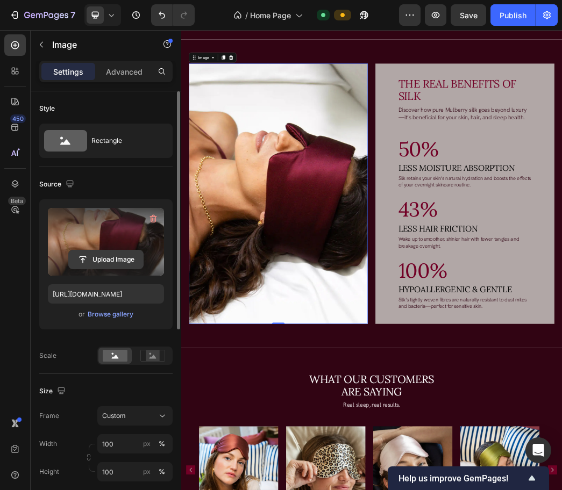
click at [122, 267] on input "file" at bounding box center [106, 260] width 74 height 18
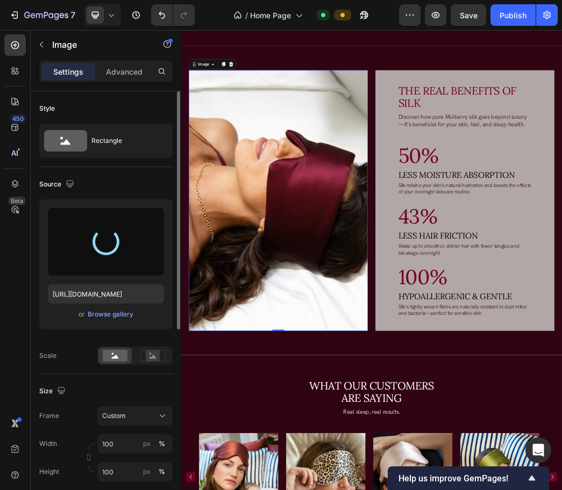
type input "https://cdn.shopify.com/s/files/1/0716/7170/9865/files/gempages_579019983997109…"
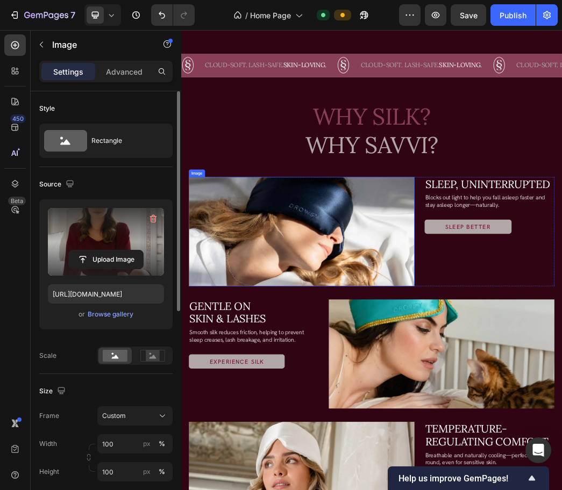
scroll to position [807, 0]
